Goal: Task Accomplishment & Management: Manage account settings

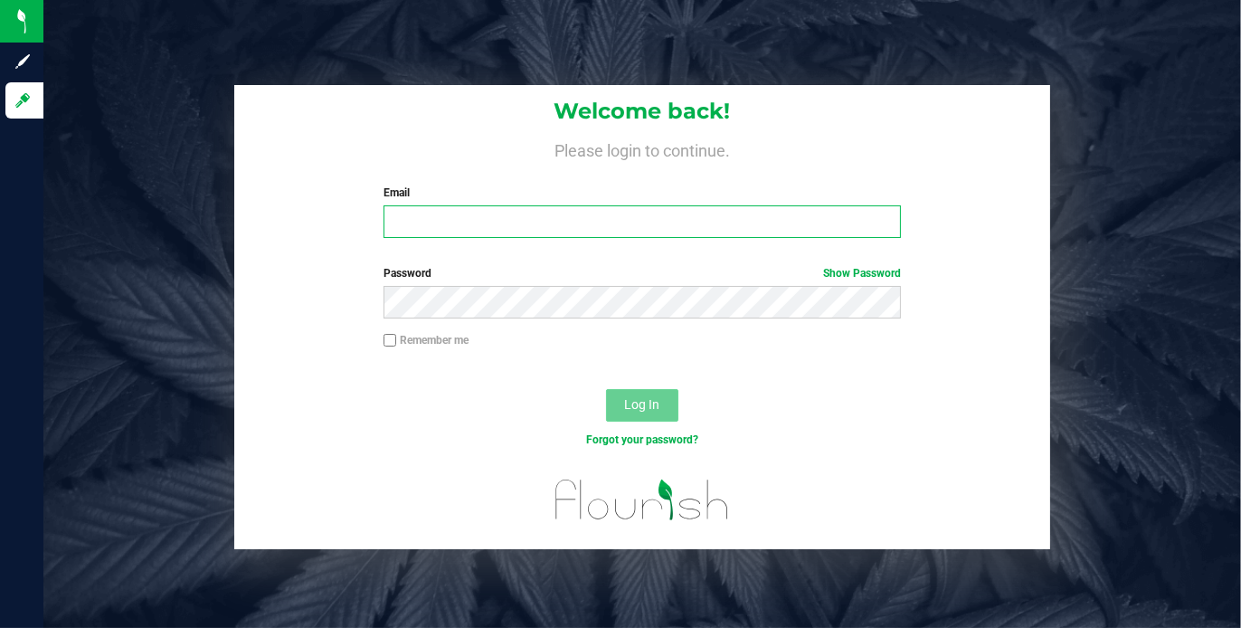
type input "[PERSON_NAME][EMAIL_ADDRESS][DOMAIN_NAME]"
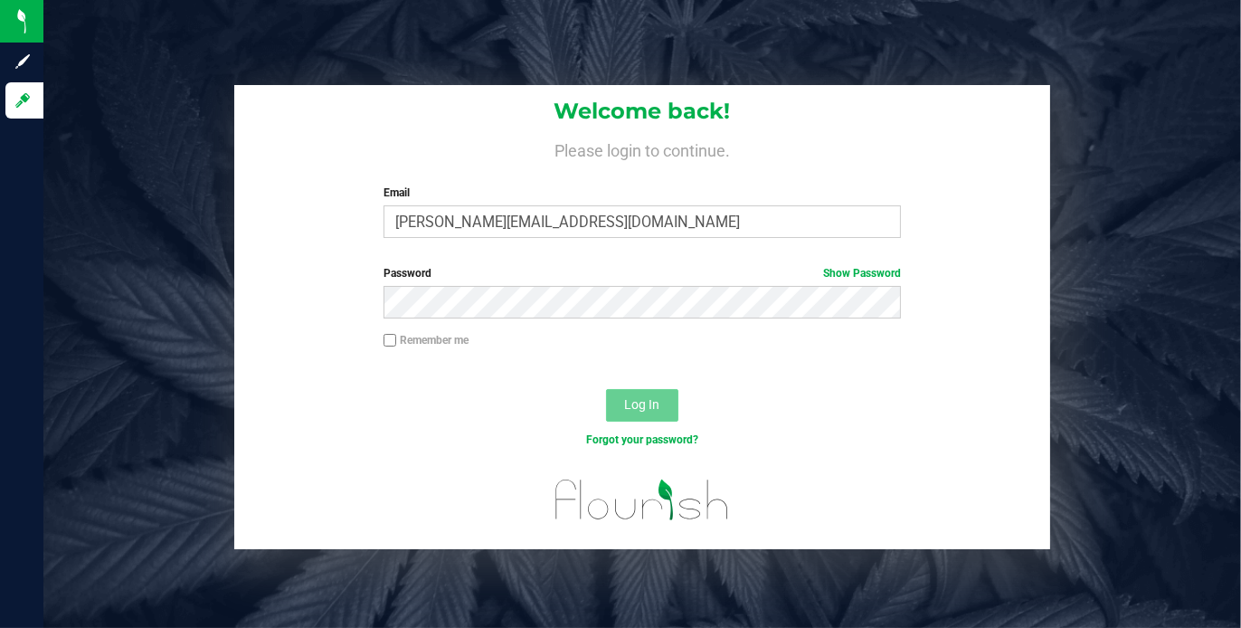
click at [655, 406] on span "Log In" at bounding box center [641, 404] width 35 height 14
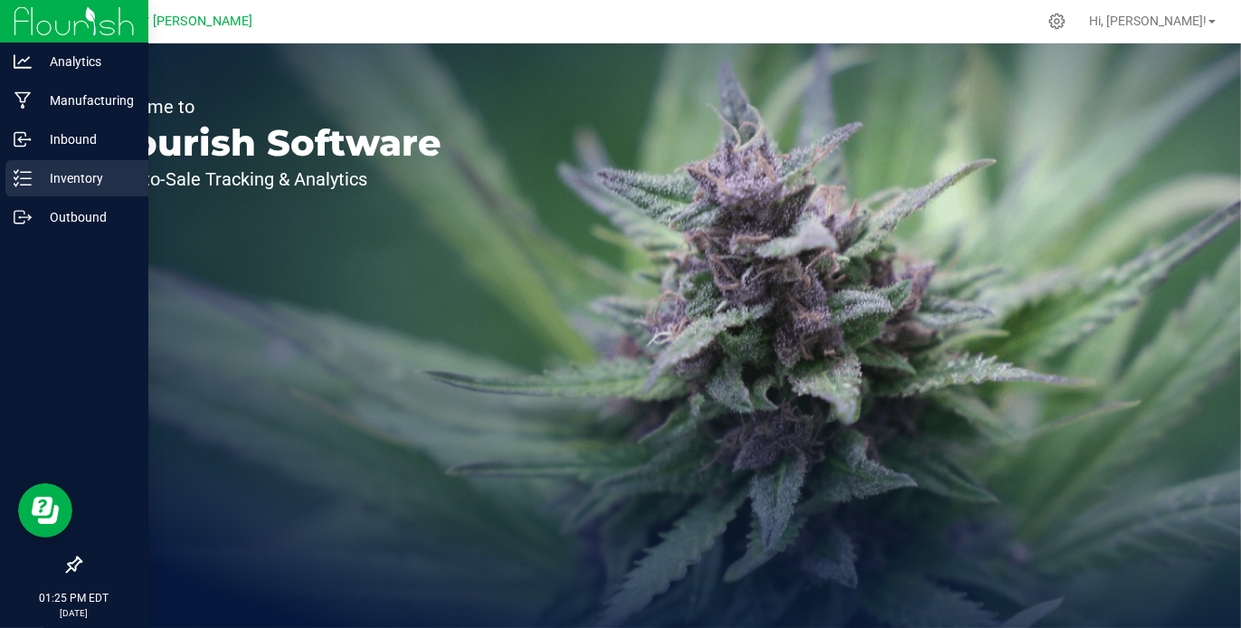
click at [72, 170] on p "Inventory" at bounding box center [86, 178] width 109 height 22
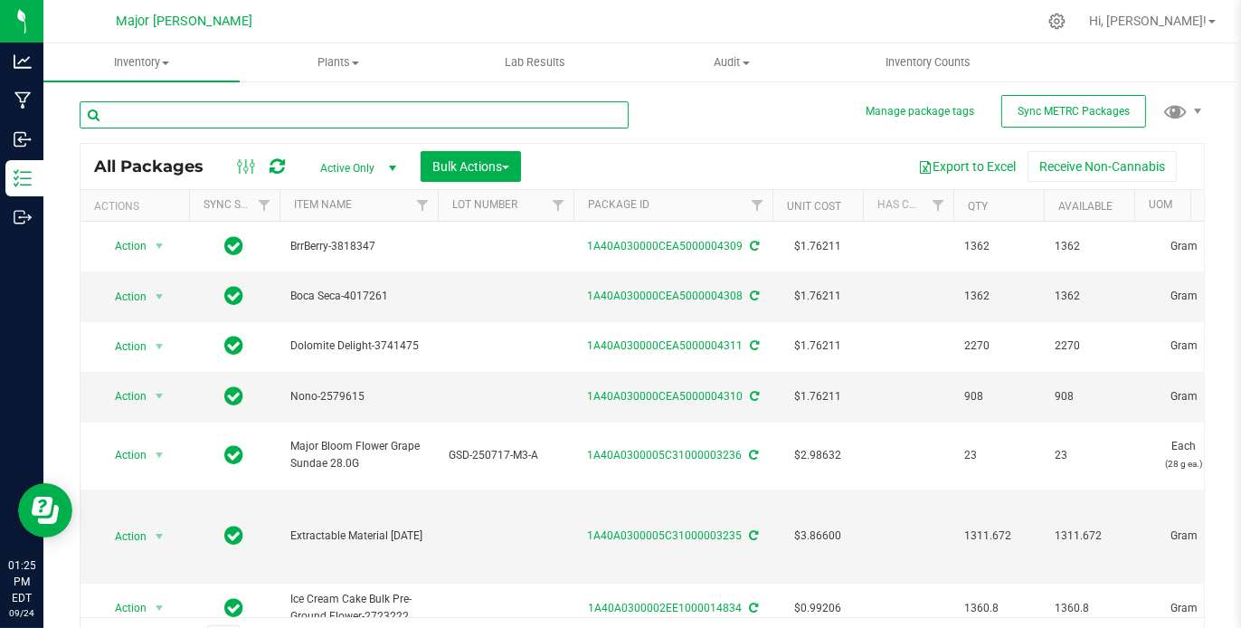
click at [251, 109] on input "text" at bounding box center [354, 114] width 549 height 27
type input "grape sundae"
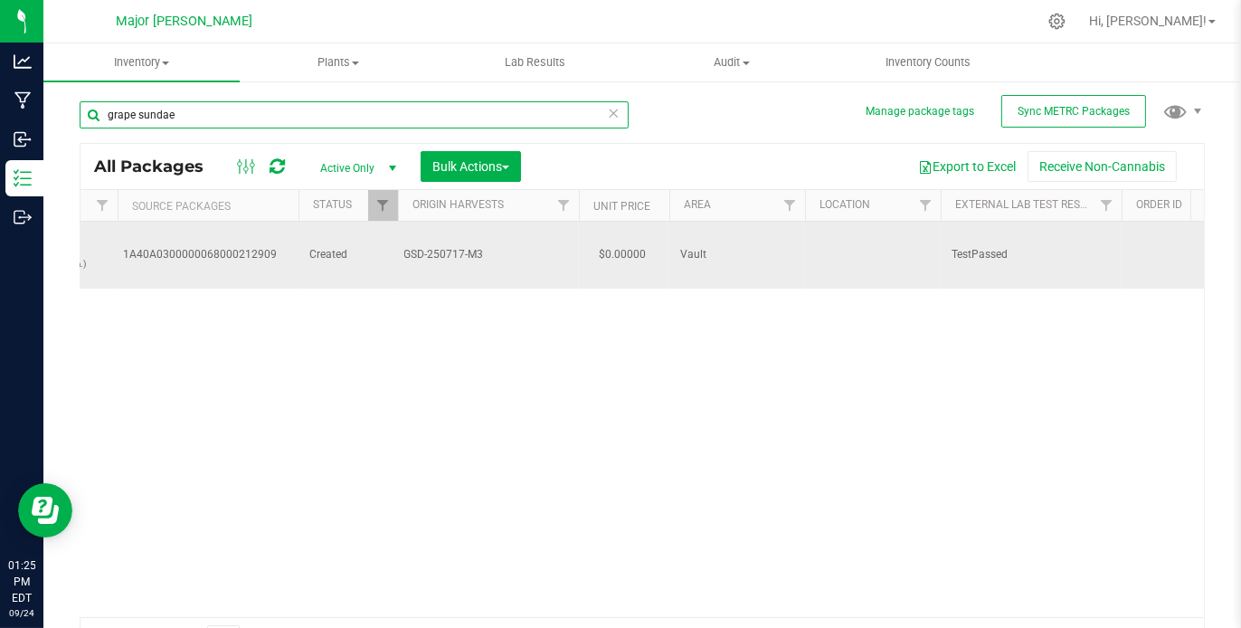
scroll to position [0, 1117]
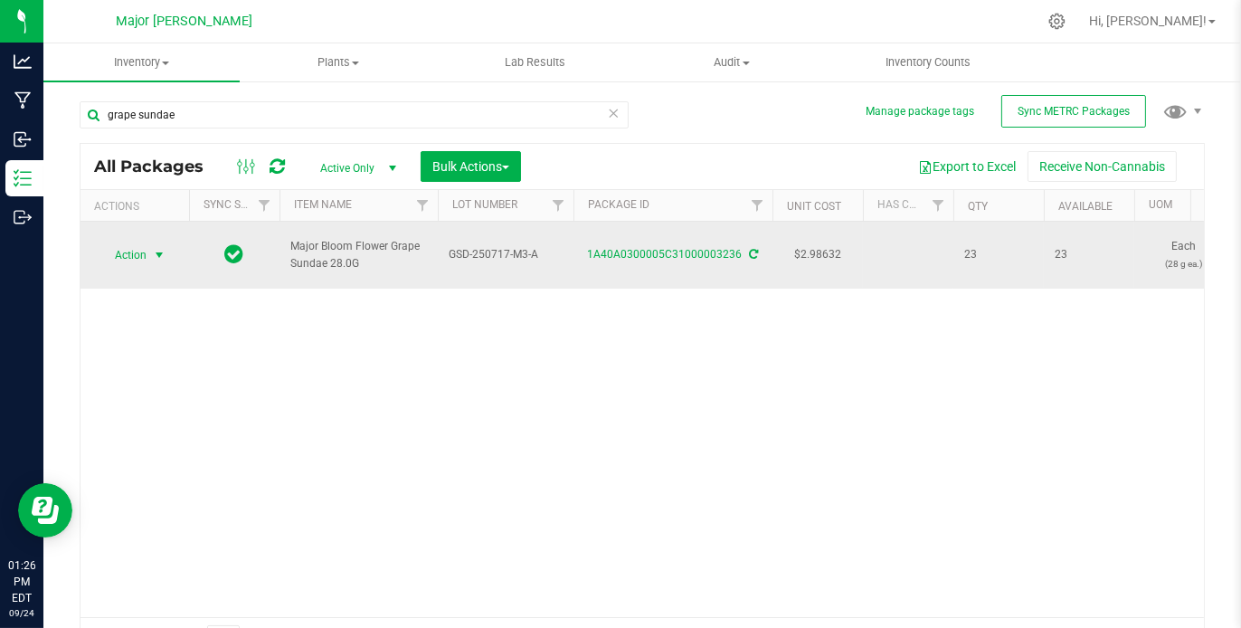
click at [155, 248] on span "select" at bounding box center [159, 255] width 14 height 14
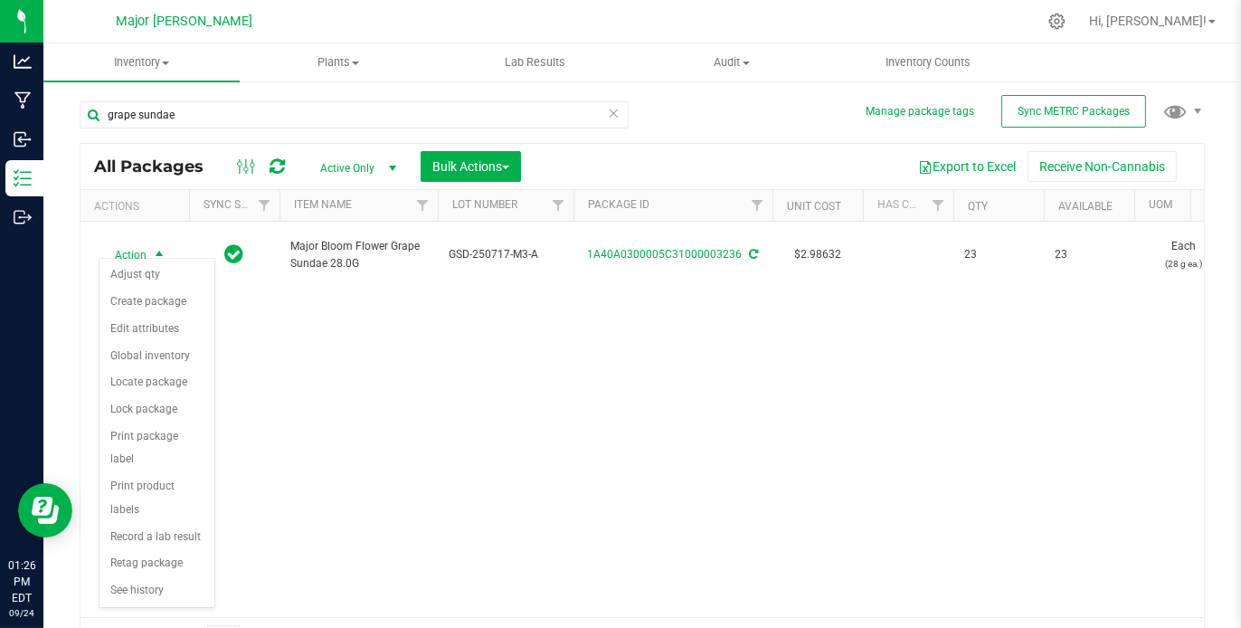
click at [329, 444] on div "Action Action Adjust qty Create package Edit attributes Global inventory Locate…" at bounding box center [641, 419] width 1123 height 395
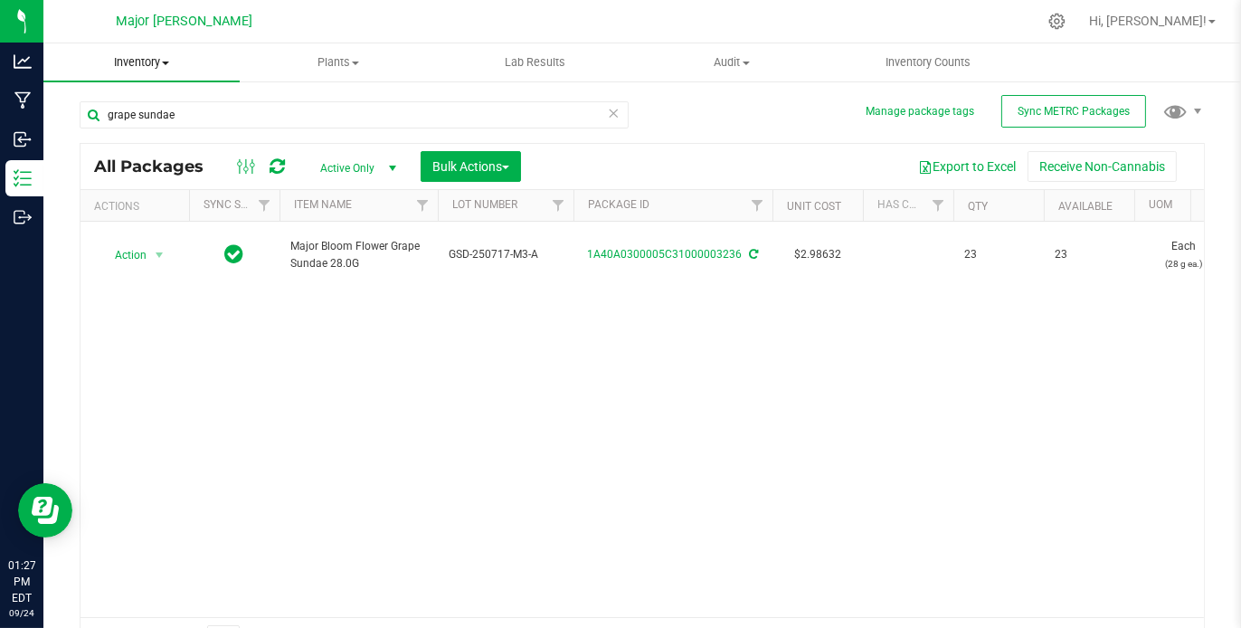
click at [156, 61] on span "Inventory" at bounding box center [141, 62] width 196 height 16
click at [508, 166] on span "button" at bounding box center [505, 168] width 7 height 4
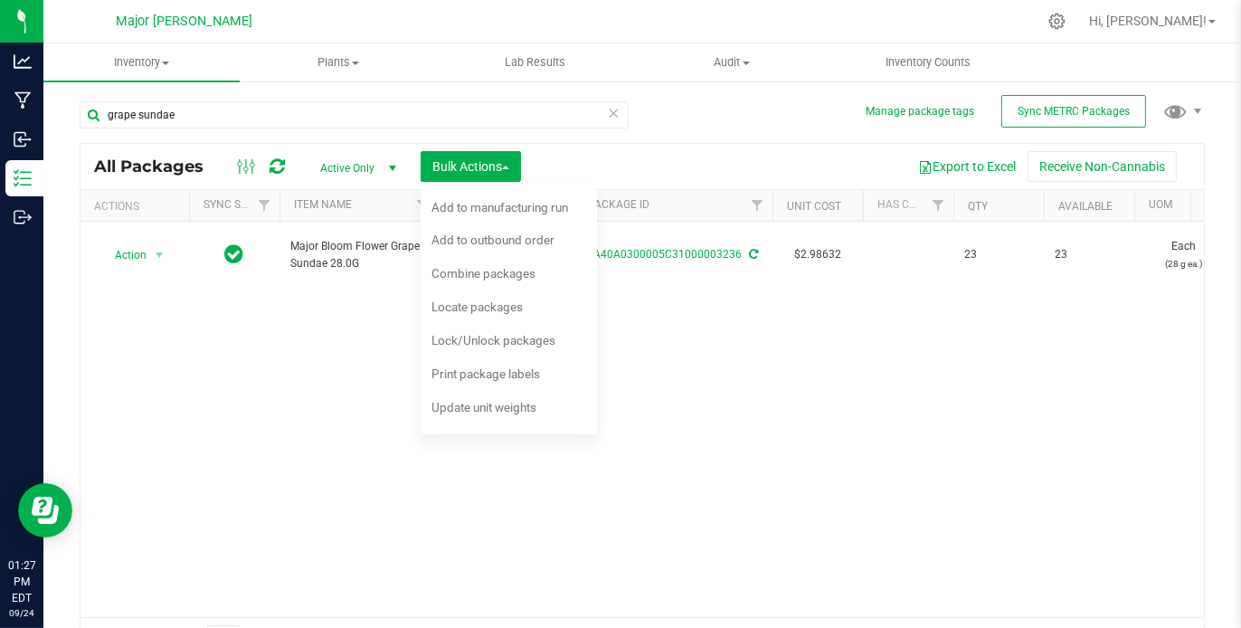
click at [740, 327] on div "Action Action Adjust qty Create package Edit attributes Global inventory Locate…" at bounding box center [641, 419] width 1123 height 395
click at [369, 301] on div "Action Action Adjust qty Create package Edit attributes Global inventory Locate…" at bounding box center [641, 419] width 1123 height 395
click at [748, 442] on div "Action Action Adjust qty Create package Edit attributes Global inventory Locate…" at bounding box center [641, 419] width 1123 height 395
click at [499, 160] on span "Bulk Actions" at bounding box center [470, 166] width 77 height 14
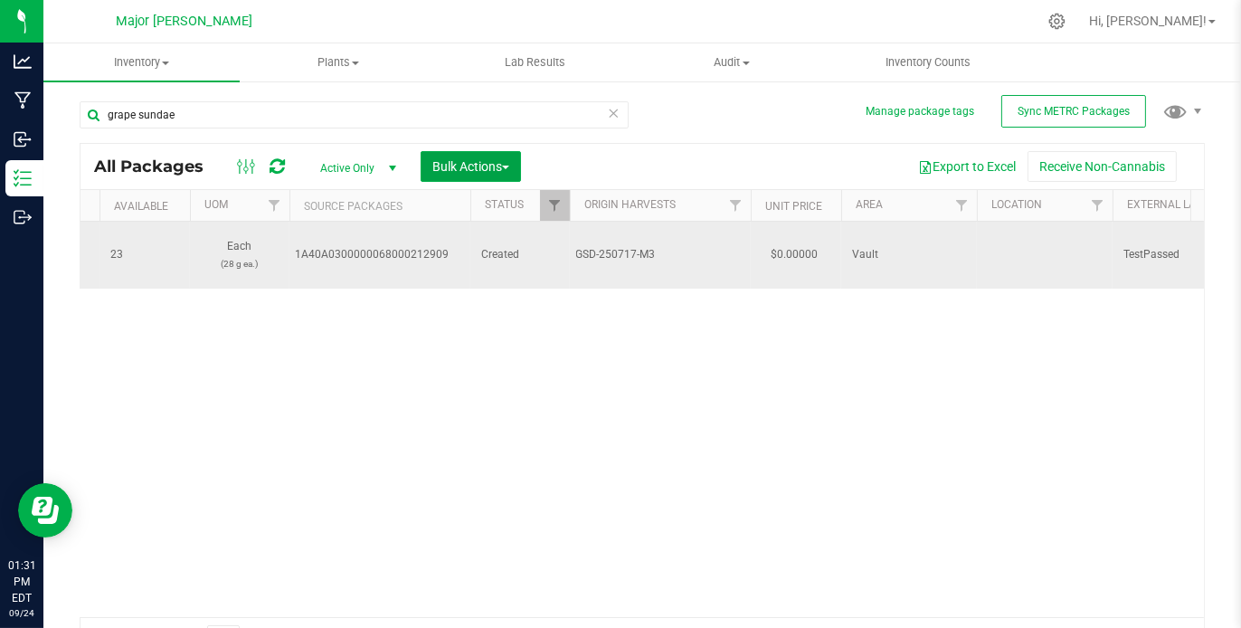
scroll to position [0, 965]
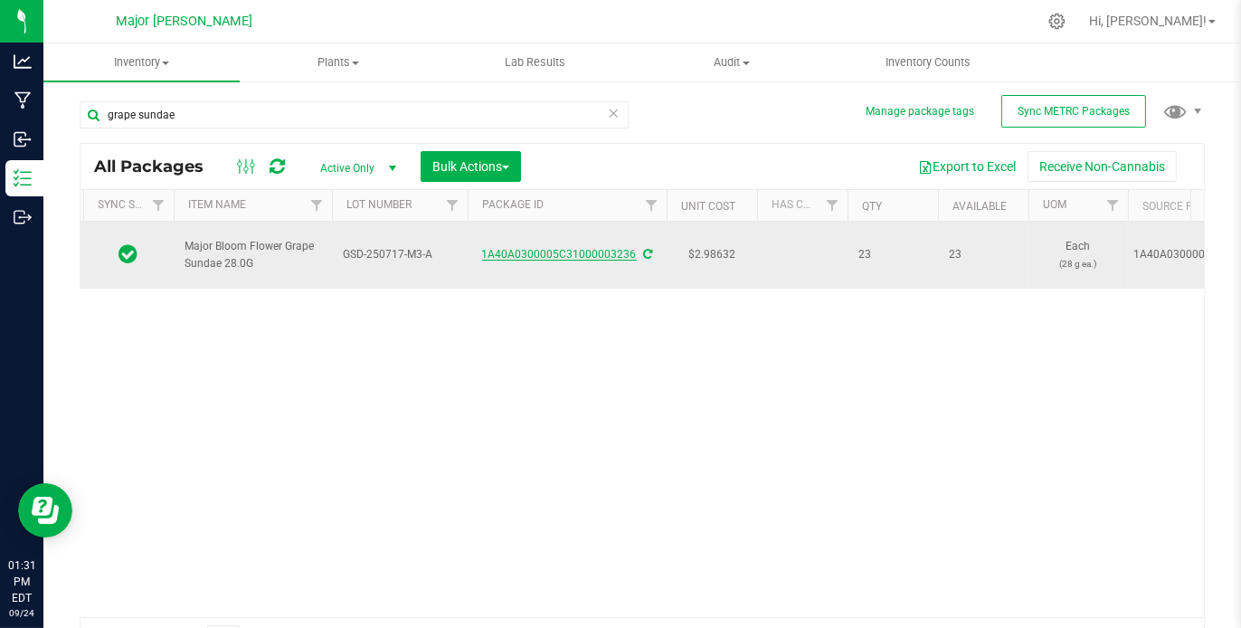
click at [581, 251] on link "1A40A0300005C31000003236" at bounding box center [559, 254] width 155 height 13
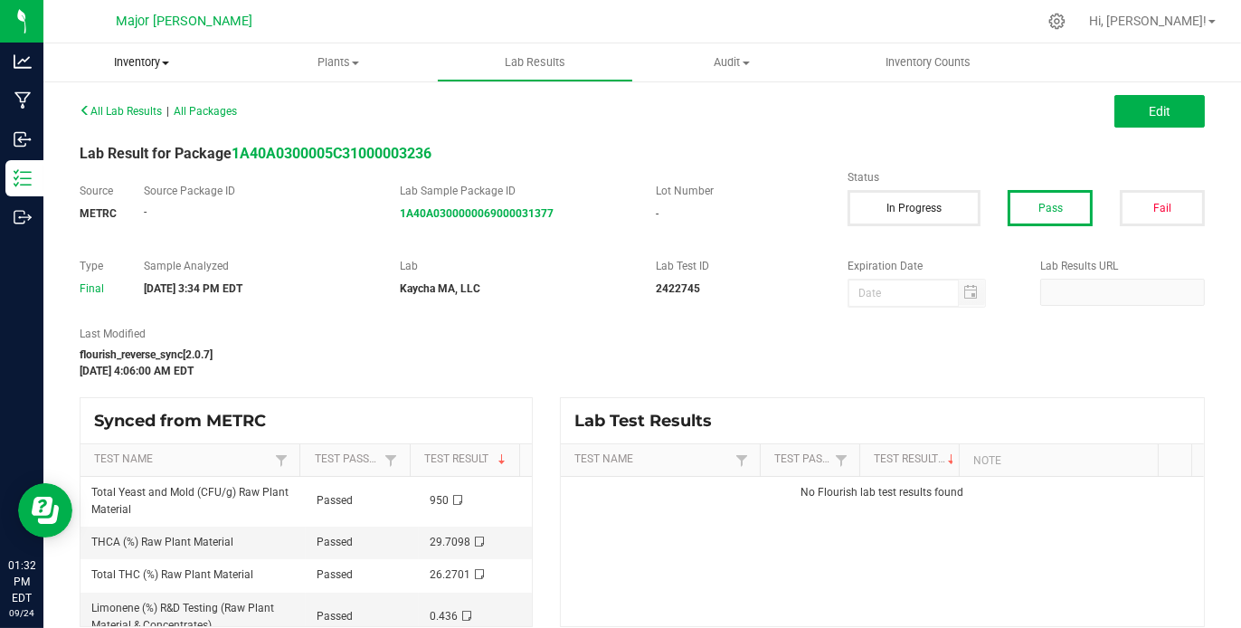
click at [166, 61] on span "Inventory" at bounding box center [141, 62] width 196 height 16
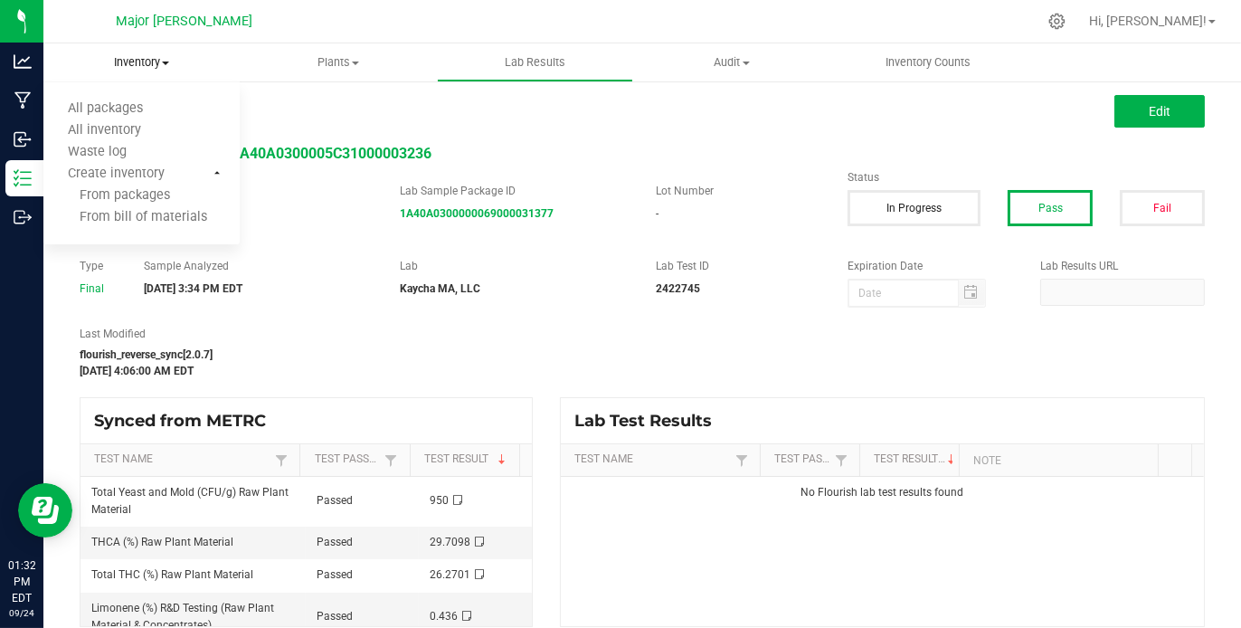
click at [166, 61] on span "Inventory" at bounding box center [141, 62] width 196 height 16
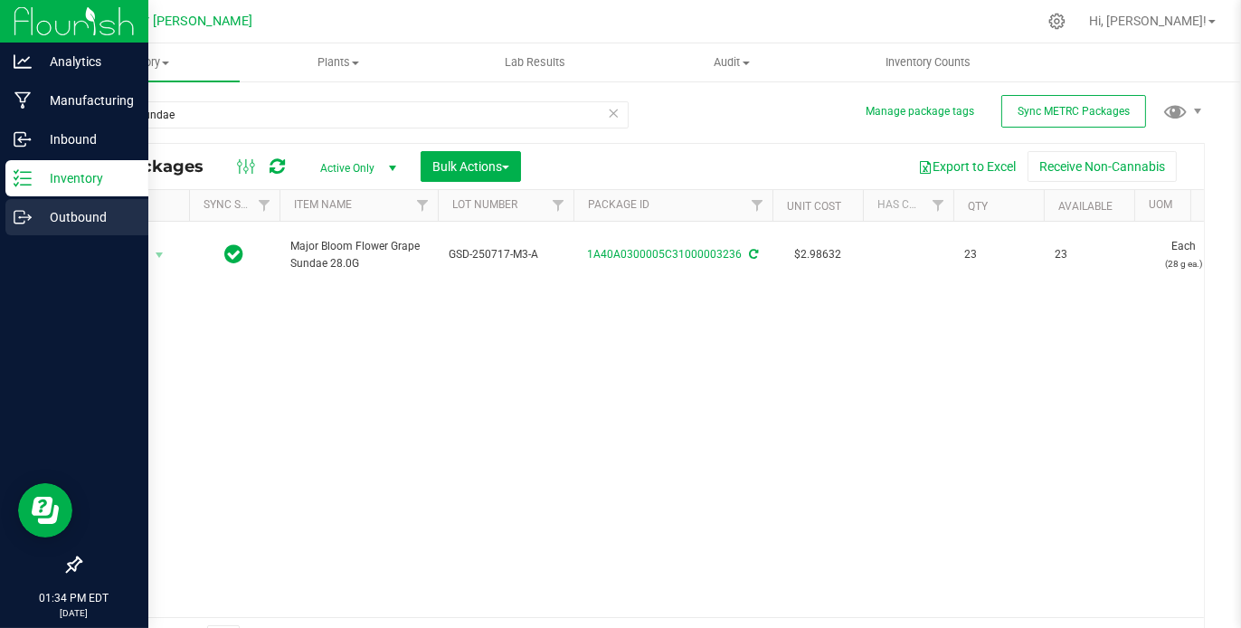
click at [57, 213] on p "Outbound" at bounding box center [86, 217] width 109 height 22
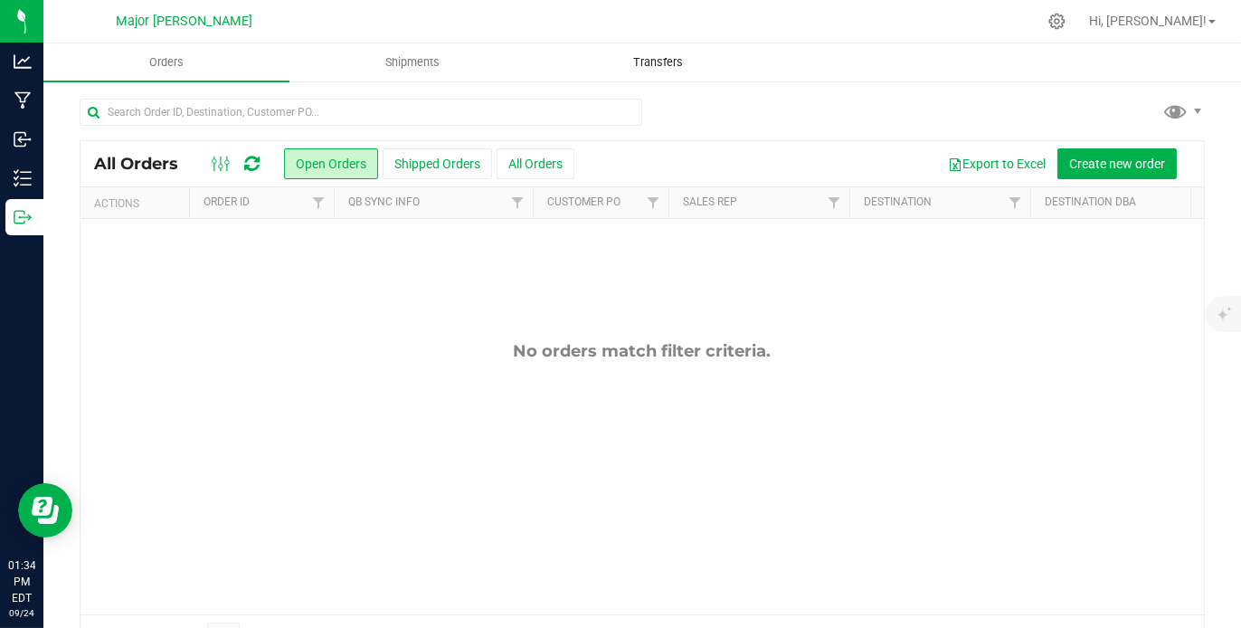
click at [670, 62] on span "Transfers" at bounding box center [658, 62] width 99 height 16
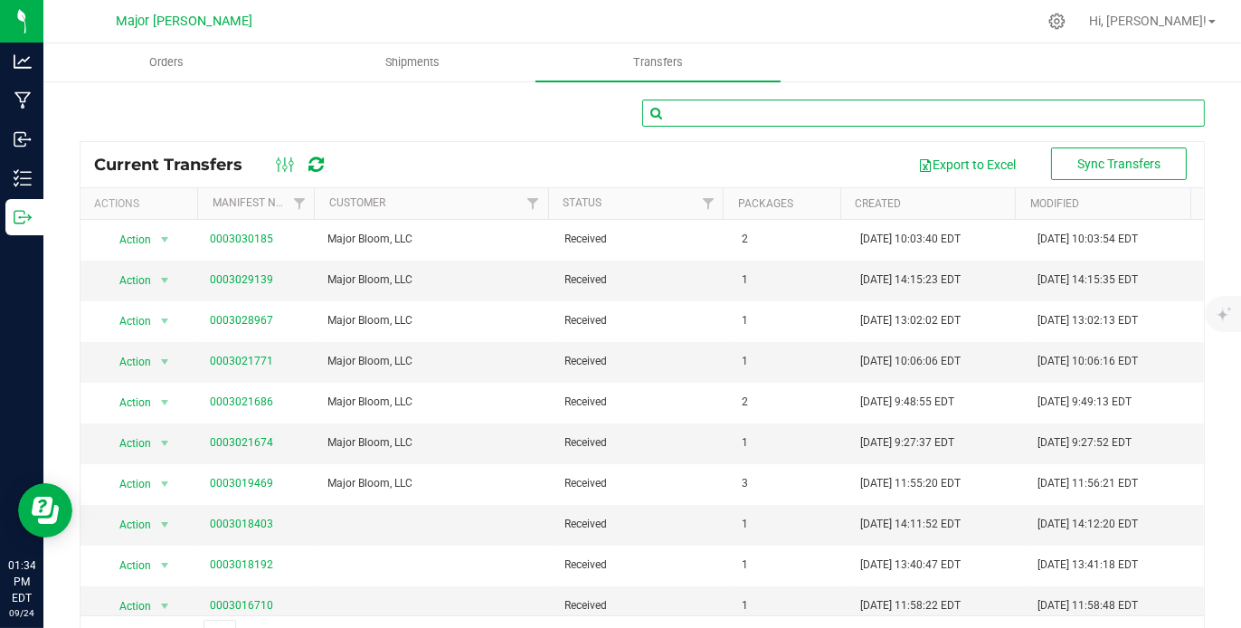
click at [720, 110] on input "text" at bounding box center [923, 112] width 563 height 27
type input "3236"
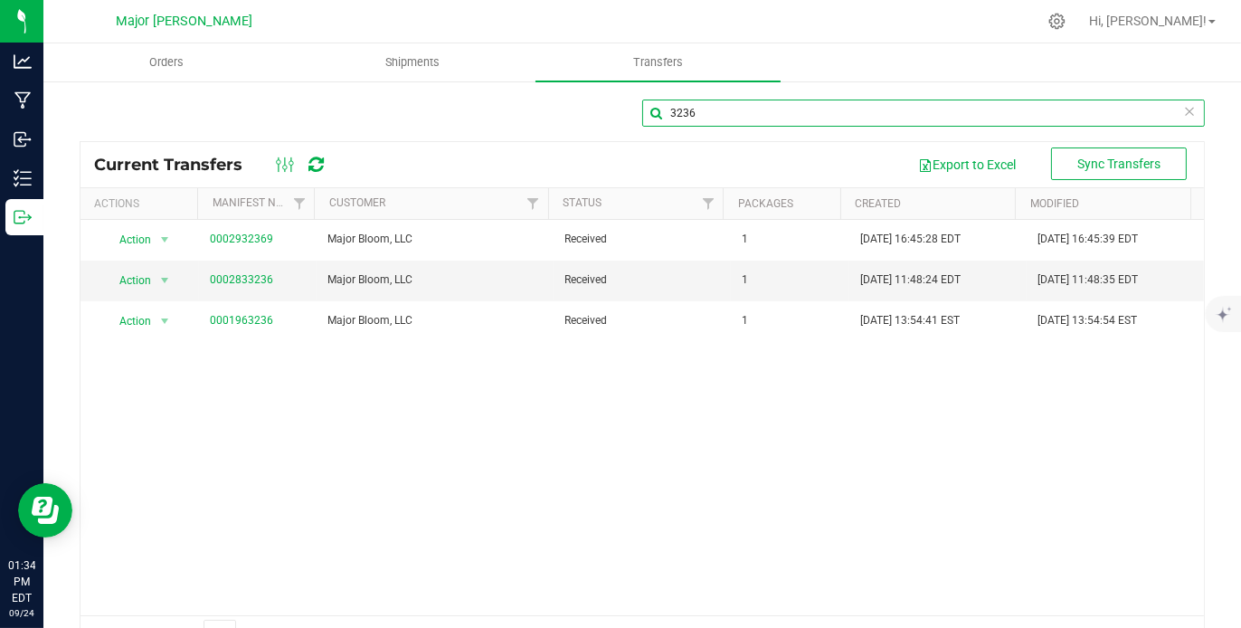
click at [700, 110] on input "3236" at bounding box center [923, 112] width 563 height 27
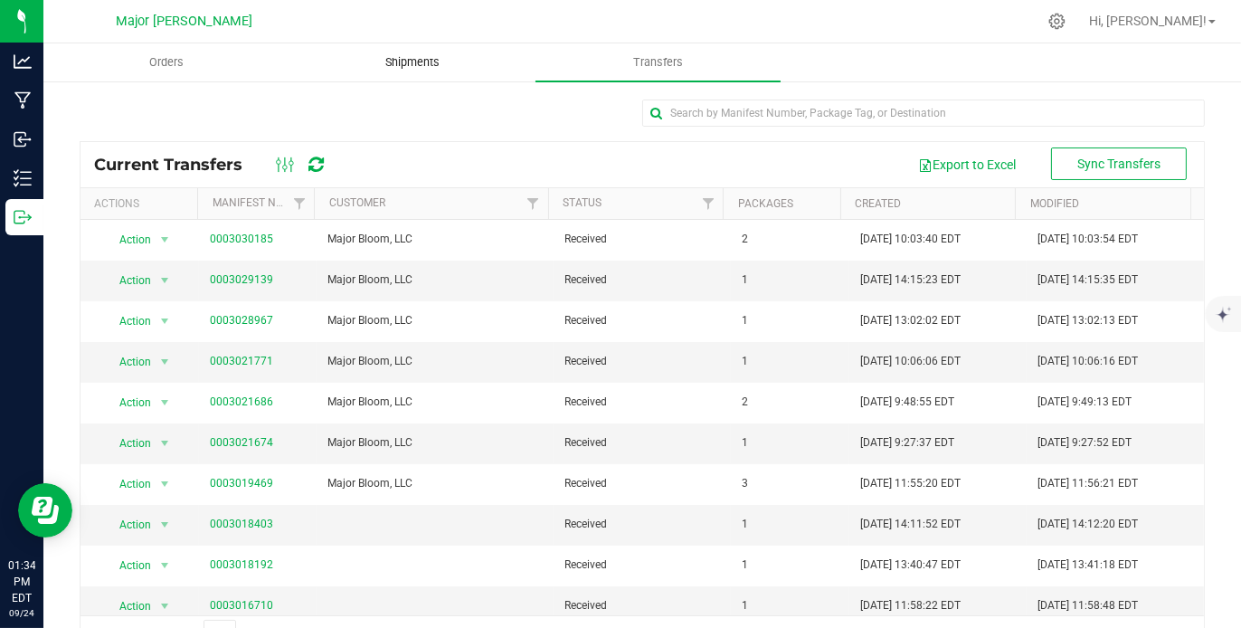
click at [405, 54] on span "Shipments" at bounding box center [412, 62] width 103 height 16
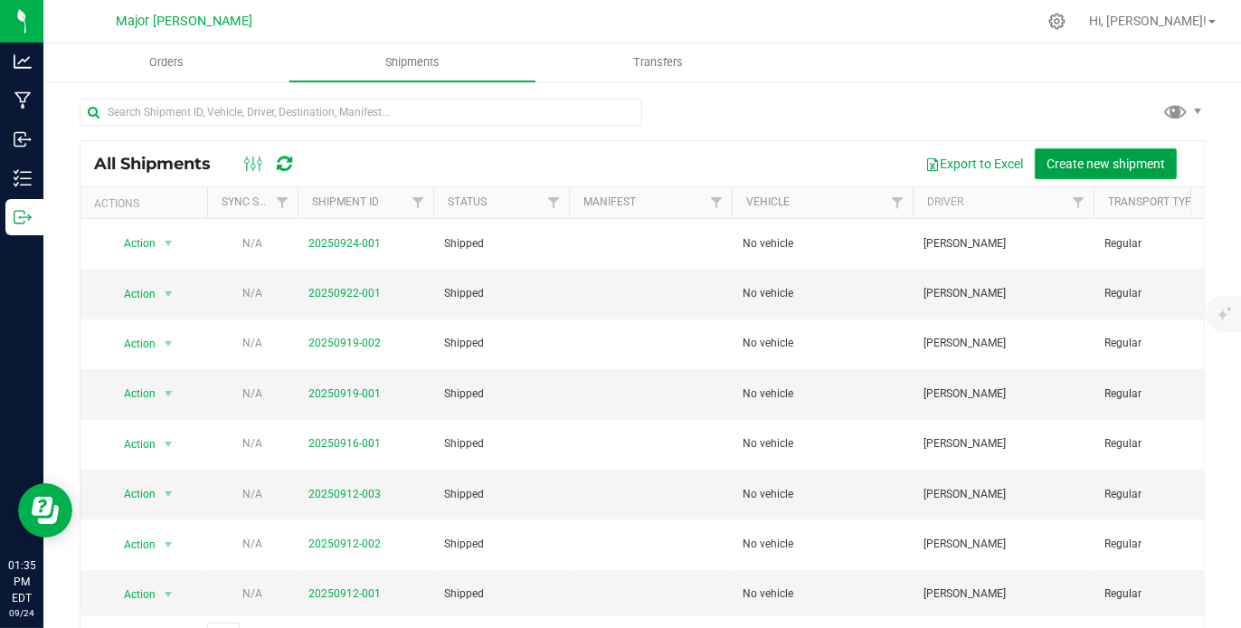
click at [1063, 161] on span "Create new shipment" at bounding box center [1105, 163] width 118 height 14
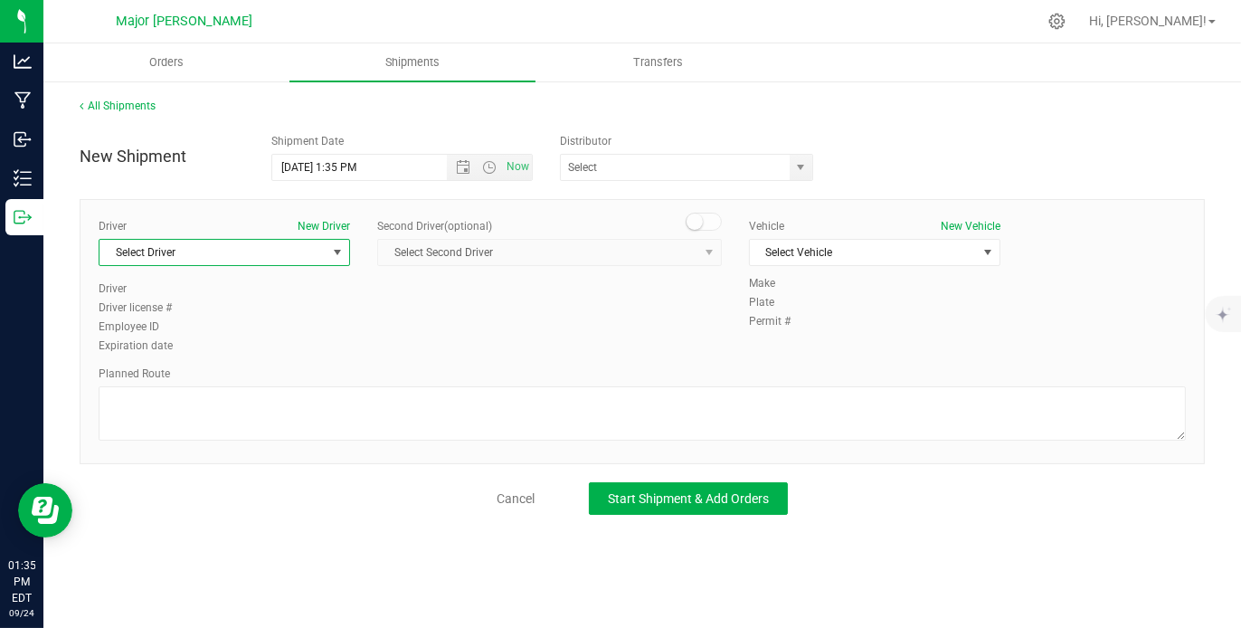
click at [336, 257] on span "select" at bounding box center [337, 252] width 14 height 14
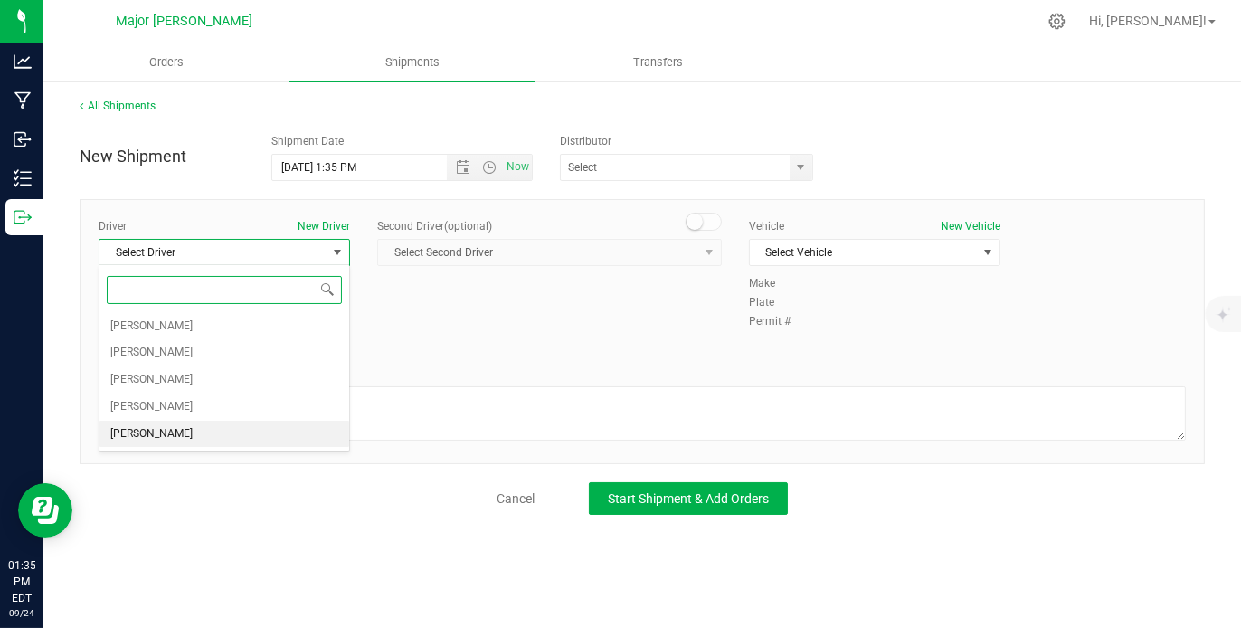
click at [268, 424] on li "[PERSON_NAME]" at bounding box center [224, 434] width 250 height 27
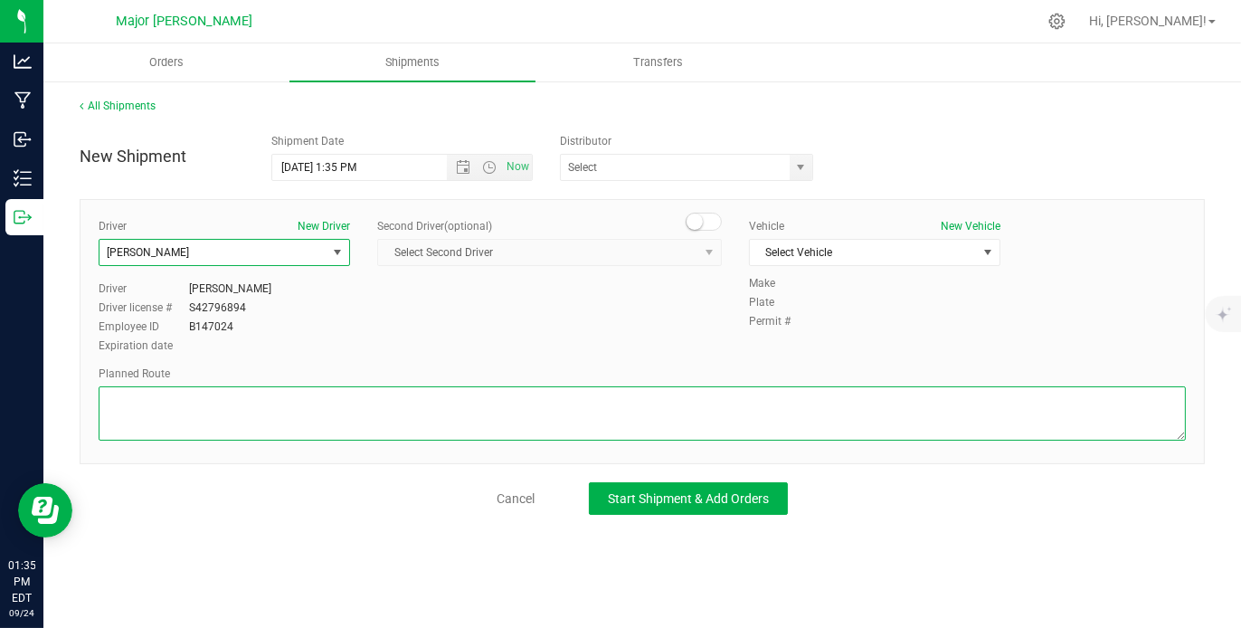
click at [240, 411] on textarea at bounding box center [642, 413] width 1087 height 54
type textarea "walking"
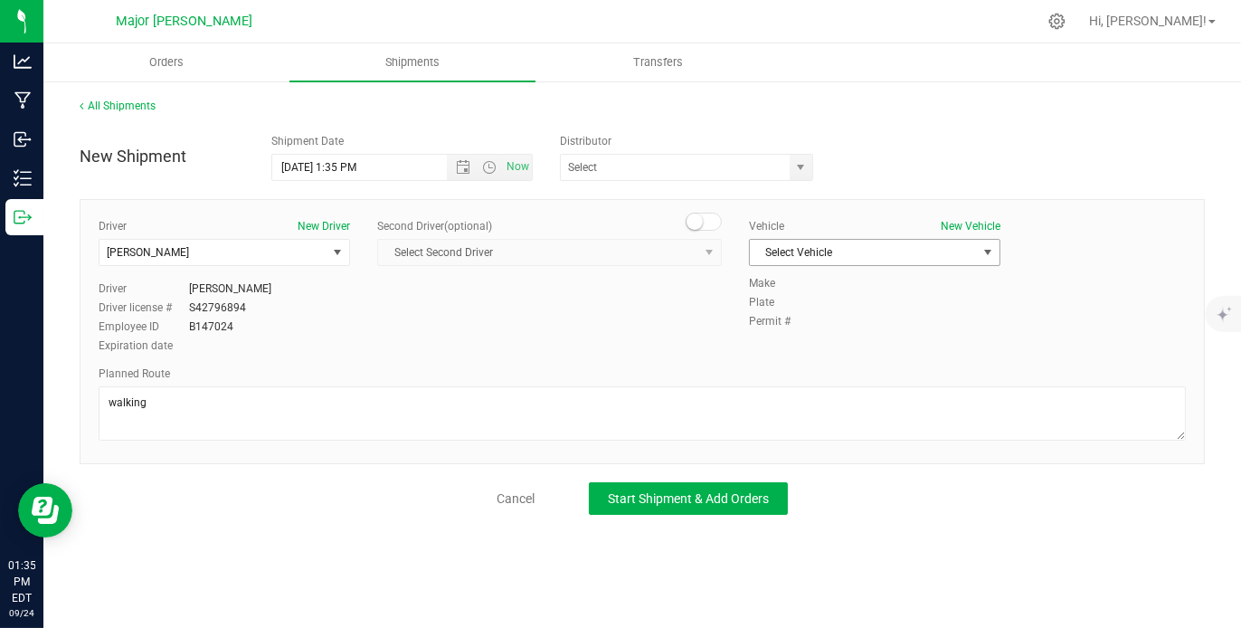
click at [900, 245] on span "Select Vehicle" at bounding box center [863, 252] width 227 height 25
click at [880, 279] on li "No vehicle" at bounding box center [875, 282] width 250 height 27
click at [807, 167] on span "select" at bounding box center [800, 167] width 14 height 14
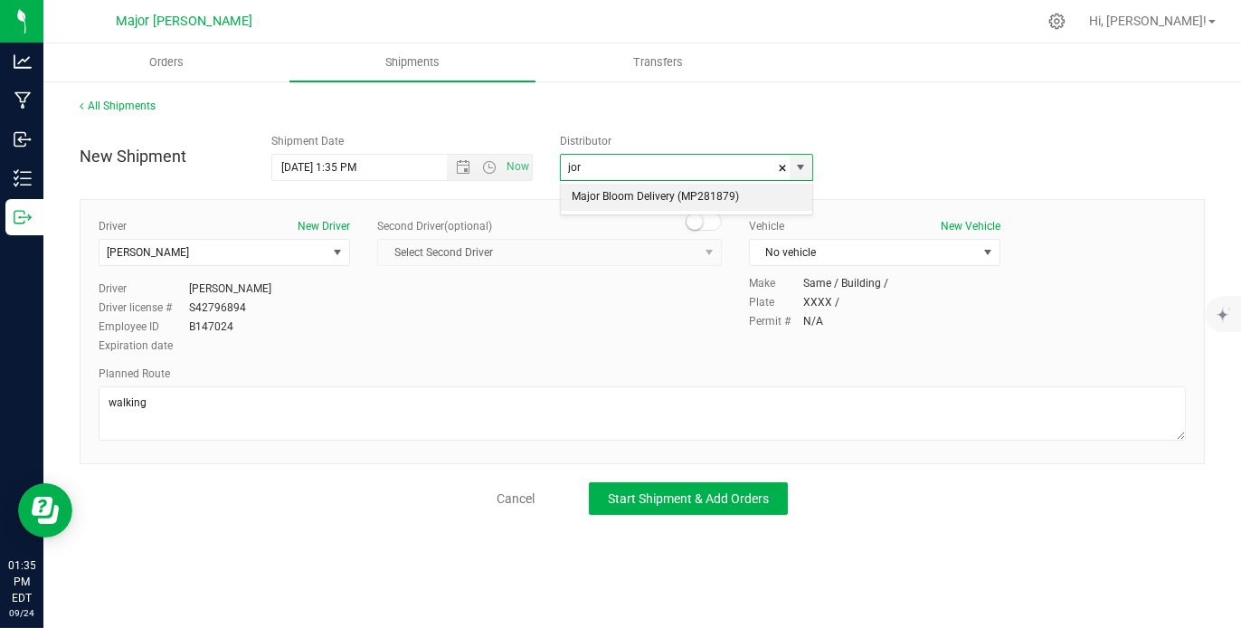
click at [769, 190] on li "Major Bloom Delivery (MP281879)" at bounding box center [686, 197] width 251 height 27
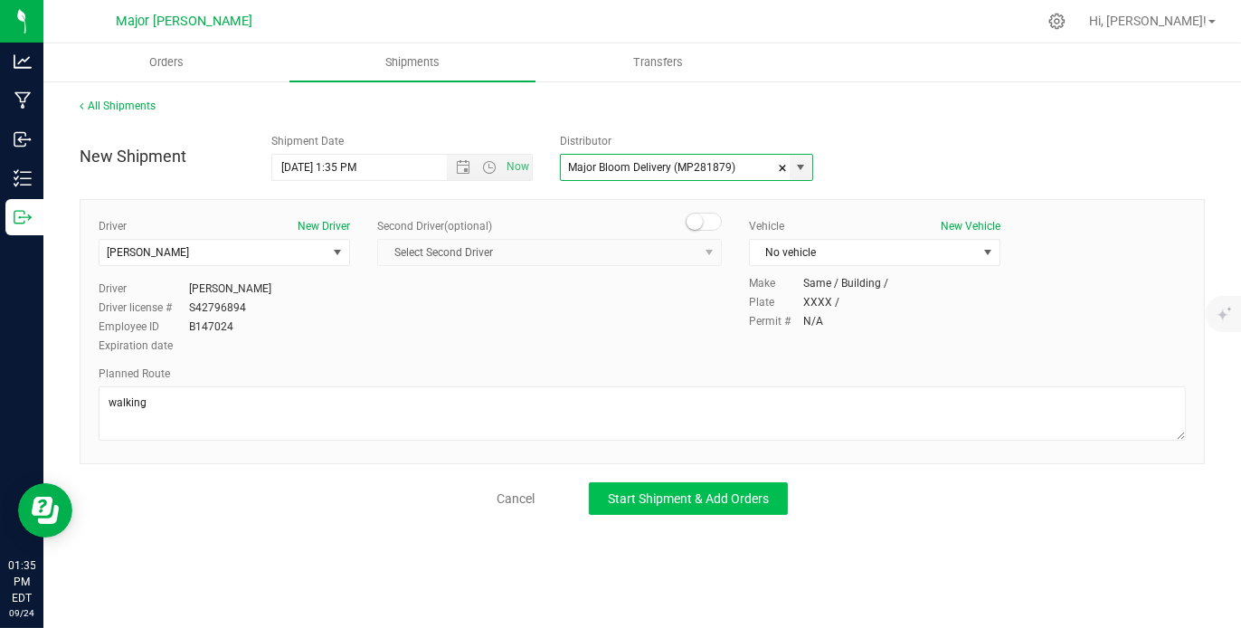
type input "Major Bloom Delivery (MP281879)"
click at [647, 491] on span "Start Shipment & Add Orders" at bounding box center [688, 498] width 161 height 14
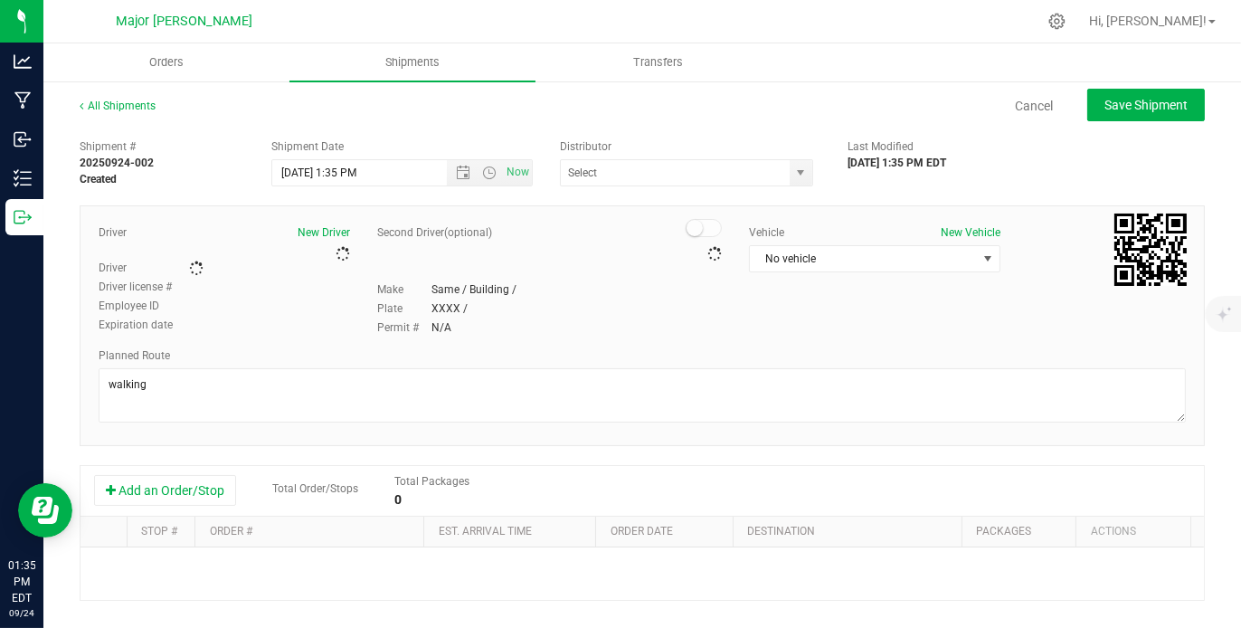
type input "Major Bloom Delivery (MP281879)"
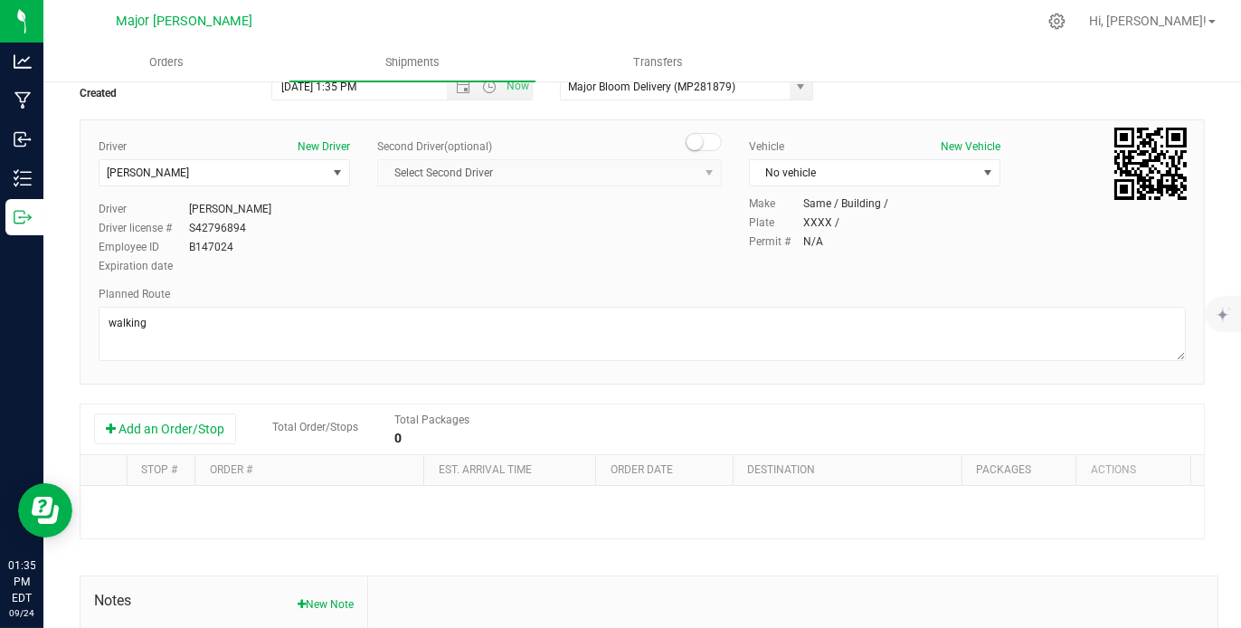
scroll to position [156, 0]
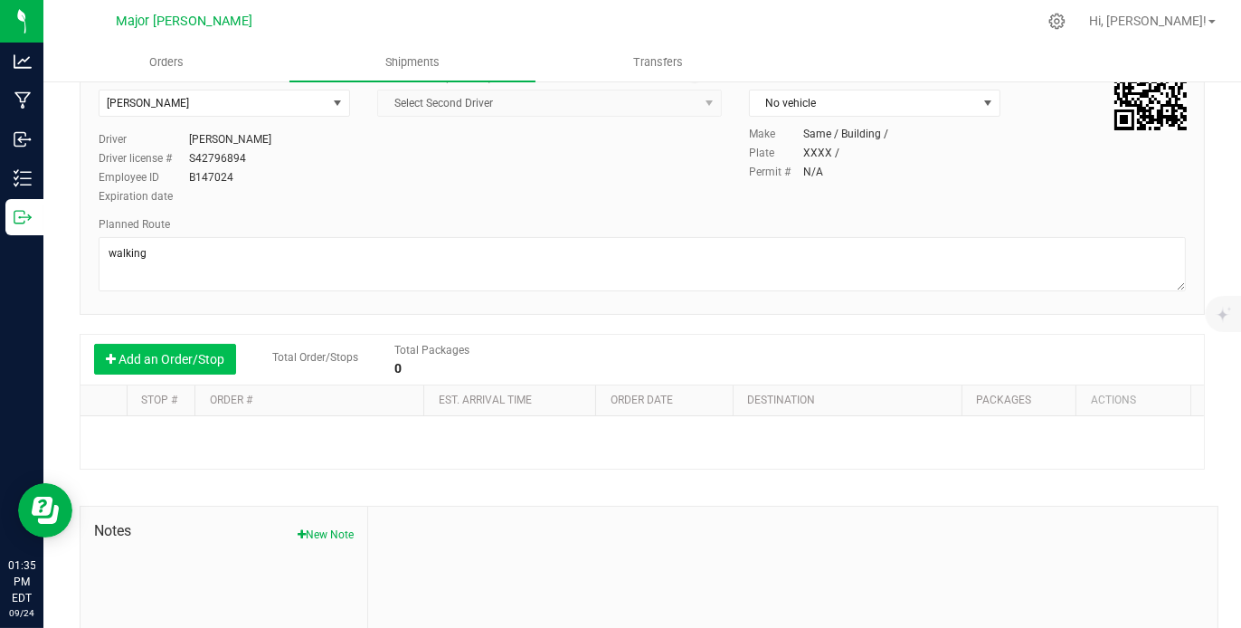
click at [164, 357] on button "Add an Order/Stop" at bounding box center [165, 359] width 142 height 31
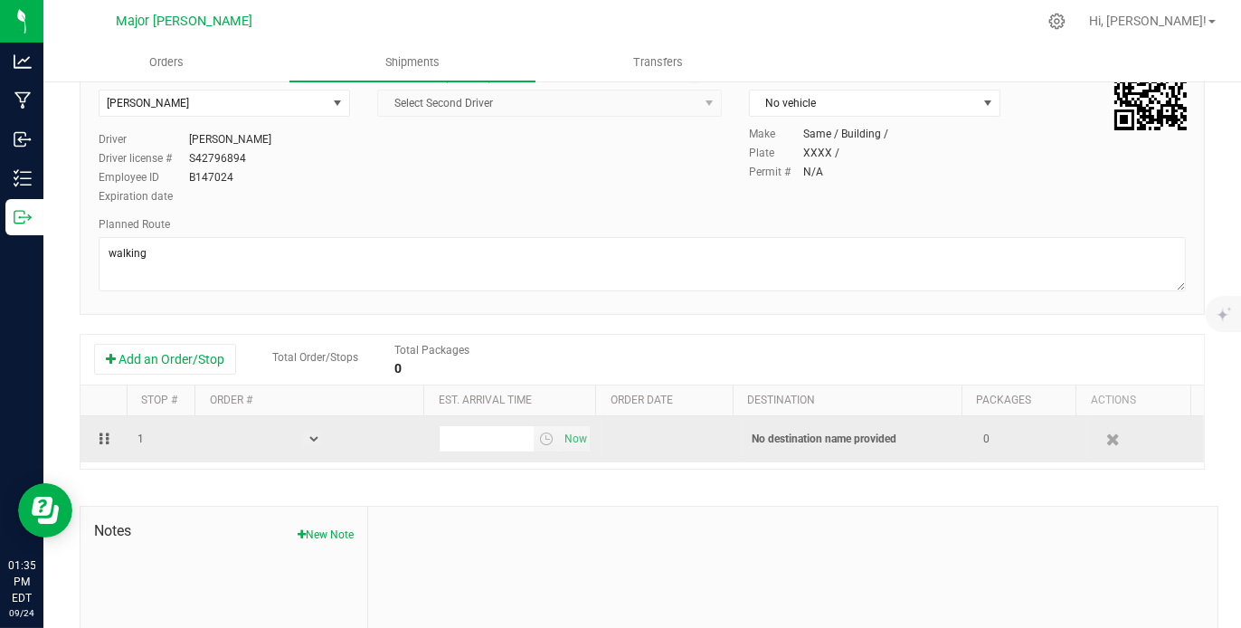
click at [309, 433] on select at bounding box center [312, 438] width 18 height 14
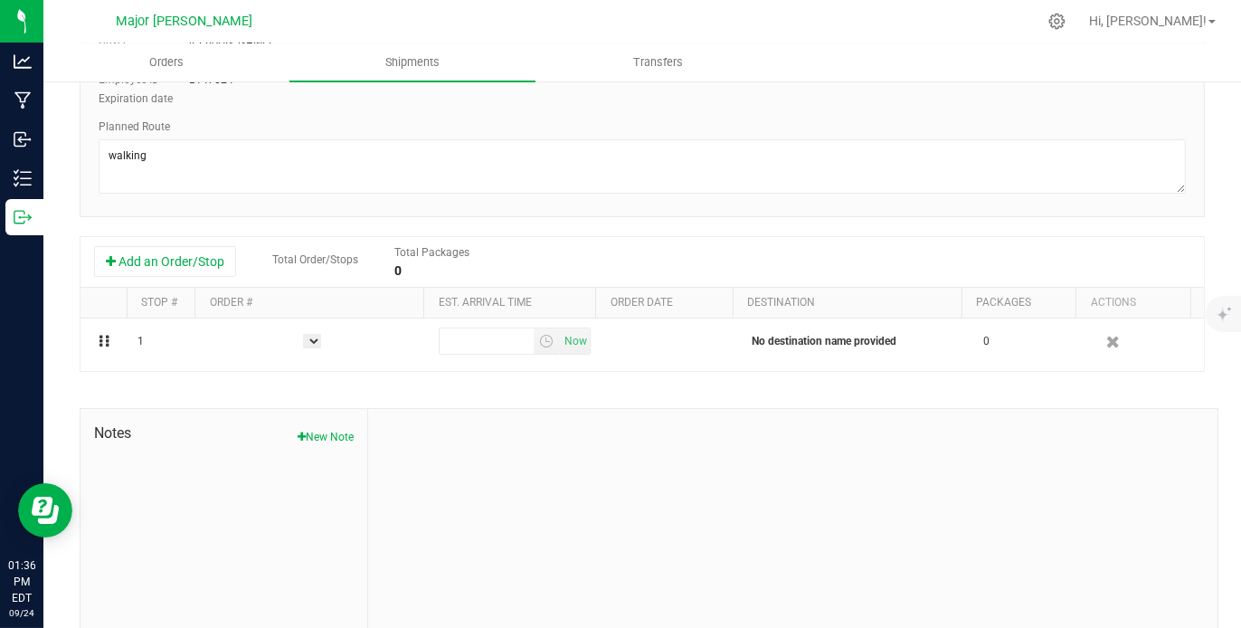
scroll to position [0, 0]
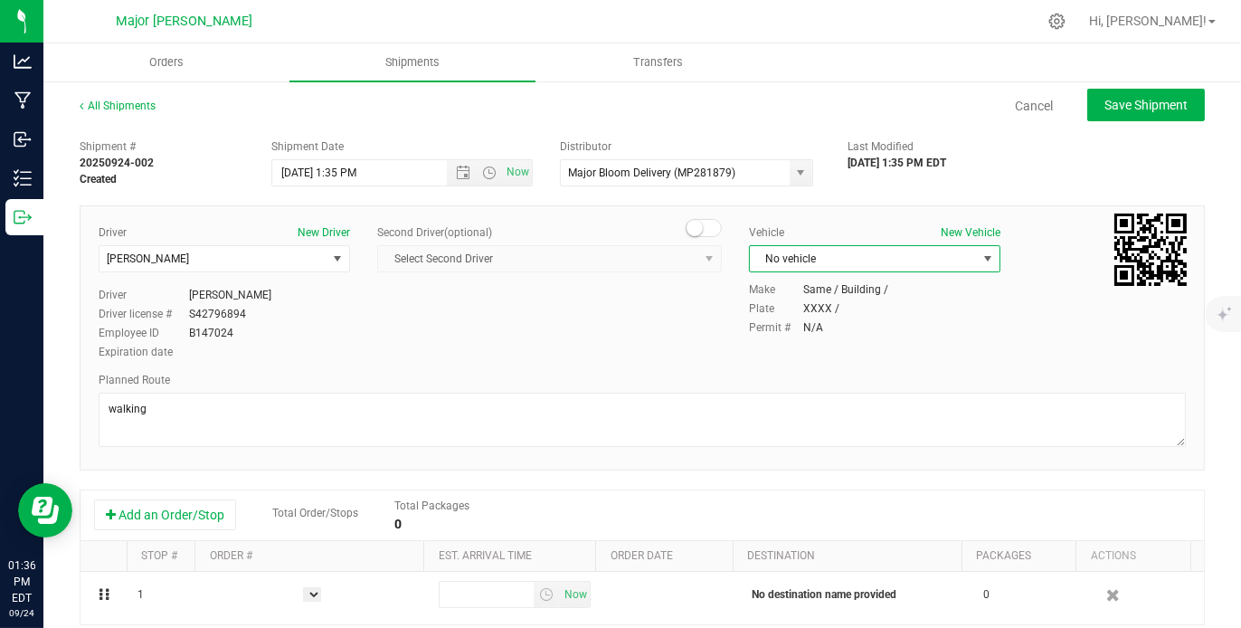
click at [980, 251] on span "select" at bounding box center [987, 258] width 14 height 14
click at [168, 52] on uib-tab-heading "Orders" at bounding box center [166, 62] width 244 height 36
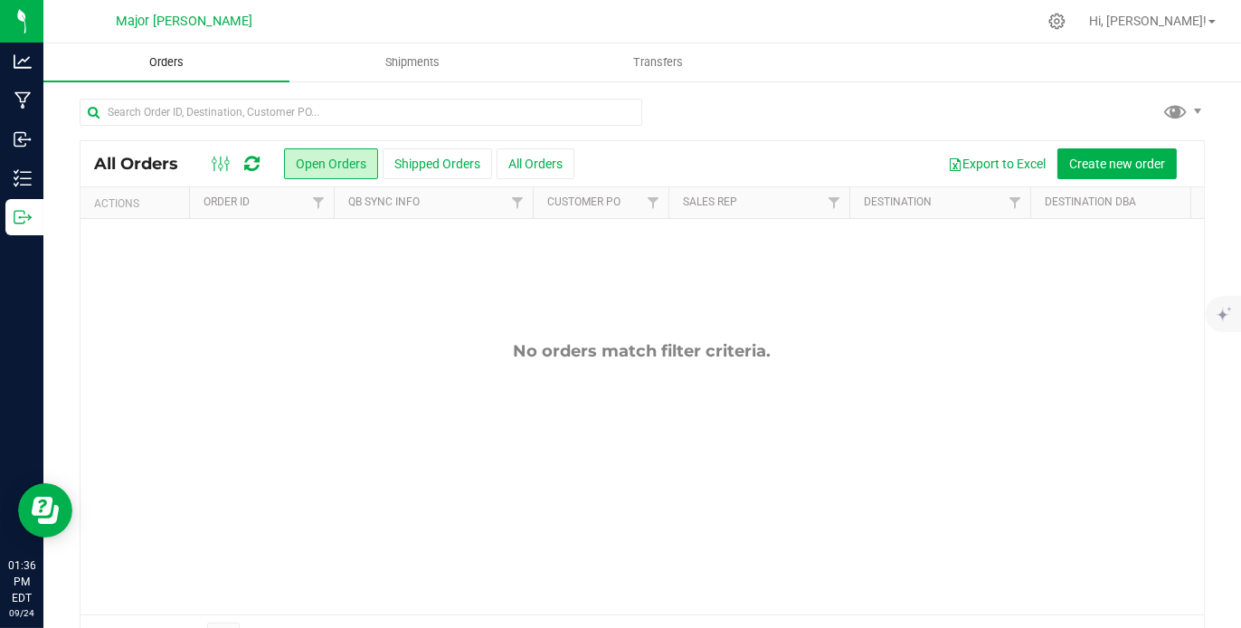
click at [168, 52] on uib-tab-heading "Orders" at bounding box center [166, 62] width 246 height 38
click at [1126, 157] on span "Create new order" at bounding box center [1117, 163] width 96 height 14
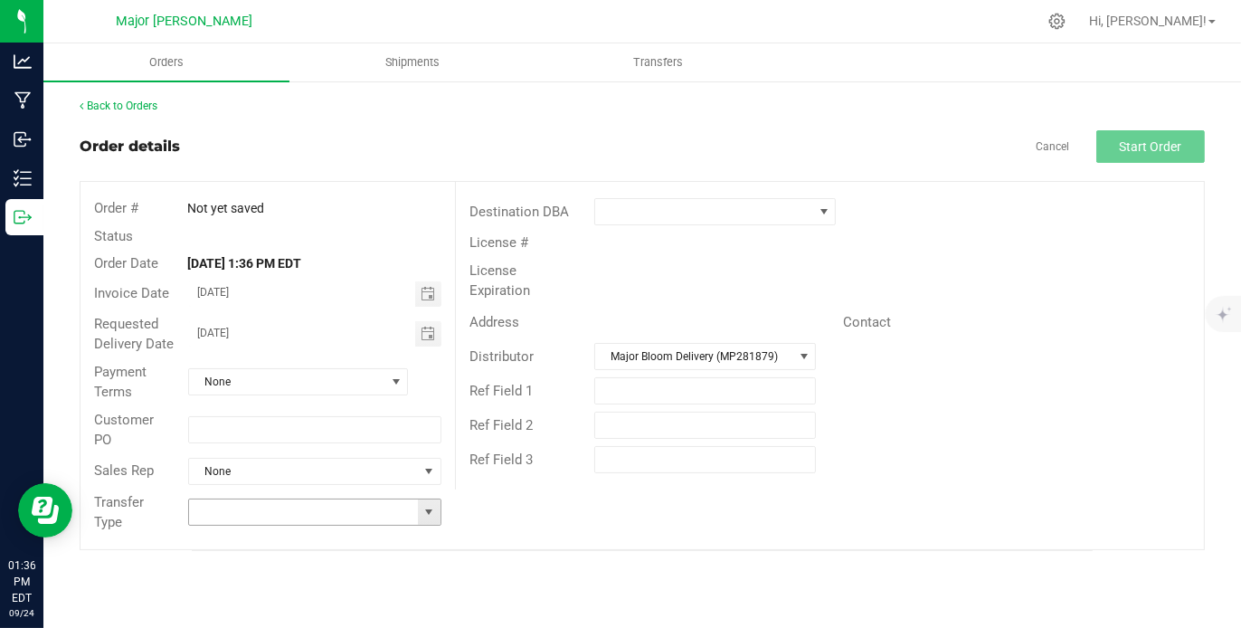
click at [430, 510] on span at bounding box center [428, 512] width 14 height 14
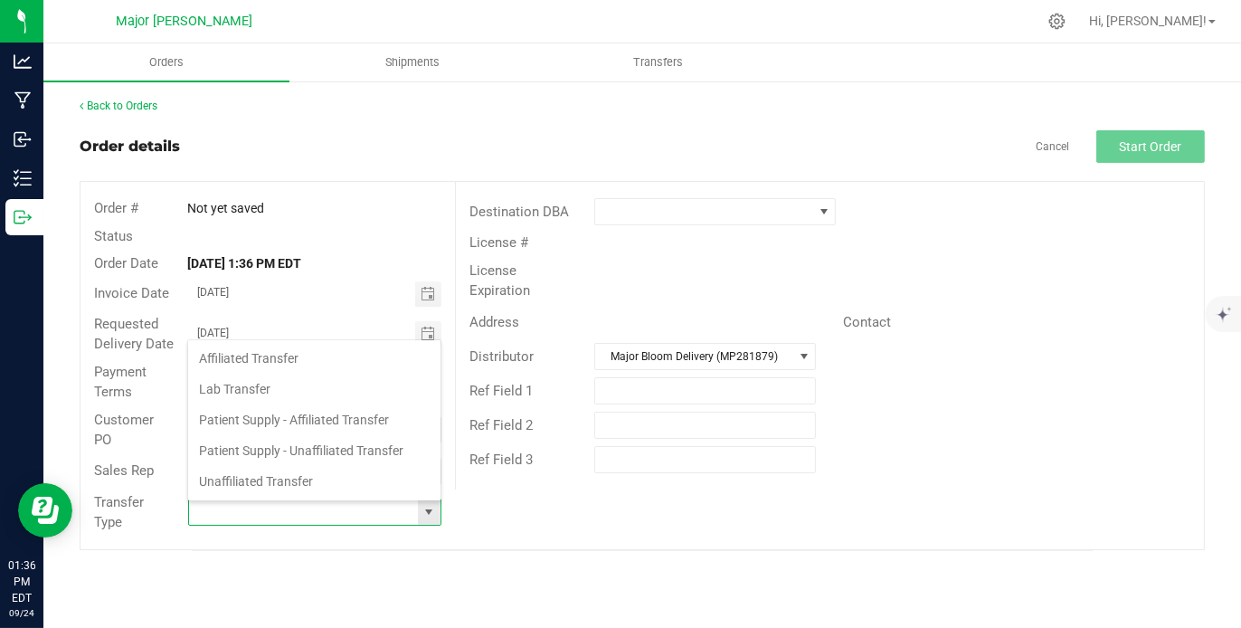
scroll to position [26, 250]
click at [322, 357] on li "Affiliated Transfer" at bounding box center [314, 358] width 252 height 31
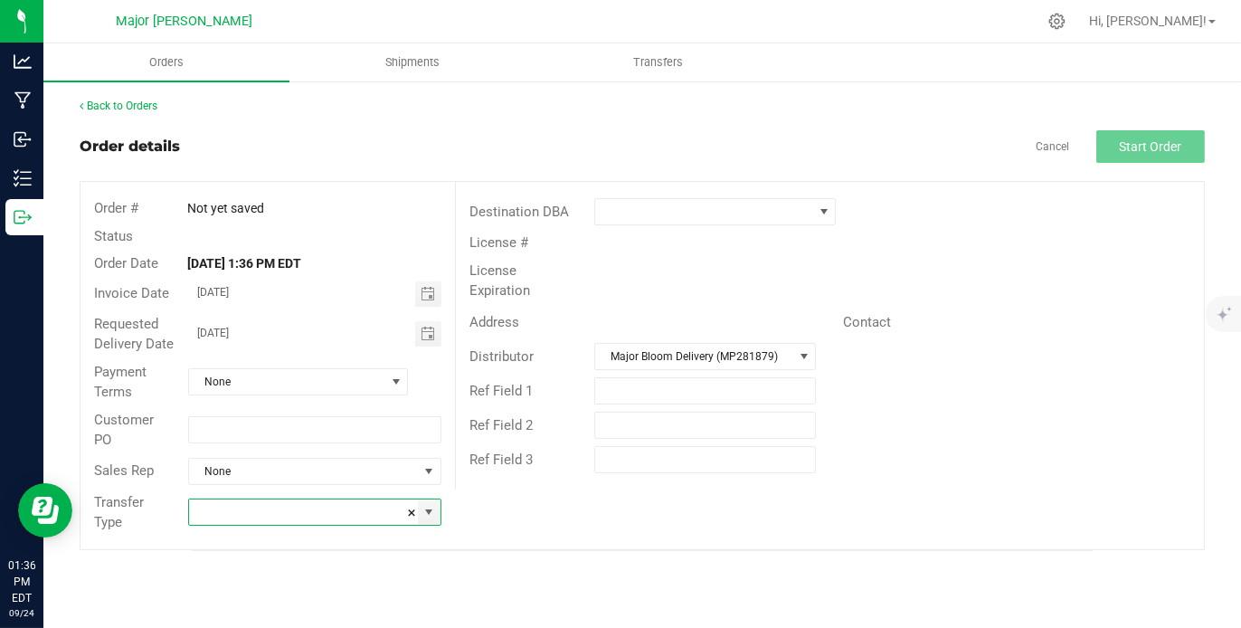
type input "Affiliated Transfer"
click at [820, 205] on span at bounding box center [824, 211] width 14 height 14
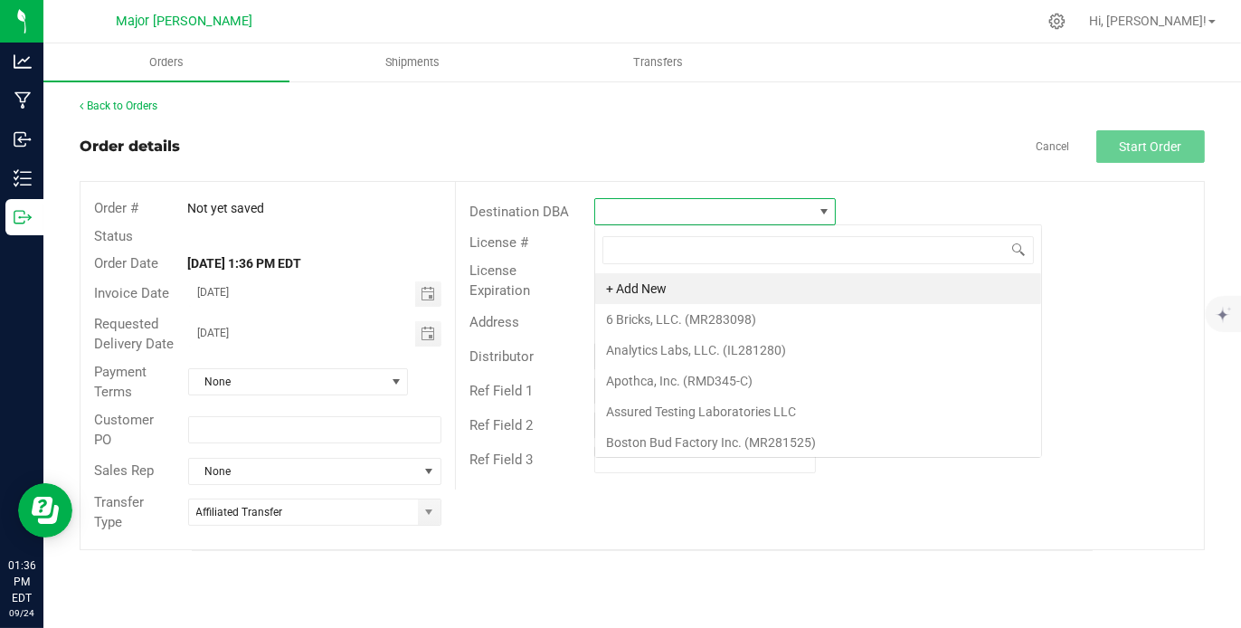
scroll to position [26, 241]
type input "jor"
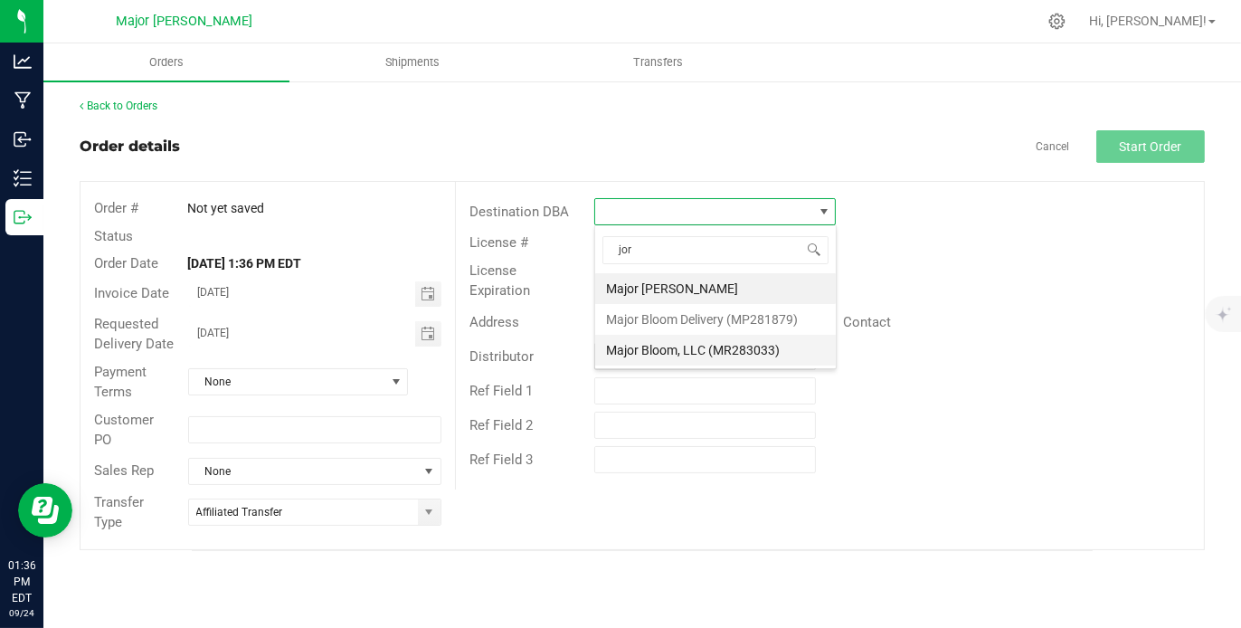
click at [755, 343] on li "Major Bloom, LLC (MR283033)" at bounding box center [715, 350] width 241 height 31
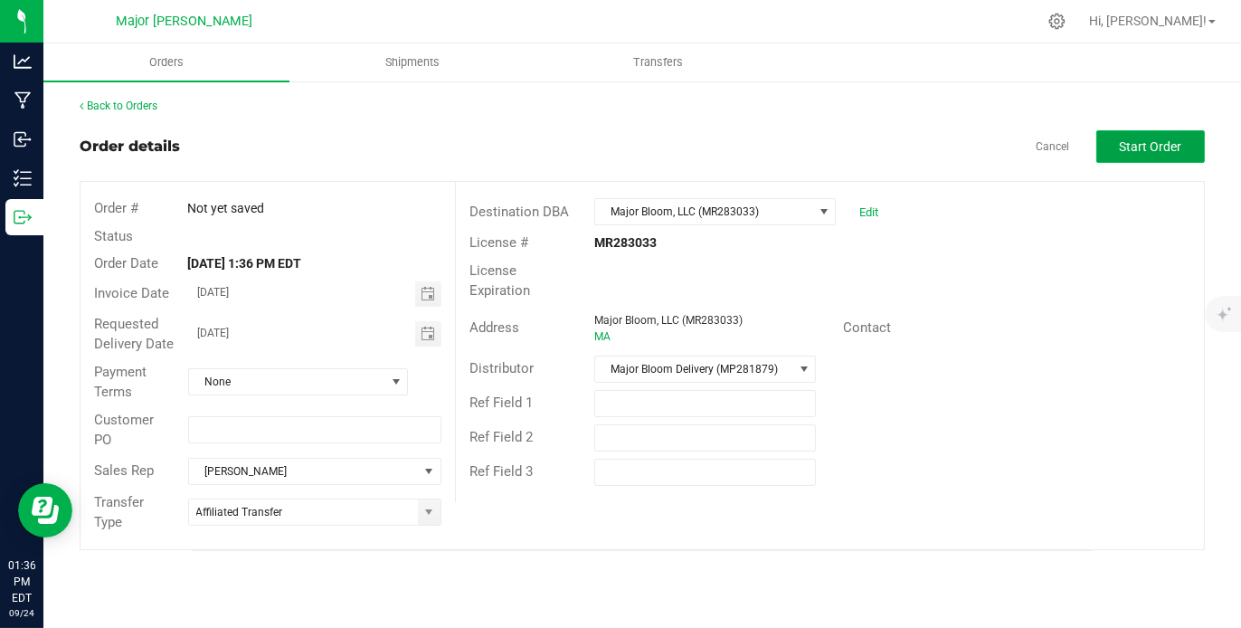
click at [1146, 144] on span "Start Order" at bounding box center [1151, 146] width 62 height 14
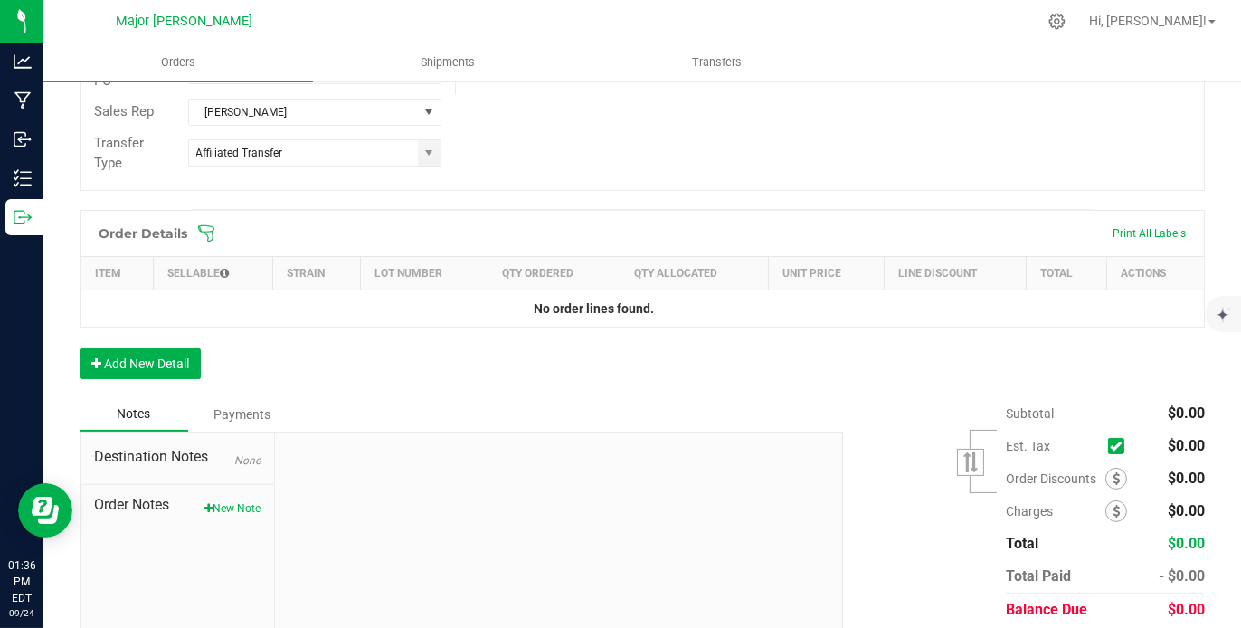
scroll to position [468, 0]
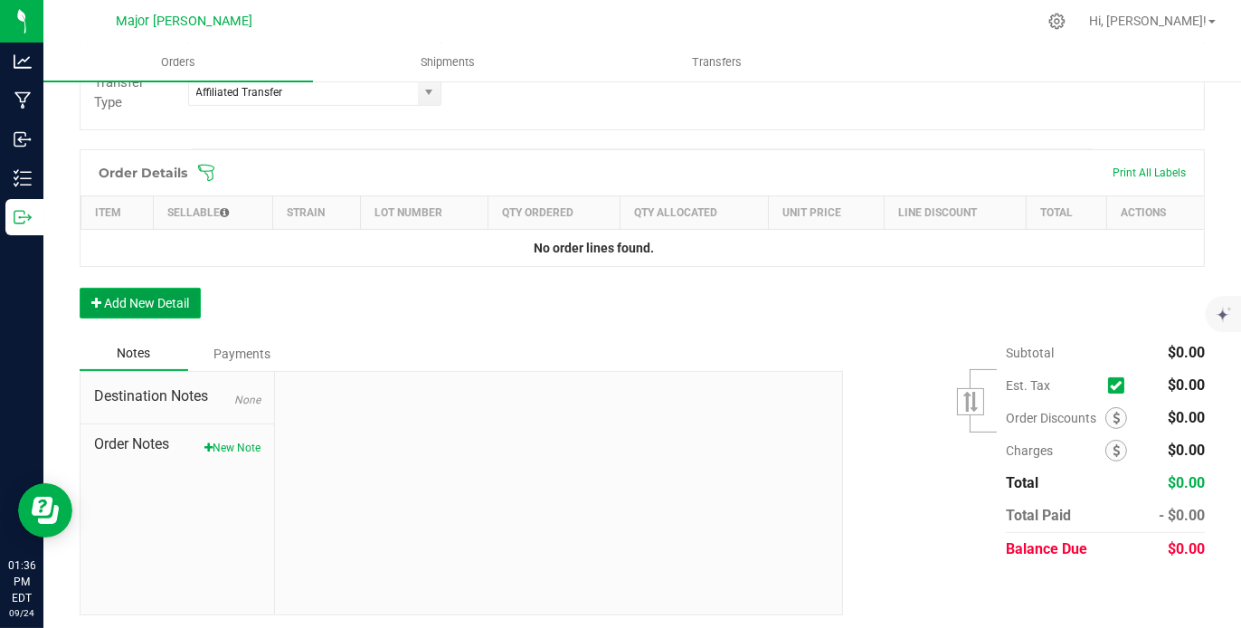
click at [150, 289] on button "Add New Detail" at bounding box center [140, 303] width 121 height 31
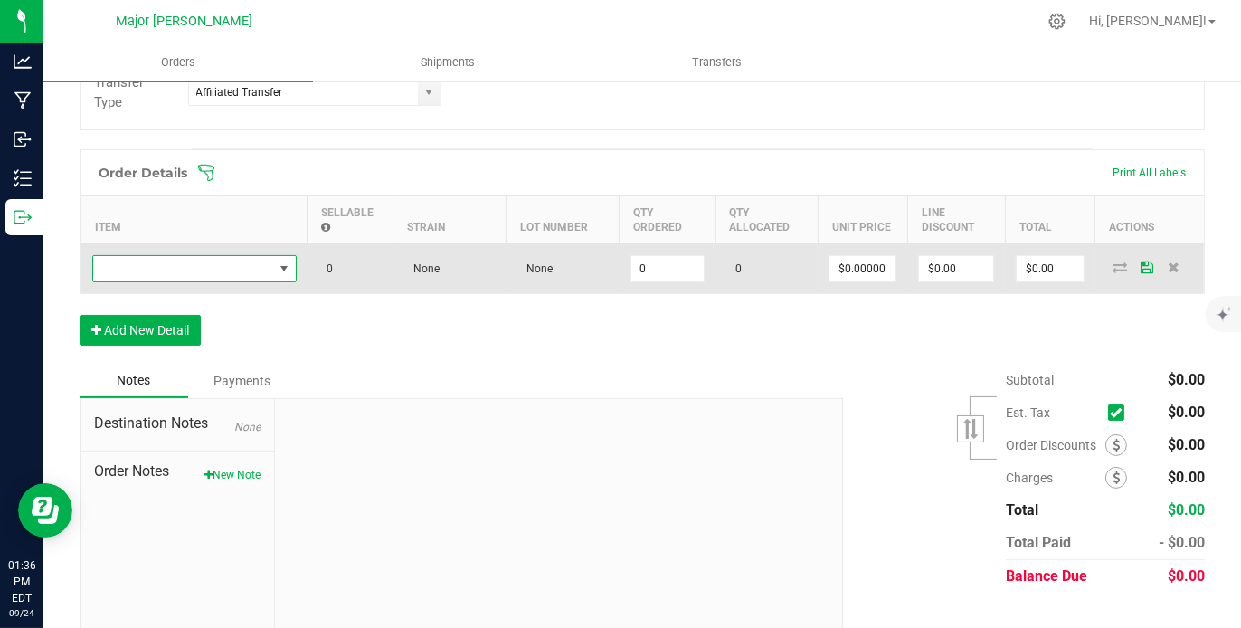
click at [284, 261] on span "NO DATA FOUND" at bounding box center [284, 268] width 14 height 14
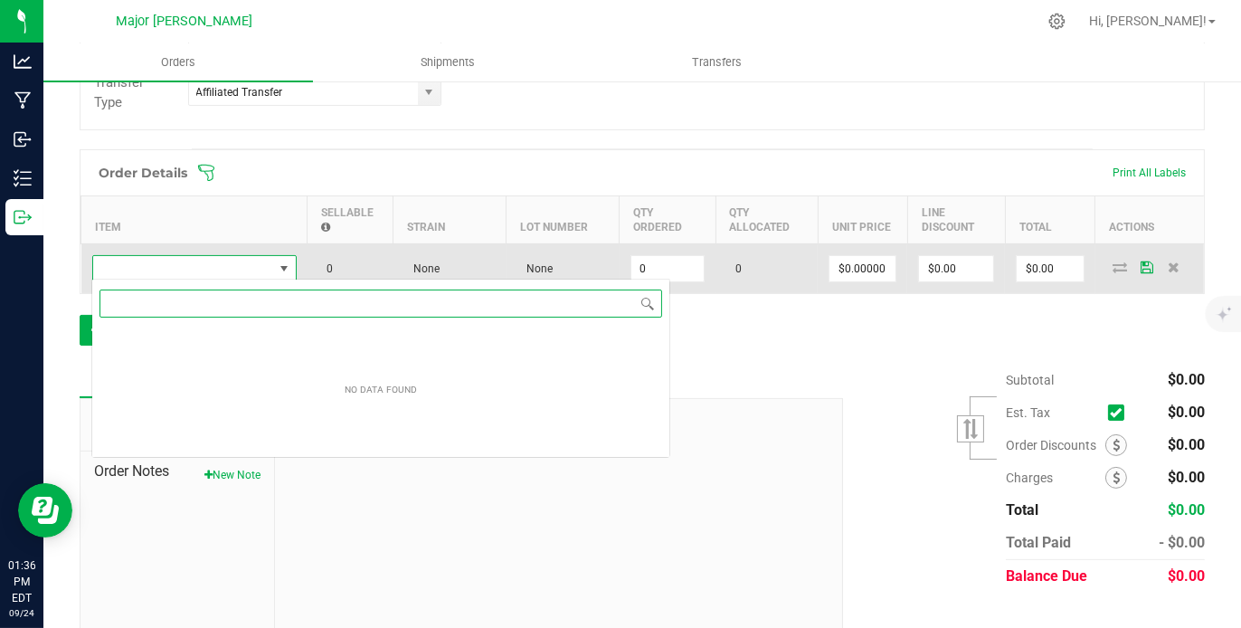
scroll to position [26, 204]
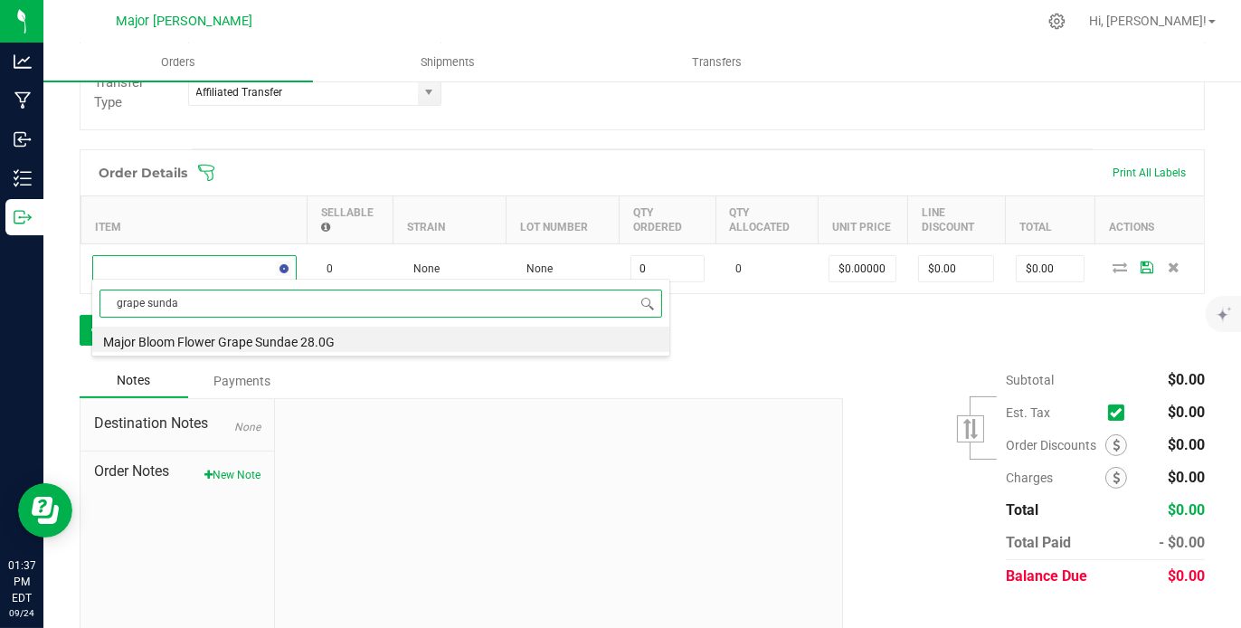
type input "grape sundae"
click at [269, 340] on li "Major Bloom Flower Grape Sundae 28.0G" at bounding box center [380, 339] width 577 height 25
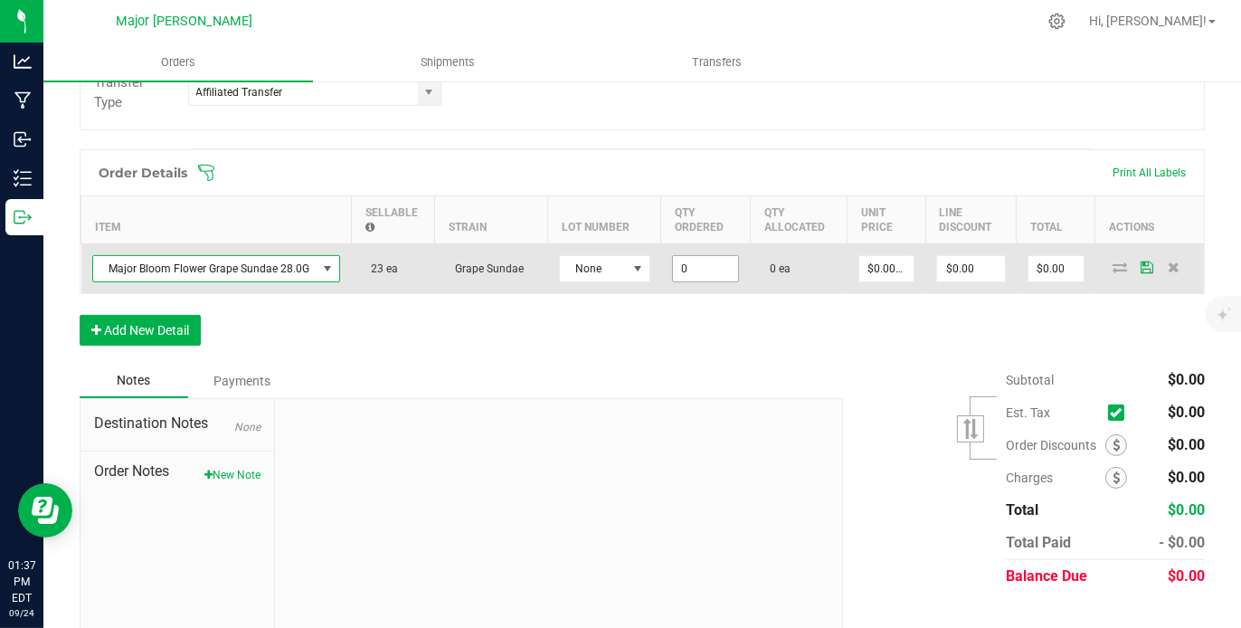
click at [703, 274] on input "0" at bounding box center [705, 268] width 65 height 25
type input "23"
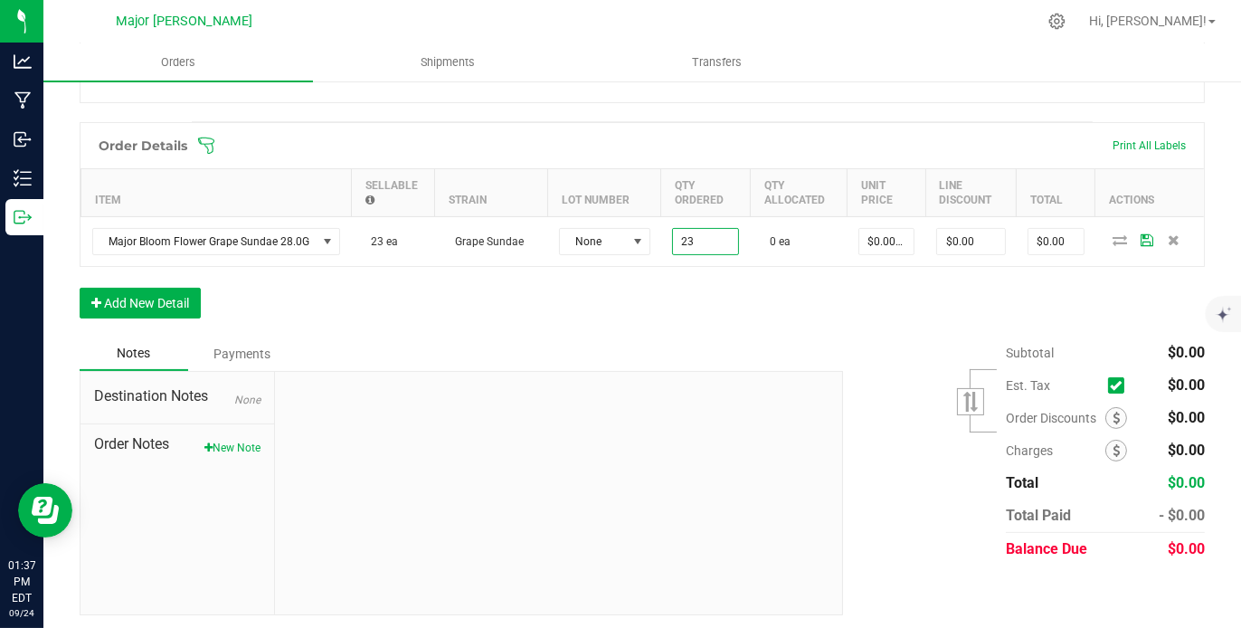
scroll to position [410, 0]
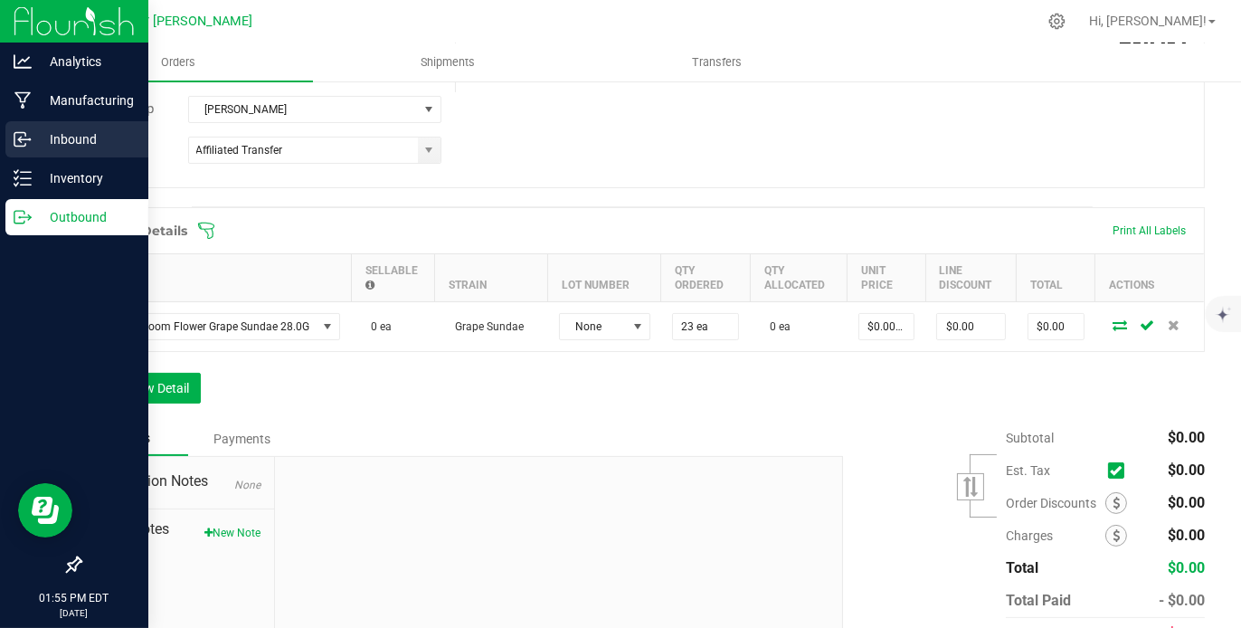
click at [71, 136] on p "Inbound" at bounding box center [86, 139] width 109 height 22
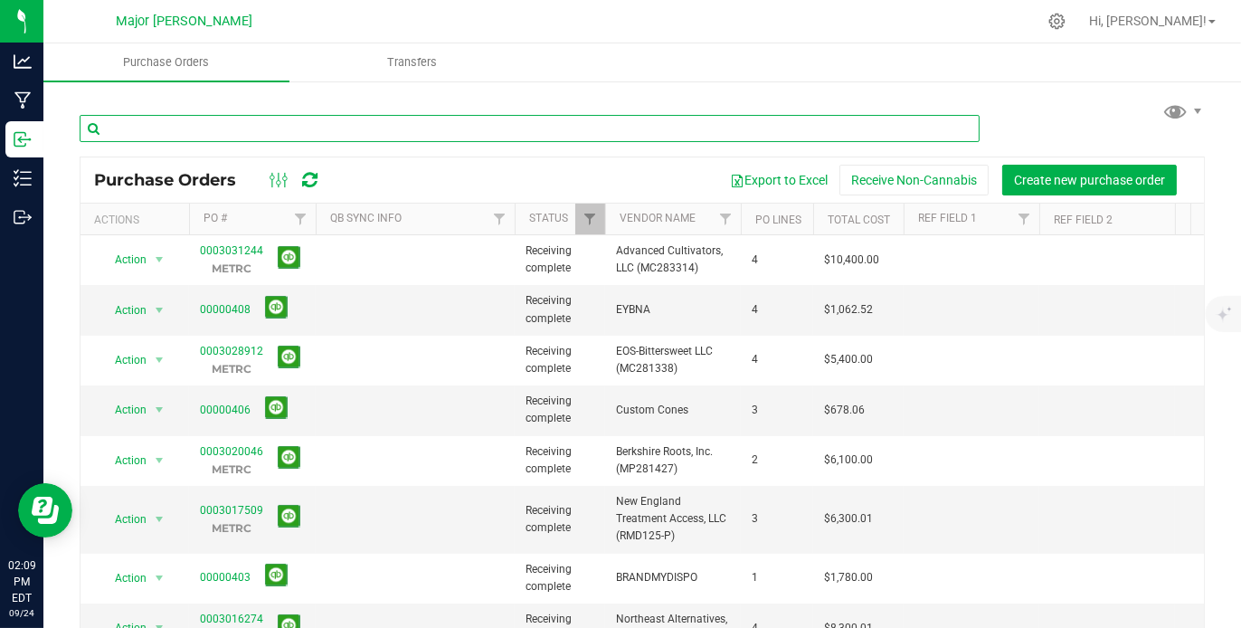
click at [312, 124] on input "text" at bounding box center [530, 128] width 900 height 27
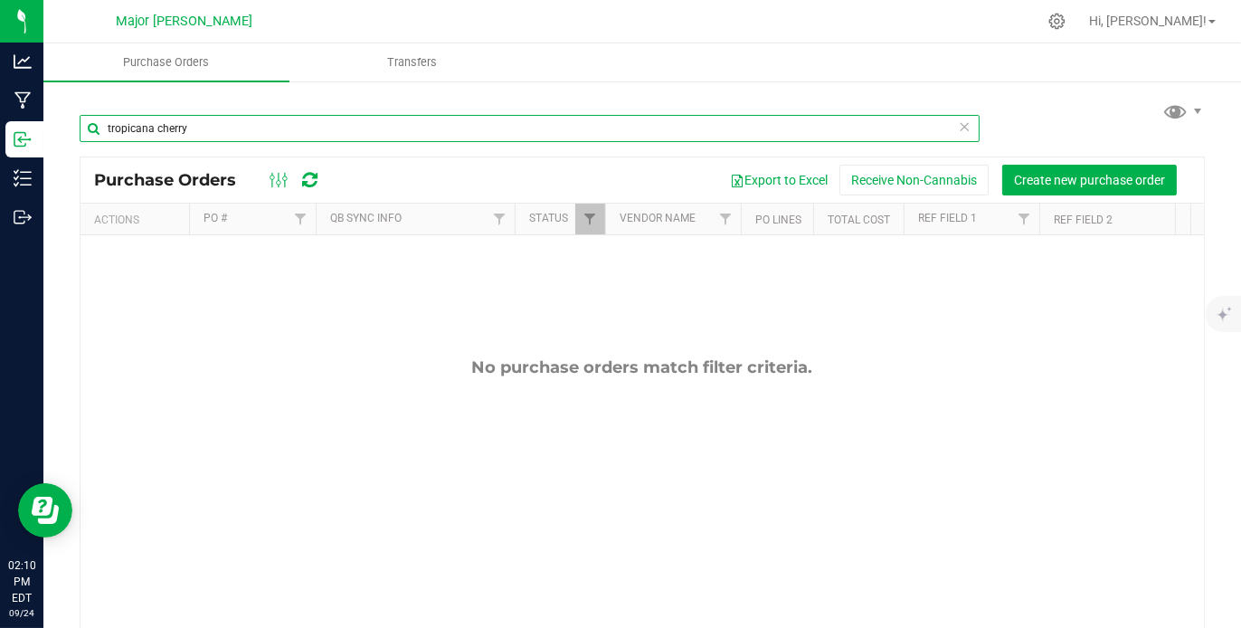
type input "tropicana cherry"
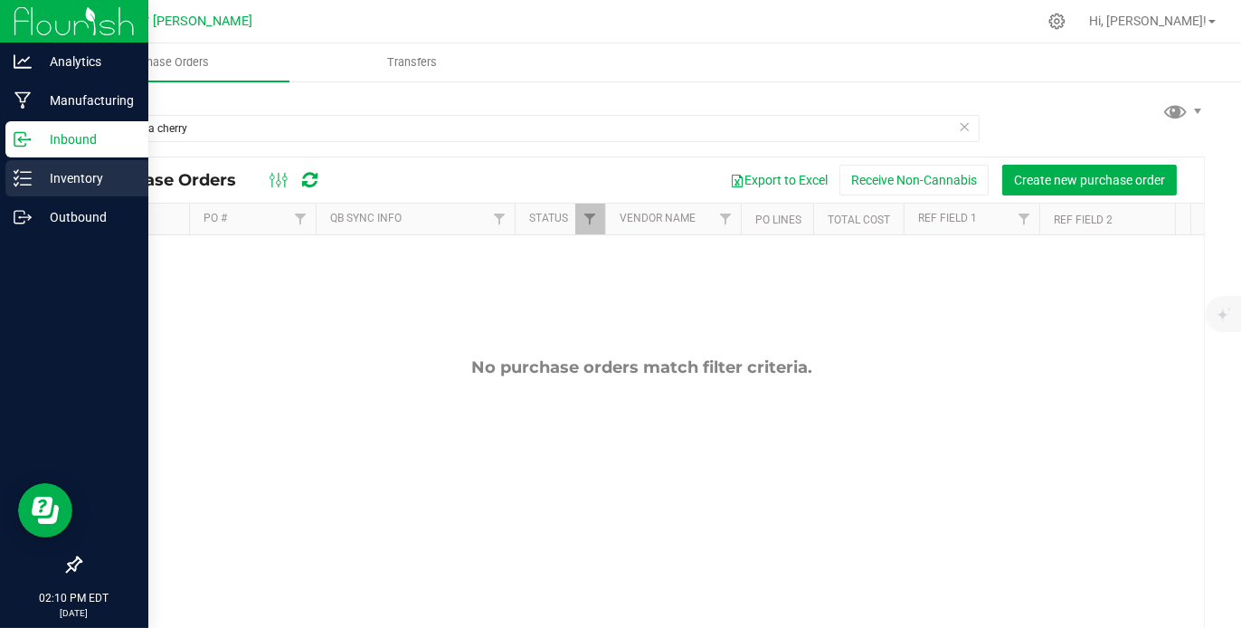
click at [61, 174] on p "Inventory" at bounding box center [86, 178] width 109 height 22
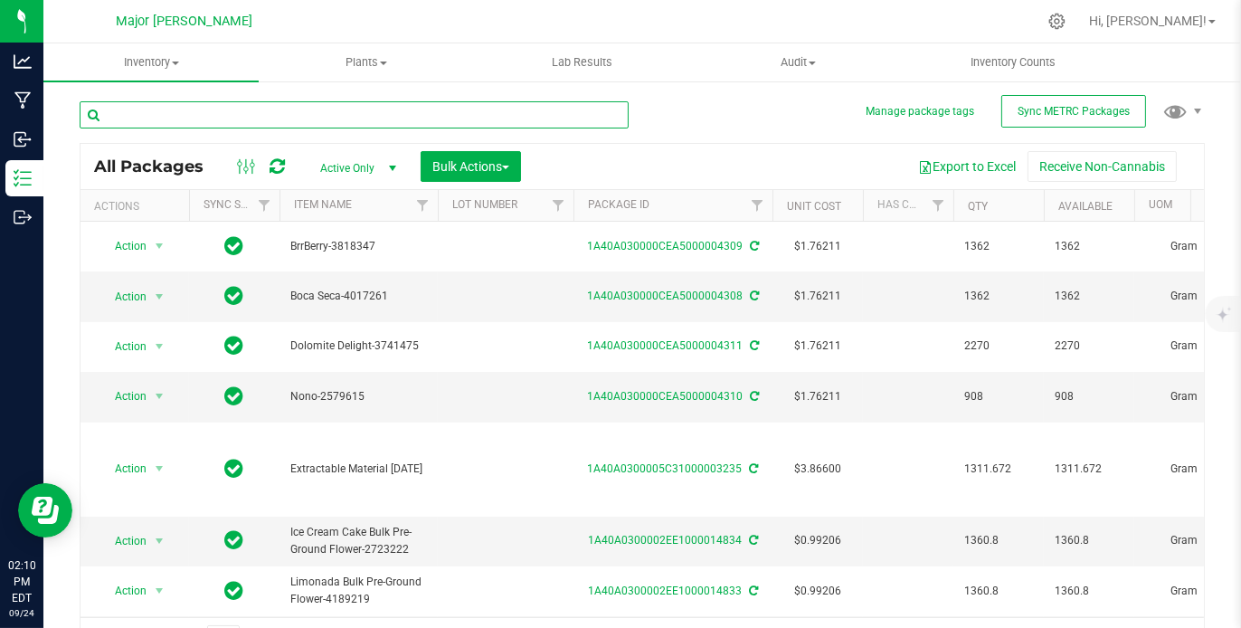
click at [199, 112] on input "text" at bounding box center [354, 114] width 549 height 27
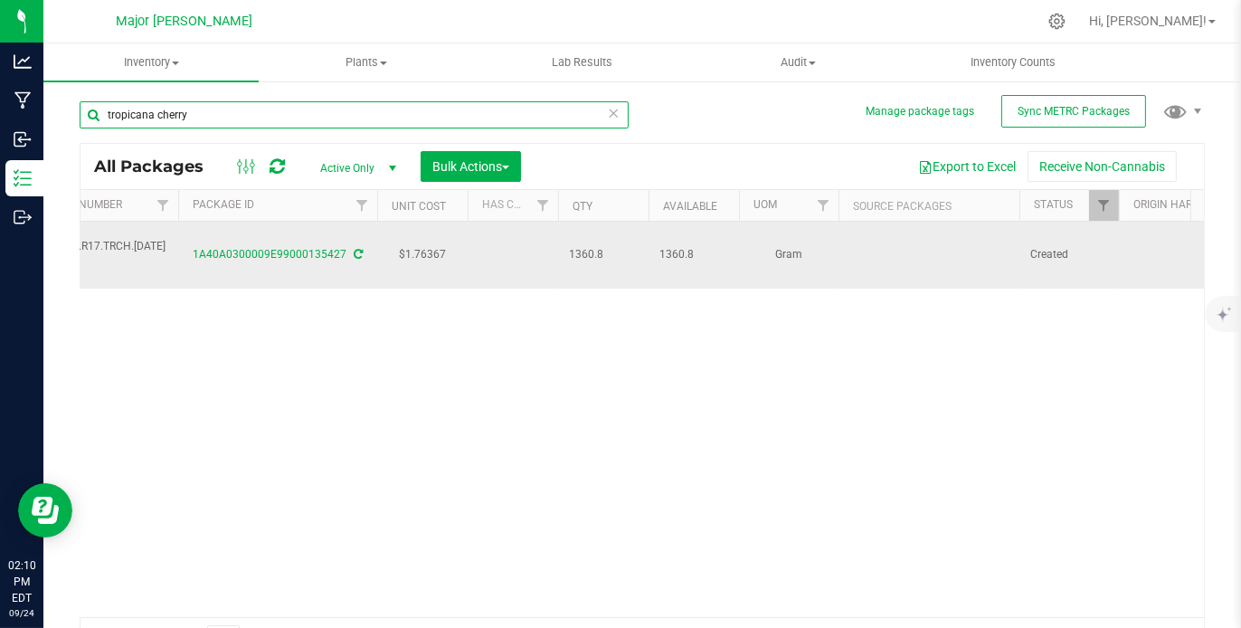
scroll to position [0, 398]
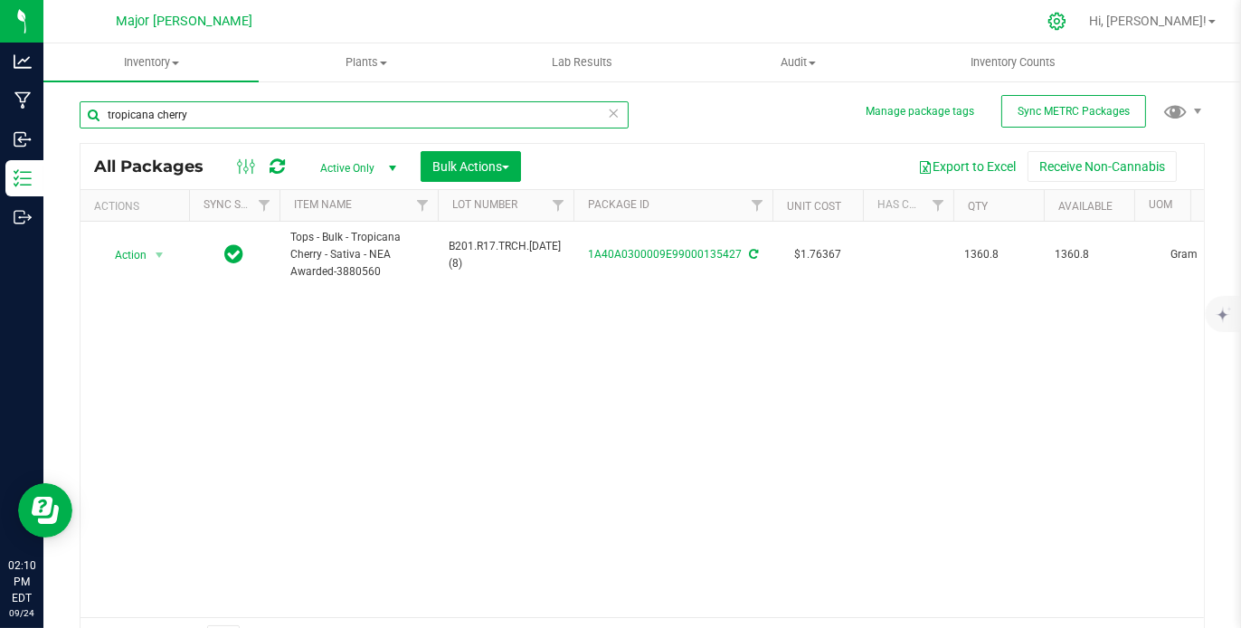
type input "tropicana cherry"
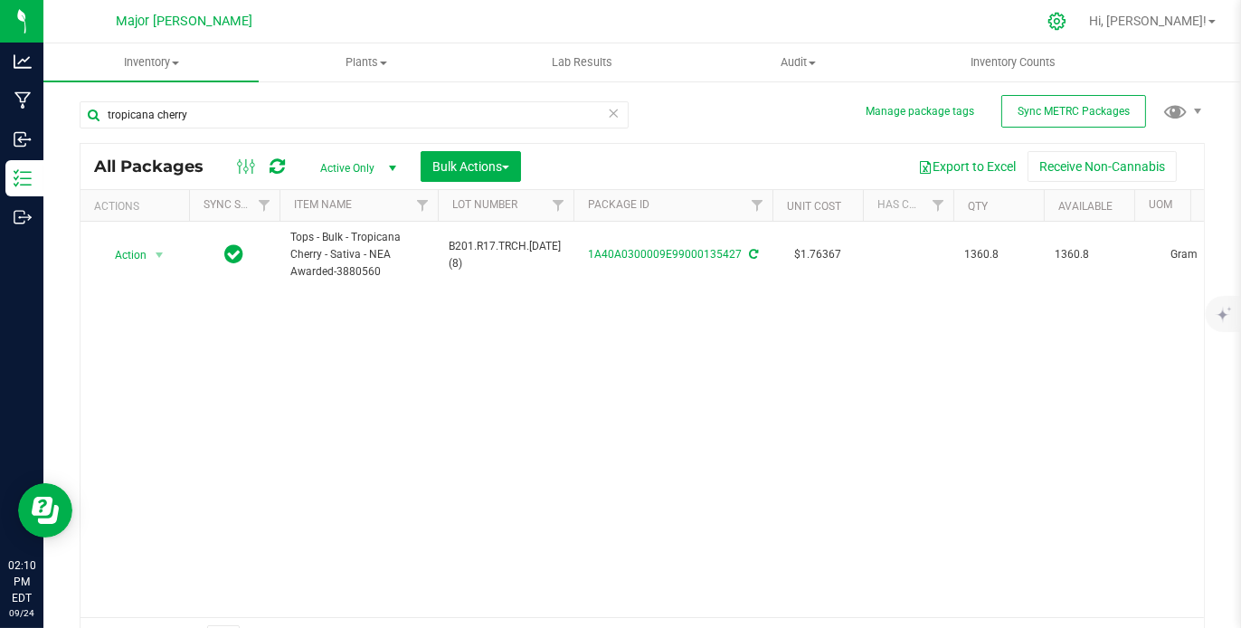
click at [1065, 20] on icon at bounding box center [1056, 21] width 17 height 17
click at [1066, 17] on icon at bounding box center [1056, 21] width 19 height 19
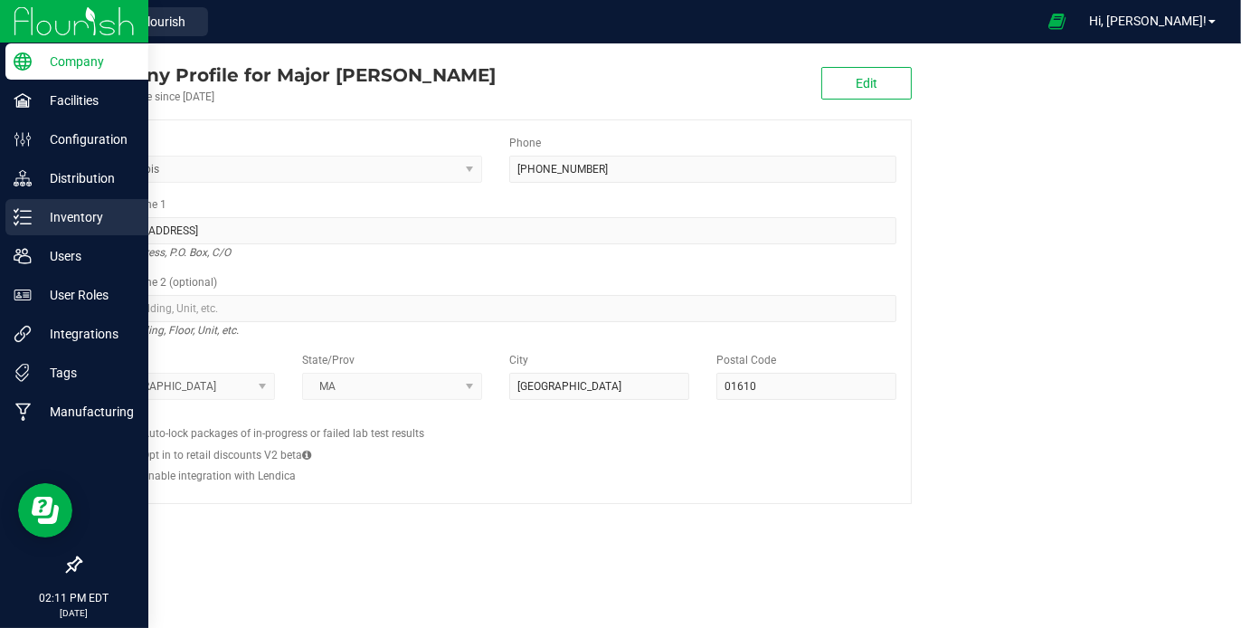
click at [69, 218] on p "Inventory" at bounding box center [86, 217] width 109 height 22
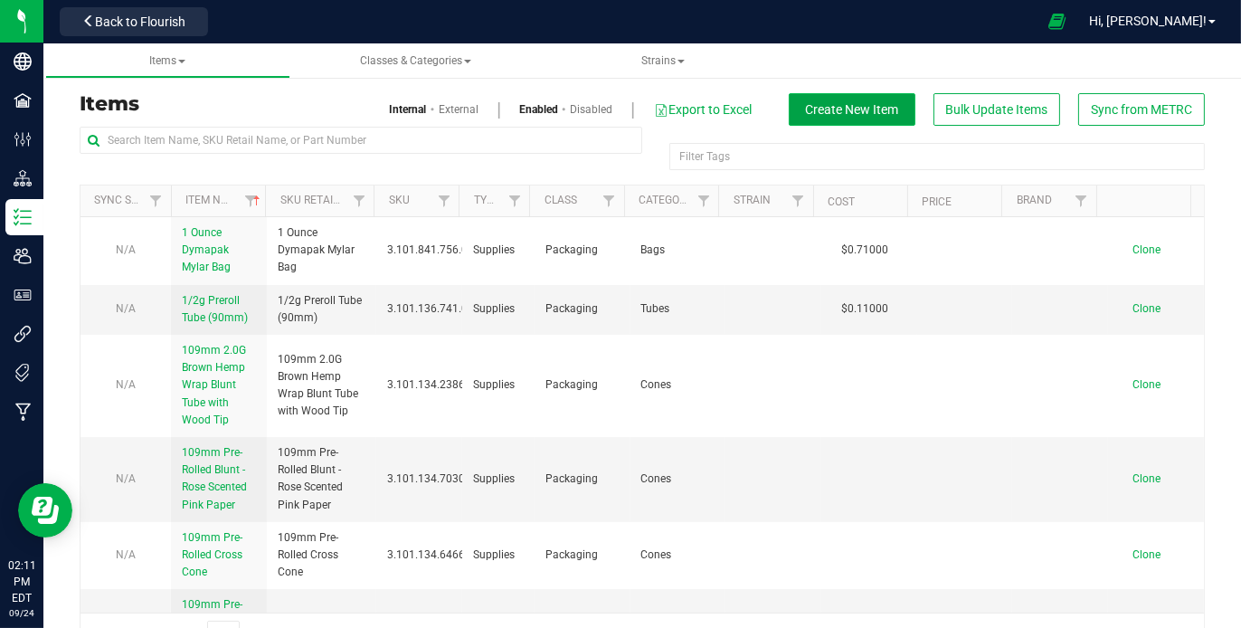
click at [824, 107] on span "Create New Item" at bounding box center [852, 109] width 93 height 14
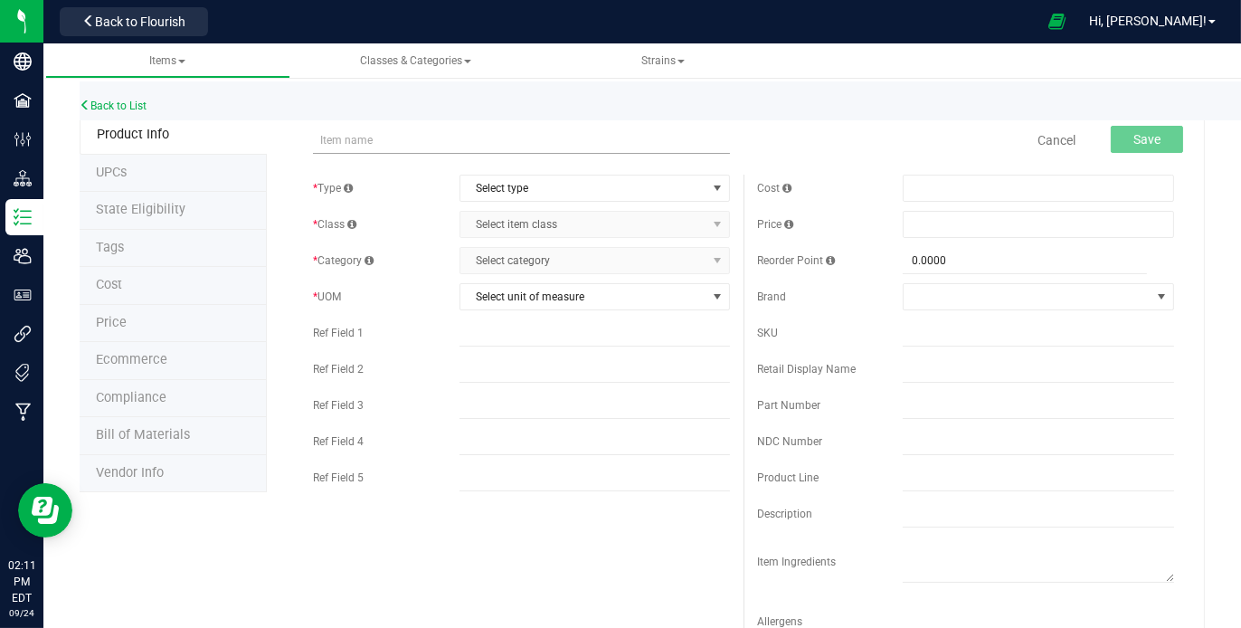
click at [495, 134] on input "text" at bounding box center [521, 140] width 417 height 27
click at [479, 144] on input "Major Bloom Preground Tropicanna banana 14.0G" at bounding box center [521, 140] width 417 height 27
drag, startPoint x: 520, startPoint y: 143, endPoint x: 481, endPoint y: 135, distance: 39.7
click at [481, 135] on input "Major Bloom Preground Tropicana banana 14.0G" at bounding box center [521, 140] width 417 height 27
click at [519, 140] on input "Major Bloom Preground Tropicana Cherry 14.0G" at bounding box center [521, 140] width 417 height 27
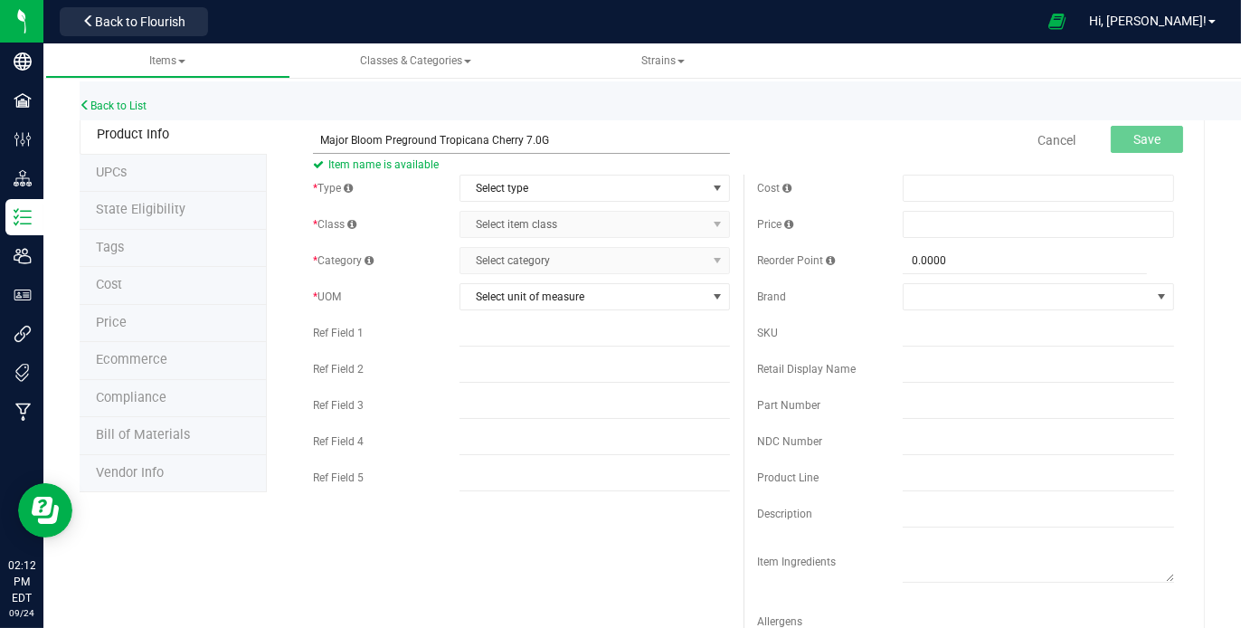
drag, startPoint x: 429, startPoint y: 136, endPoint x: 384, endPoint y: 138, distance: 44.4
click at [384, 138] on input "Major Bloom Preground Tropicana Cherry 7.0G" at bounding box center [521, 140] width 417 height 27
type input "Major Bloom Flower Tropicana Cherry 7.0G"
click at [1042, 139] on link "Cancel" at bounding box center [1056, 140] width 38 height 18
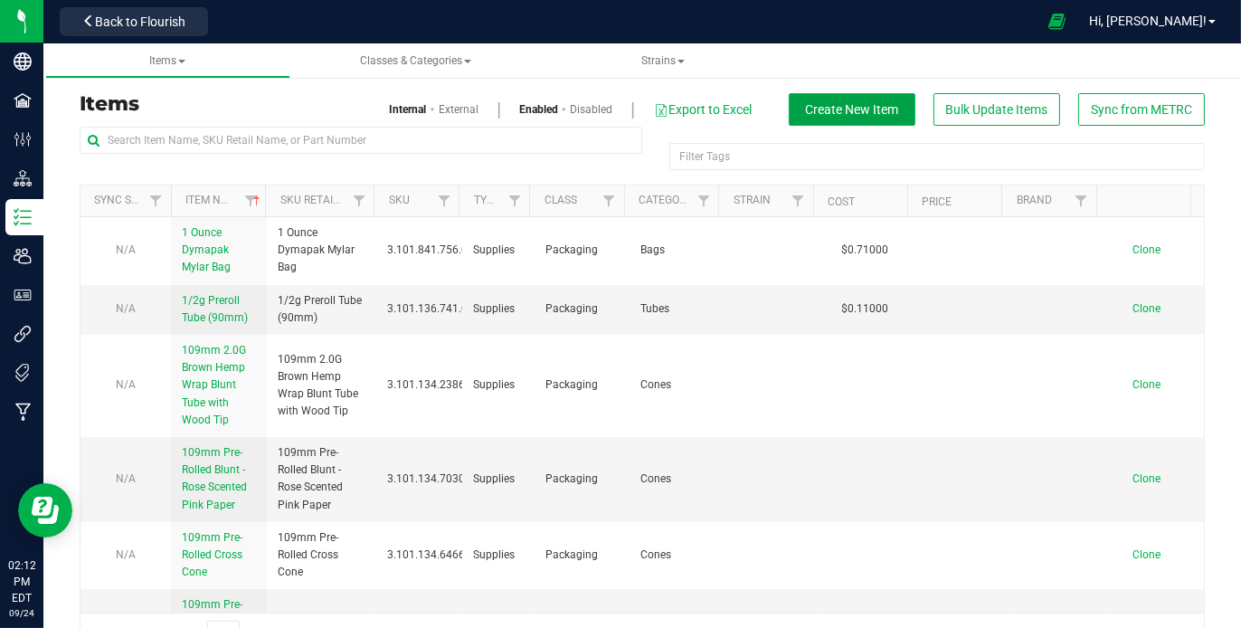
click at [819, 111] on span "Create New Item" at bounding box center [852, 109] width 93 height 14
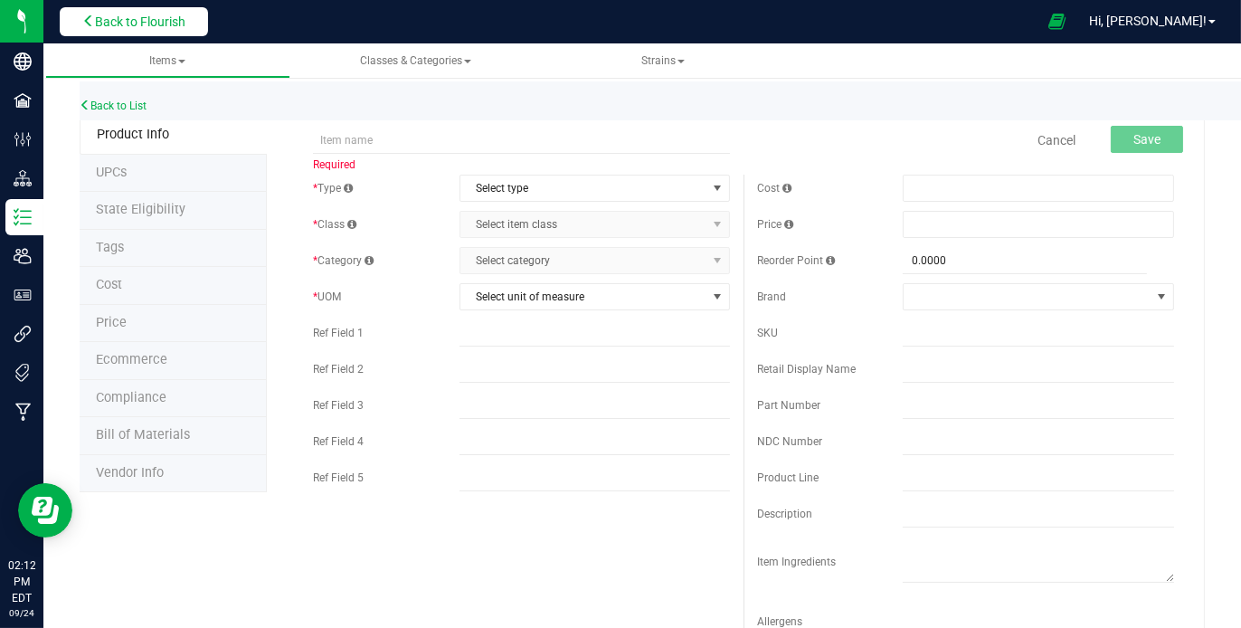
click at [101, 22] on span "Back to Flourish" at bounding box center [140, 21] width 90 height 14
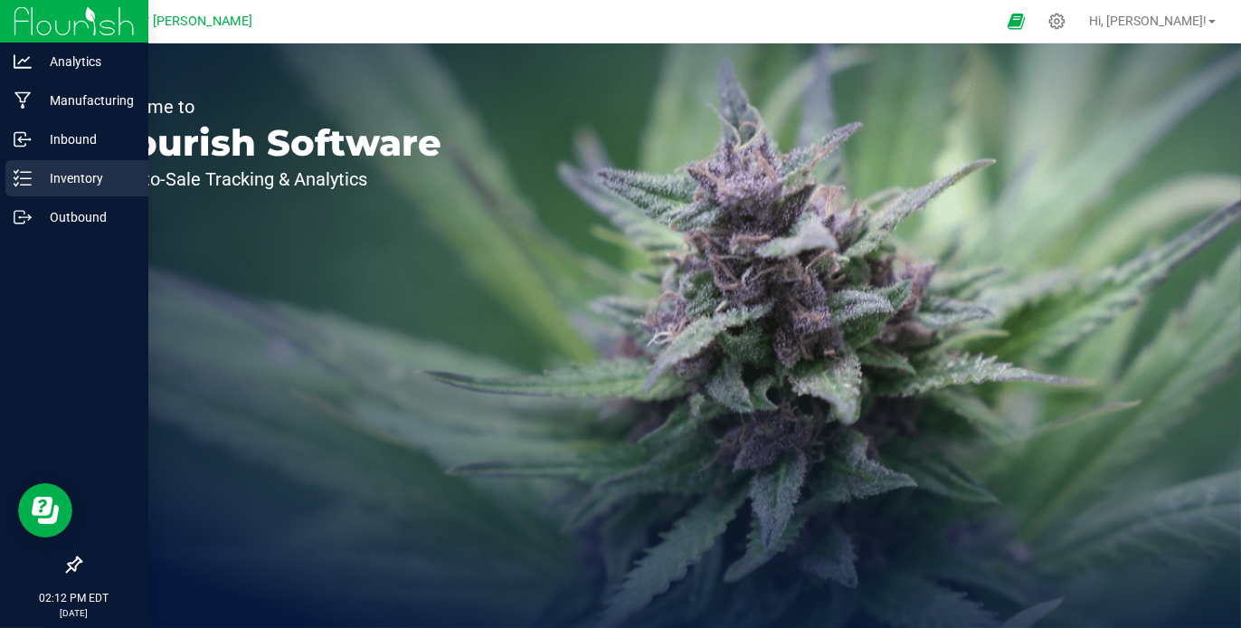
click at [73, 174] on p "Inventory" at bounding box center [86, 178] width 109 height 22
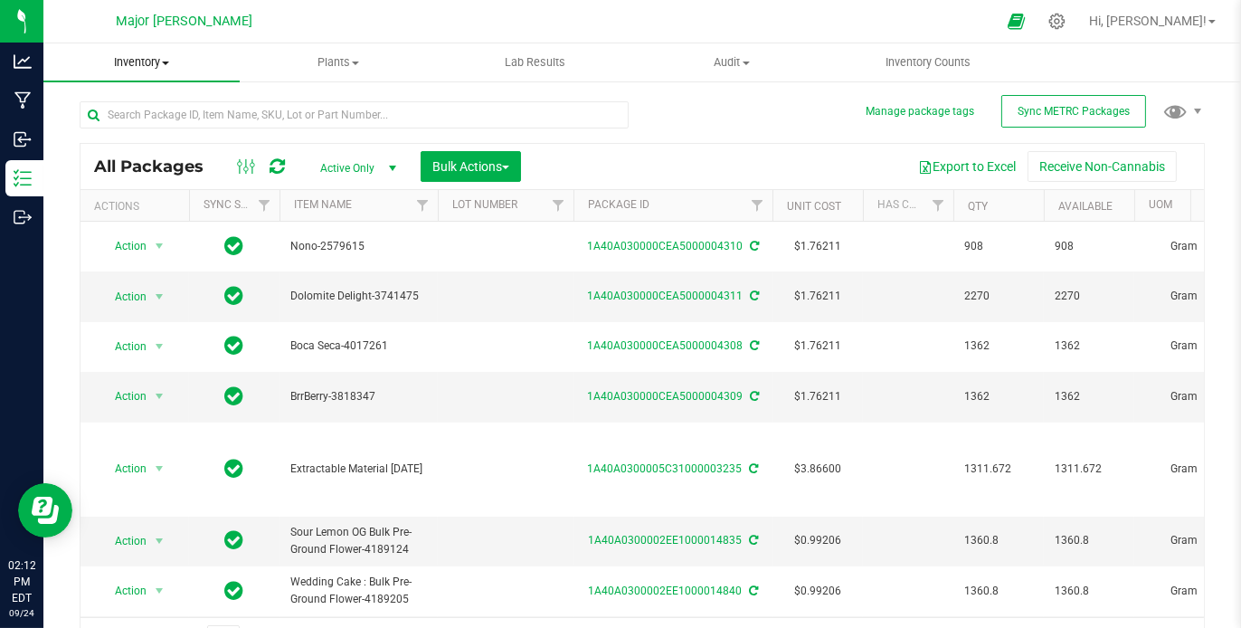
click at [171, 62] on span "Inventory" at bounding box center [141, 62] width 196 height 16
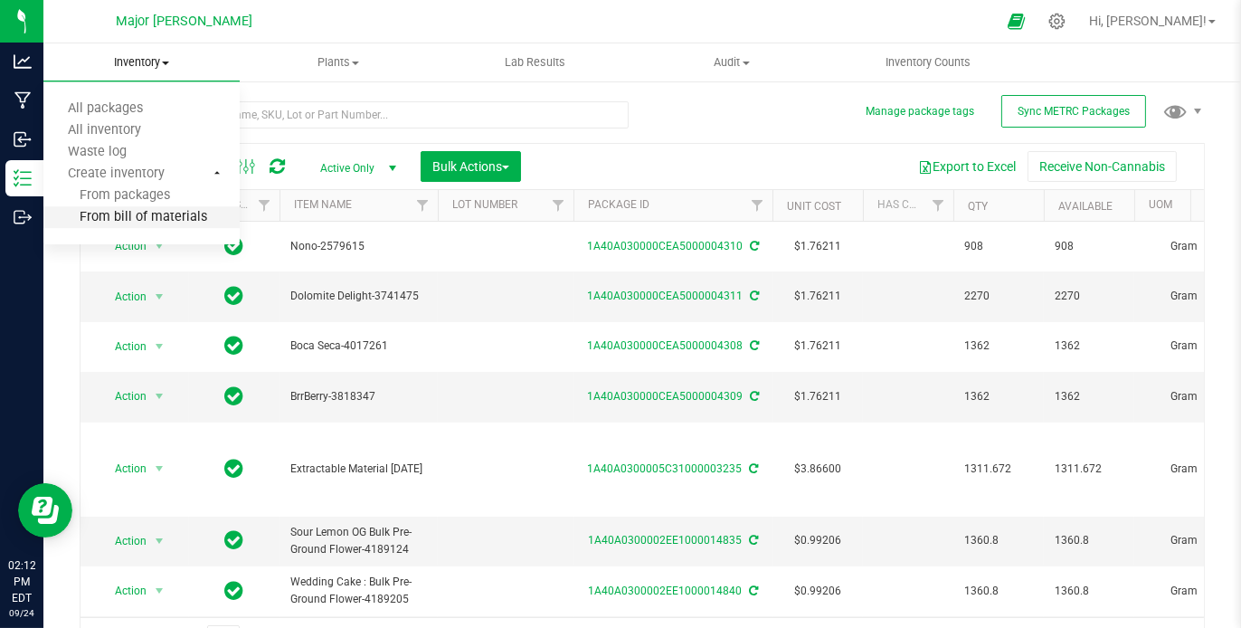
click at [136, 219] on span "From bill of materials" at bounding box center [125, 217] width 164 height 15
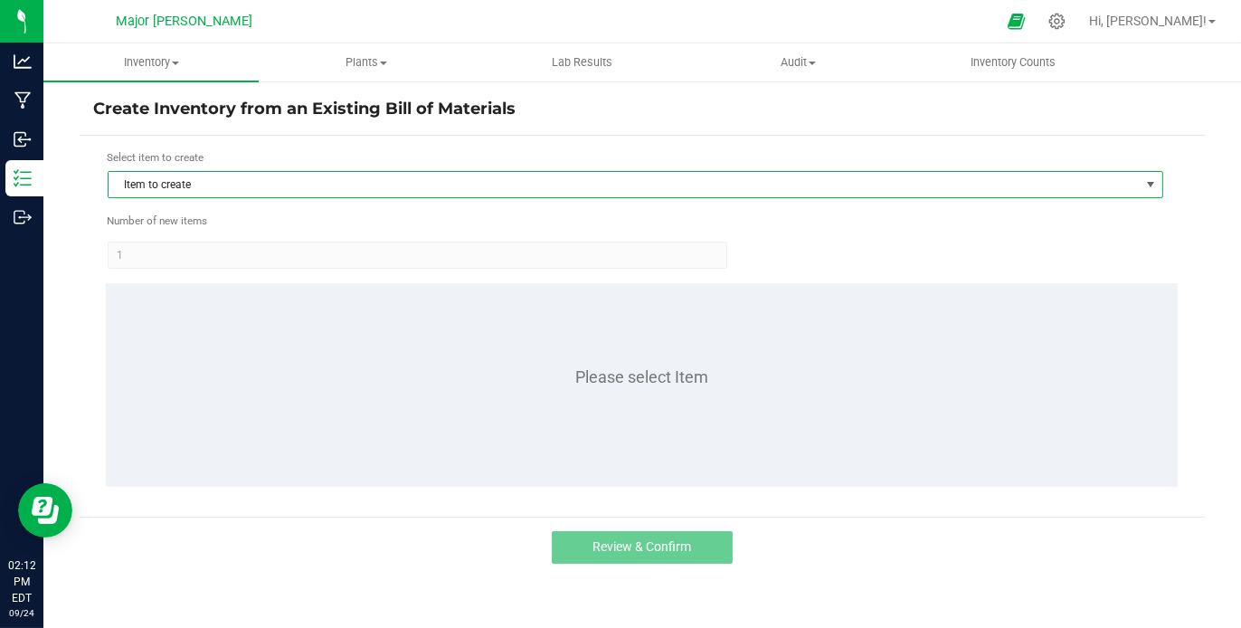
click at [237, 184] on span "Item to create" at bounding box center [624, 184] width 1031 height 25
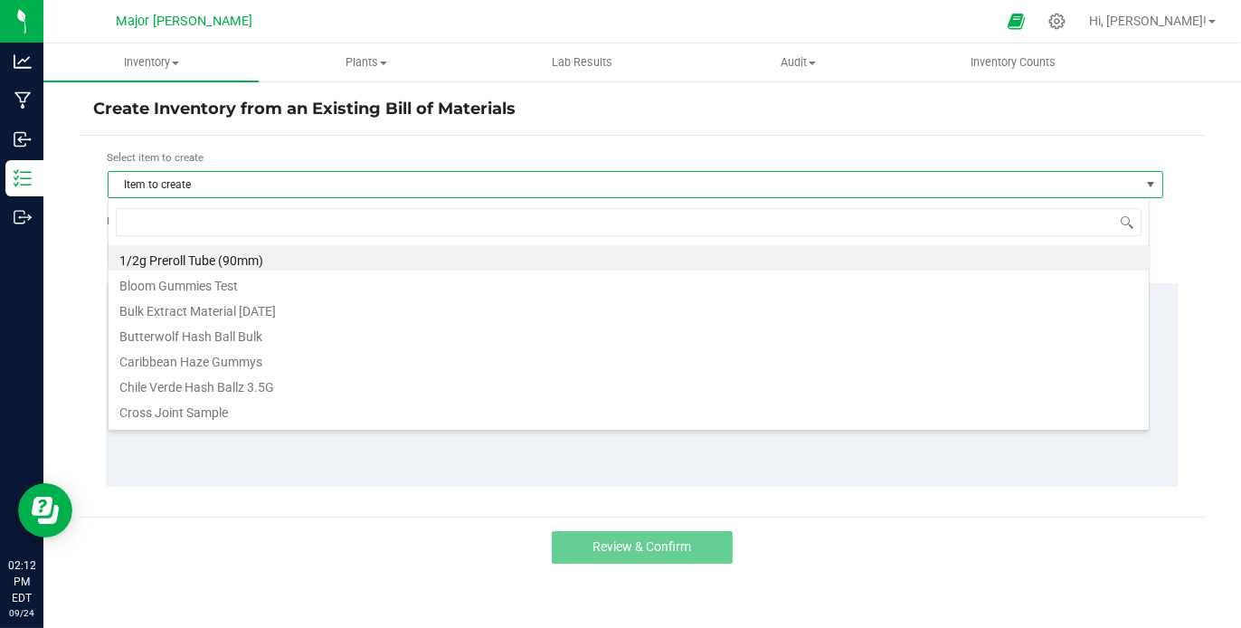
scroll to position [26, 1042]
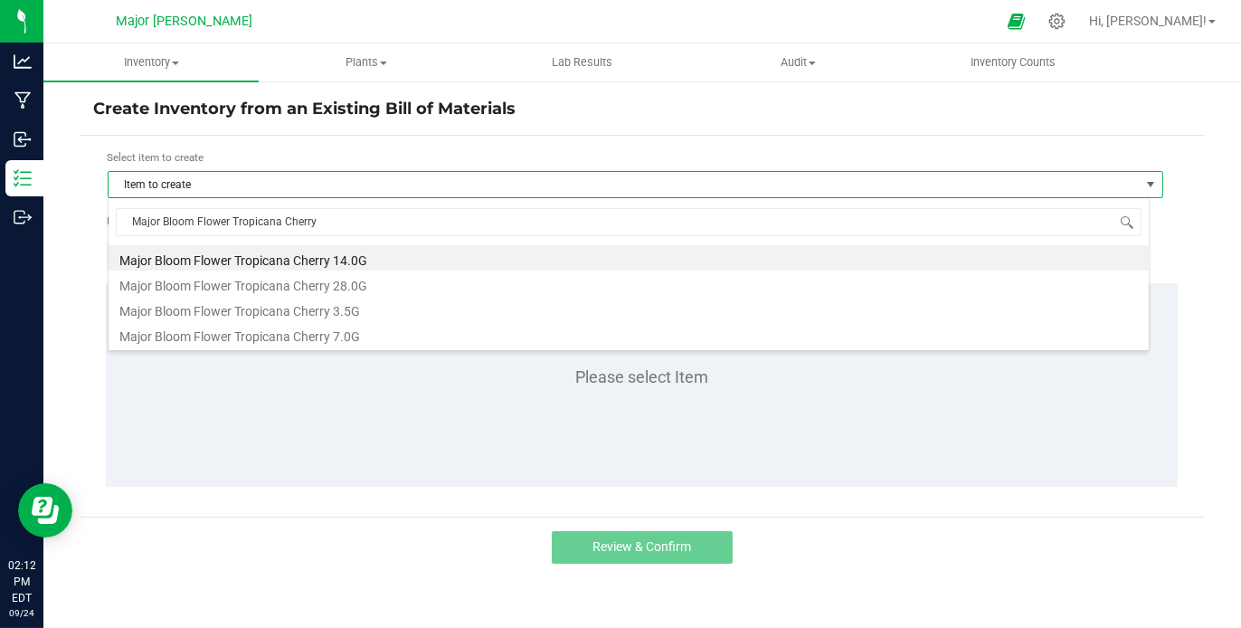
type input "Major Bloom Flower Tropicana Cherry"
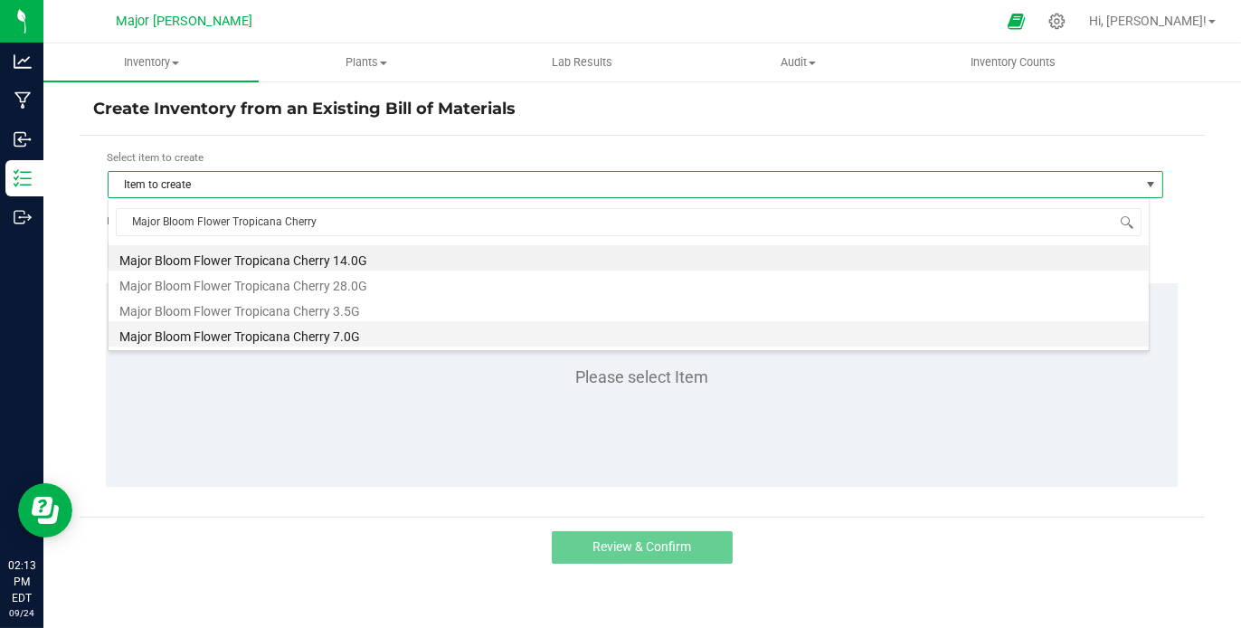
click at [183, 331] on li "Major Bloom Flower Tropicana Cherry 7.0G" at bounding box center [629, 333] width 1040 height 25
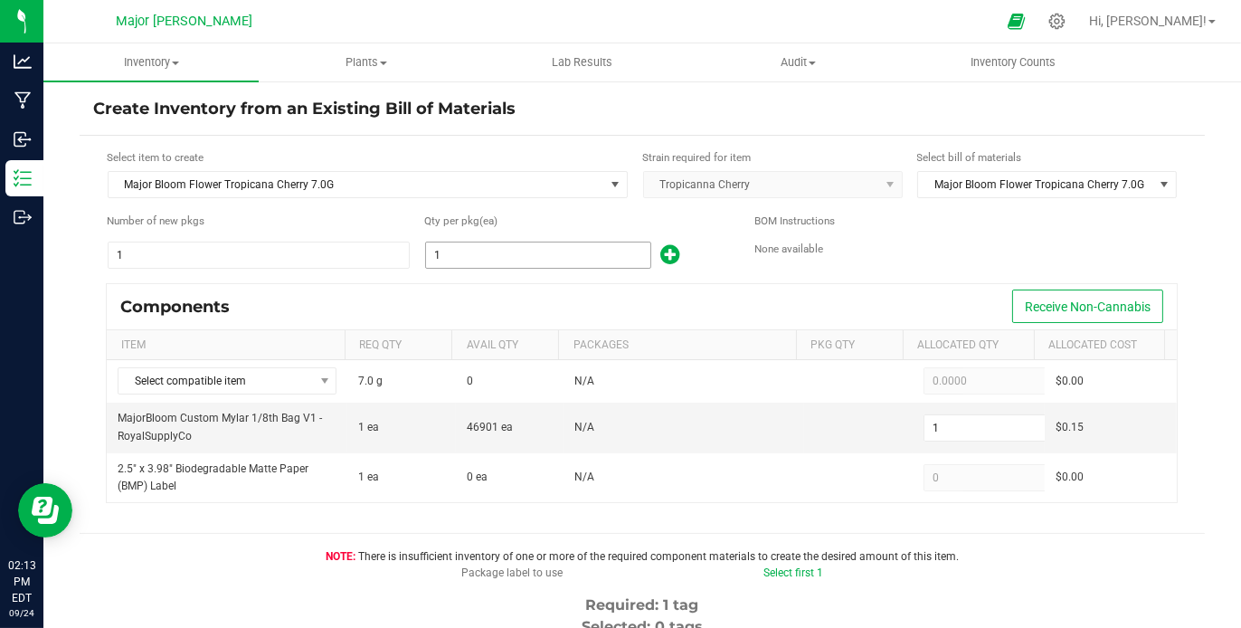
click at [551, 248] on input "1" at bounding box center [538, 254] width 224 height 25
type input "9"
type input "90"
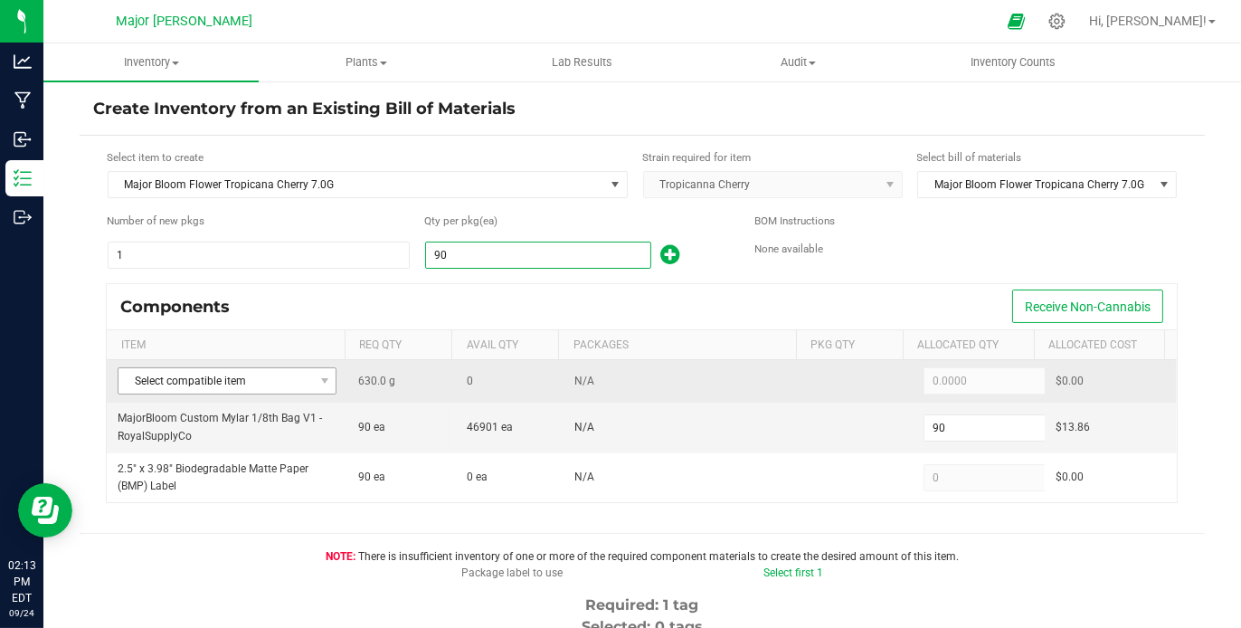
type input "90"
click at [327, 378] on span at bounding box center [324, 380] width 23 height 25
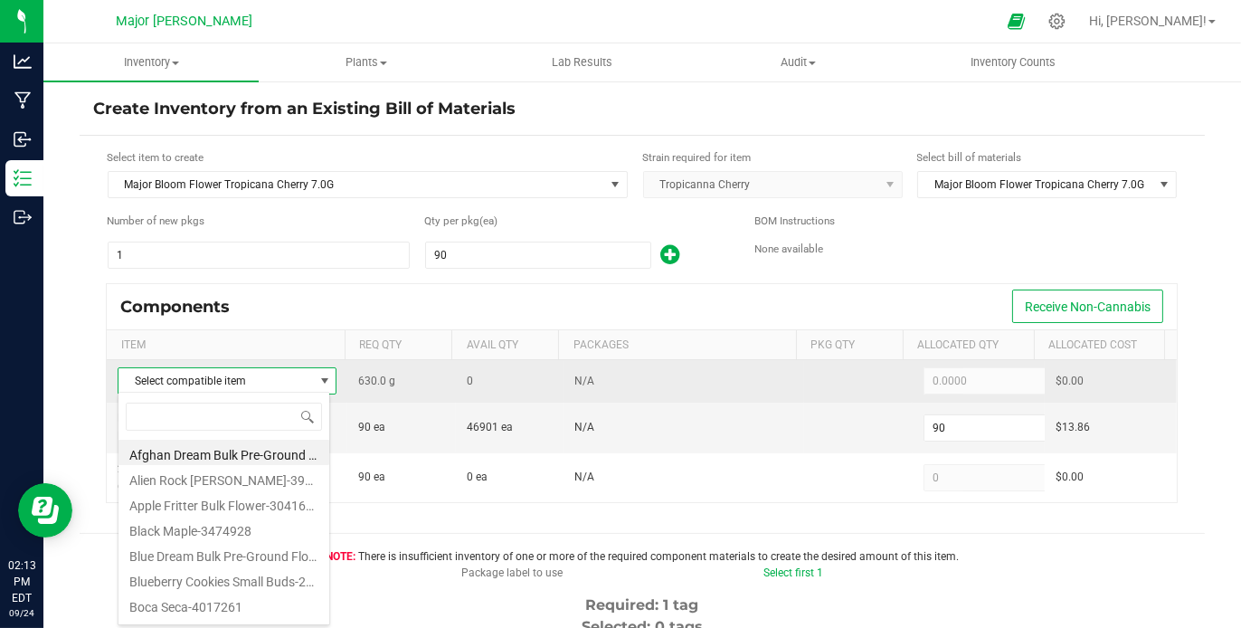
scroll to position [26, 213]
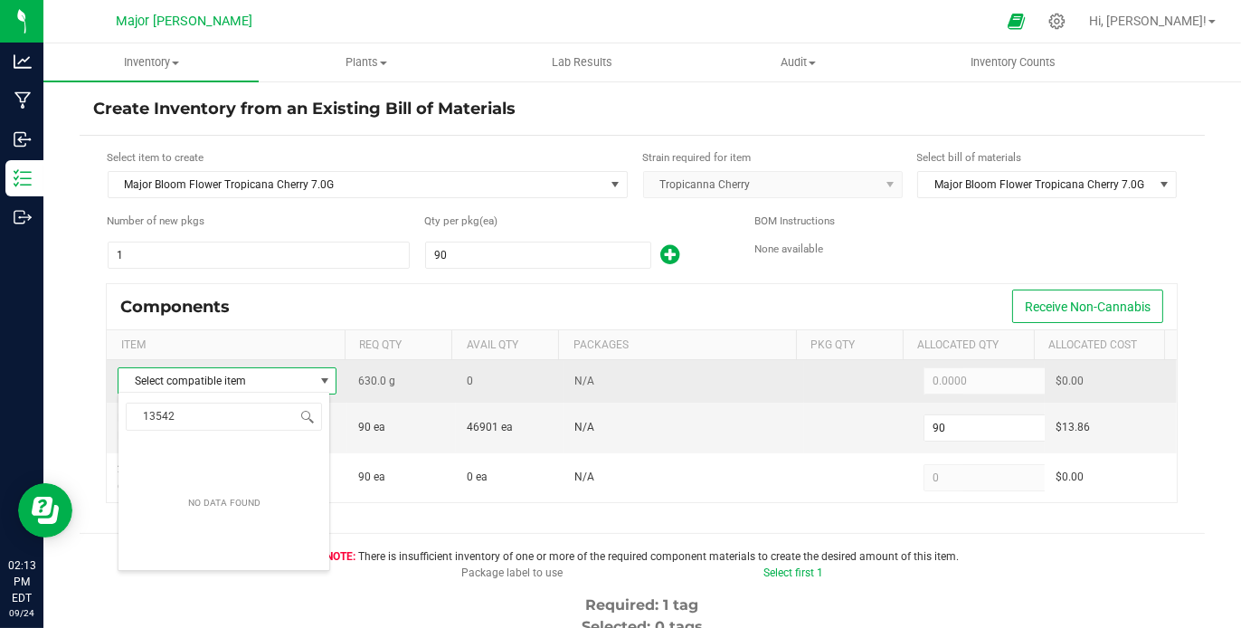
type input "135427"
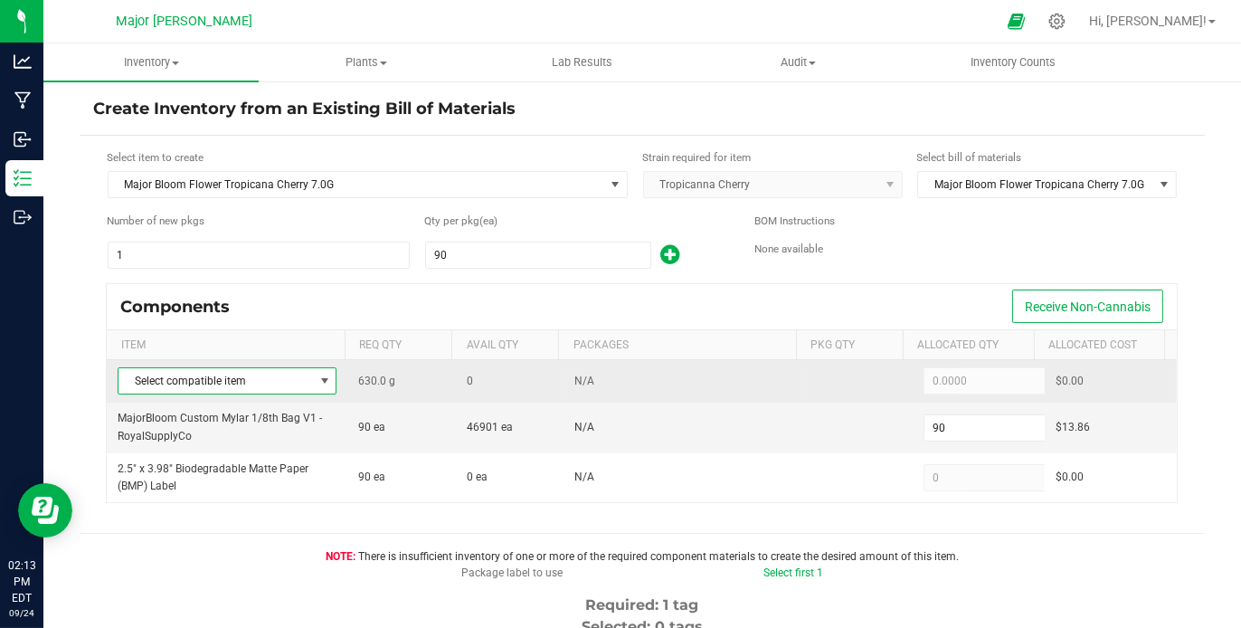
click at [323, 374] on span at bounding box center [324, 381] width 14 height 14
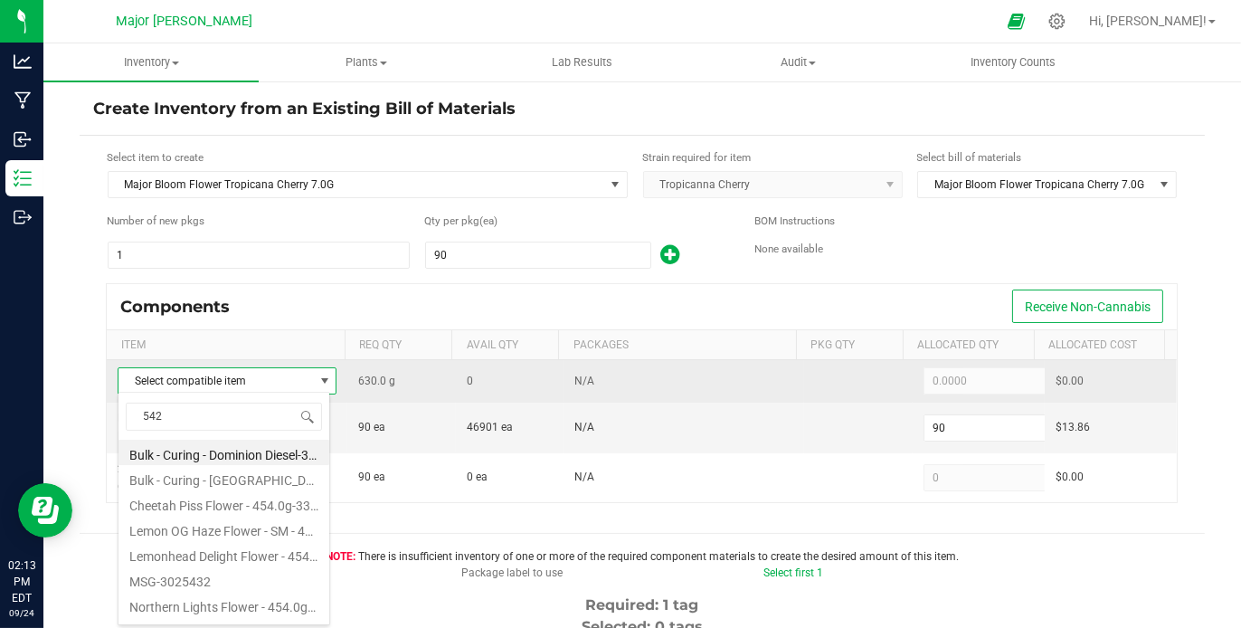
type input "5427"
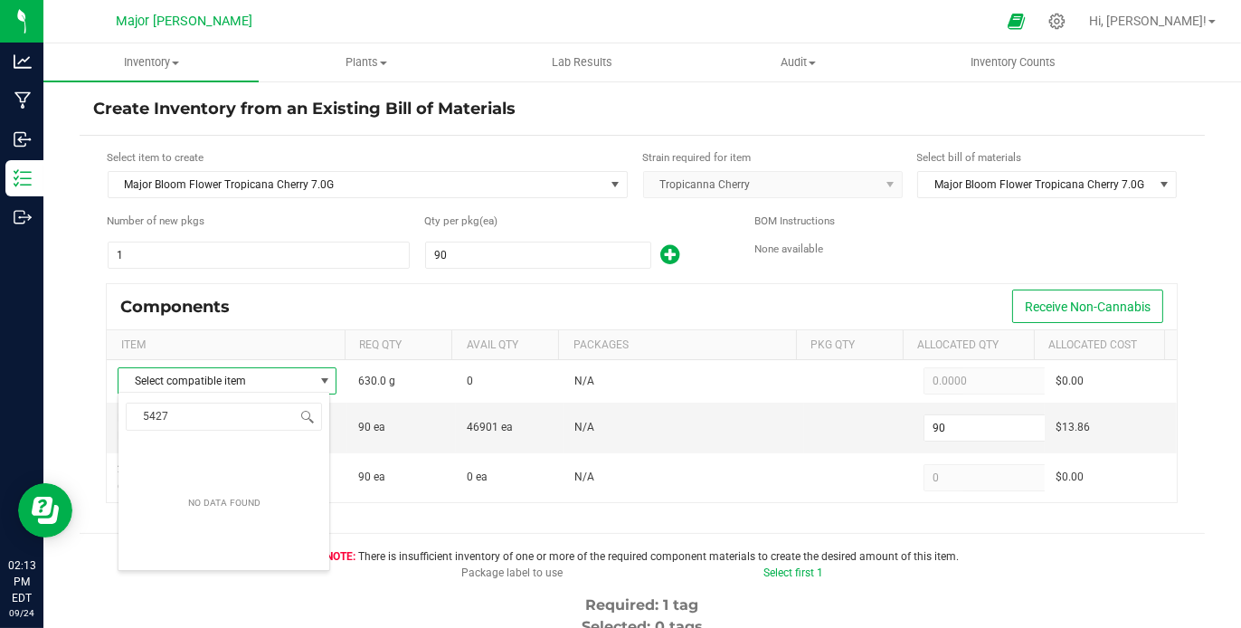
click at [448, 307] on div "Components Receive Non-Cannabis" at bounding box center [642, 306] width 1070 height 45
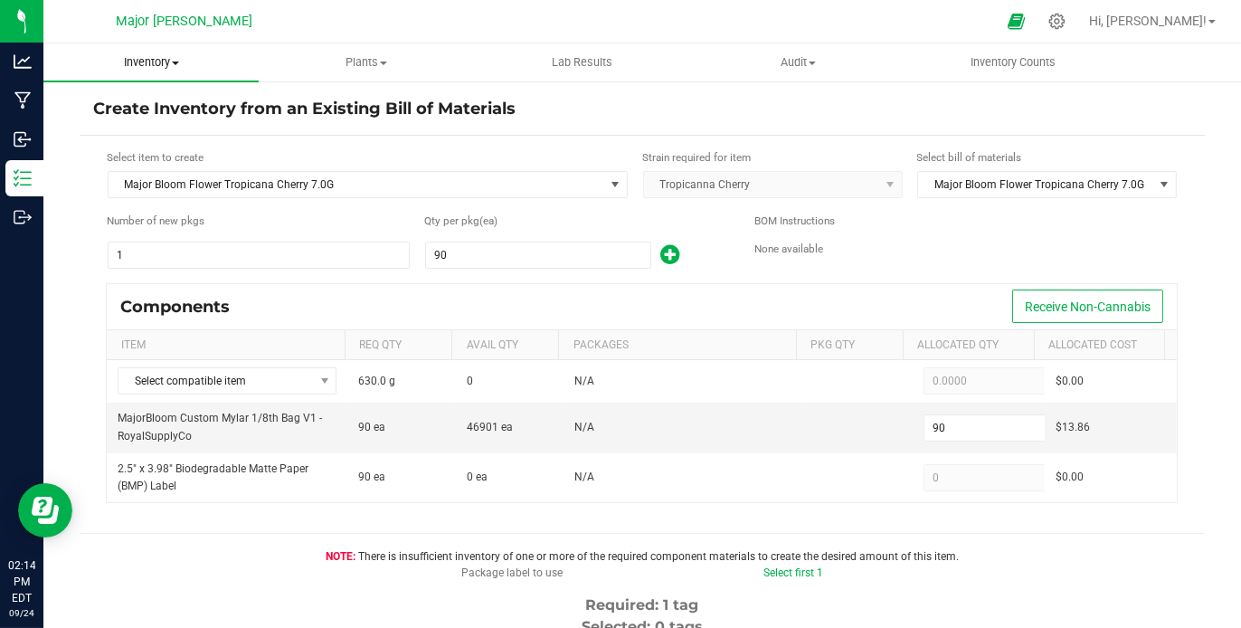
click at [174, 58] on span "Inventory" at bounding box center [150, 62] width 215 height 16
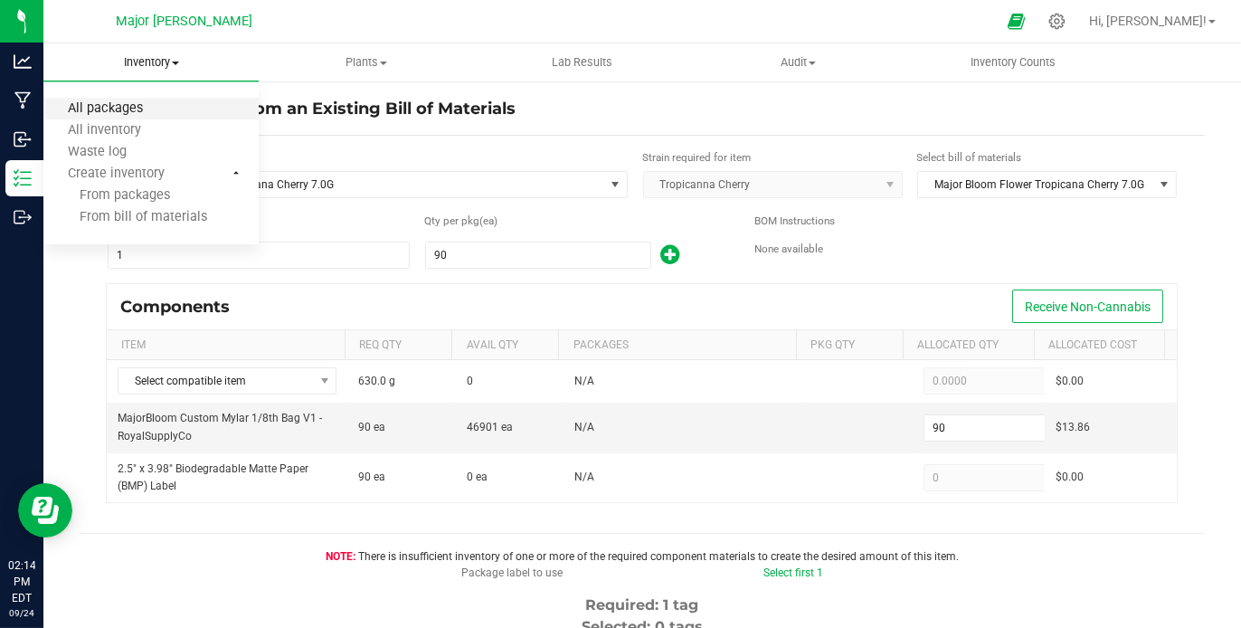
click at [127, 106] on span "All packages" at bounding box center [105, 108] width 124 height 15
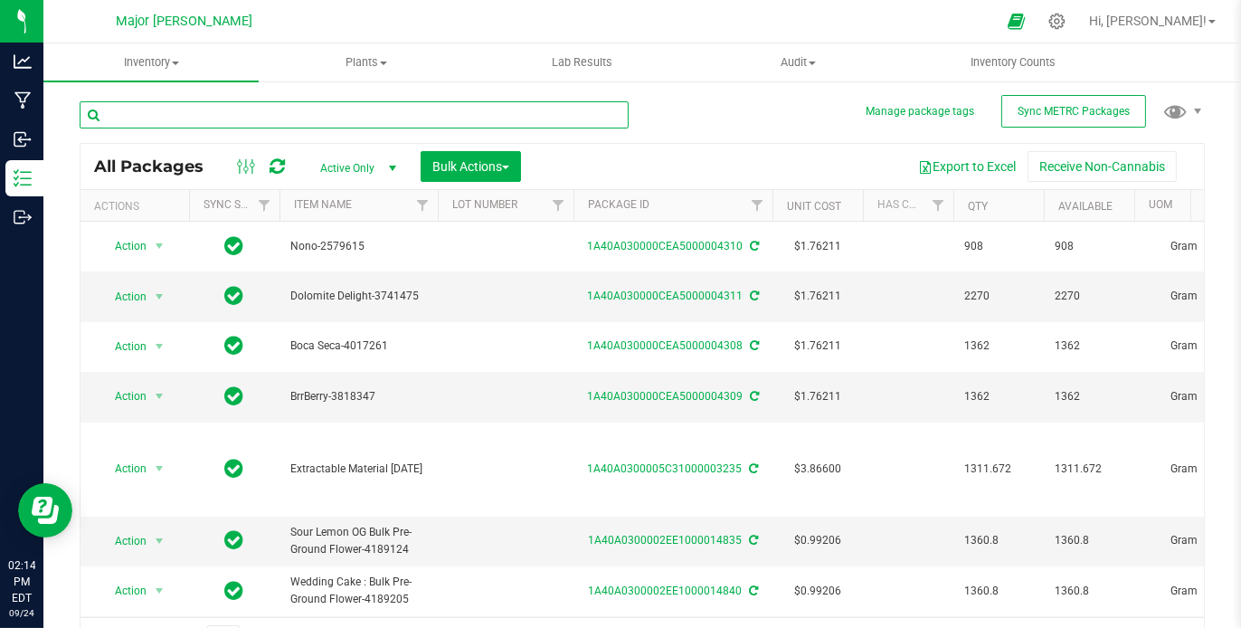
click at [216, 110] on input "text" at bounding box center [354, 114] width 549 height 27
type input "tropicana cherry"
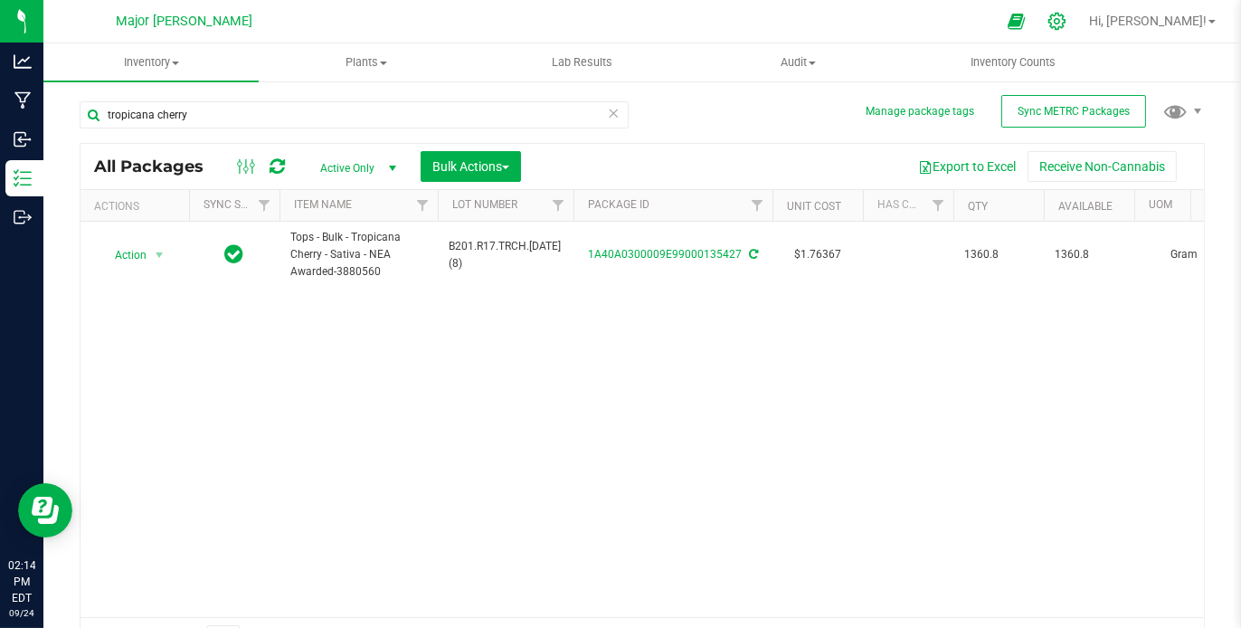
click at [1066, 26] on icon at bounding box center [1056, 21] width 19 height 19
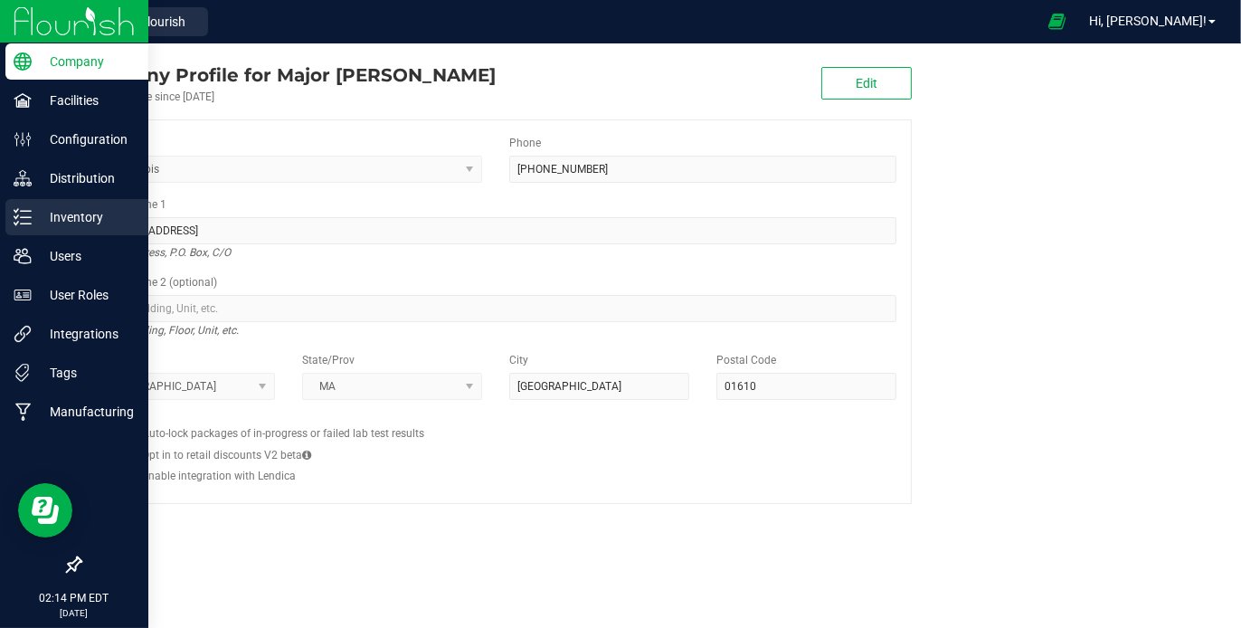
click at [52, 209] on p "Inventory" at bounding box center [86, 217] width 109 height 22
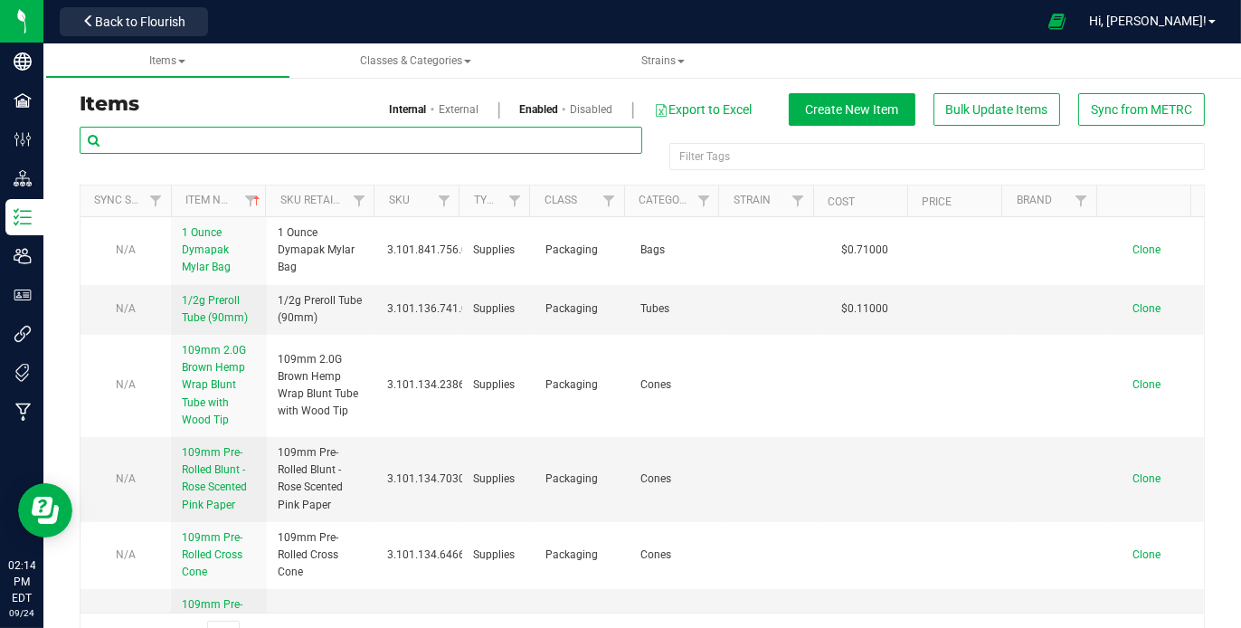
click at [336, 134] on input "text" at bounding box center [361, 140] width 563 height 27
type input "tropicana cherry"
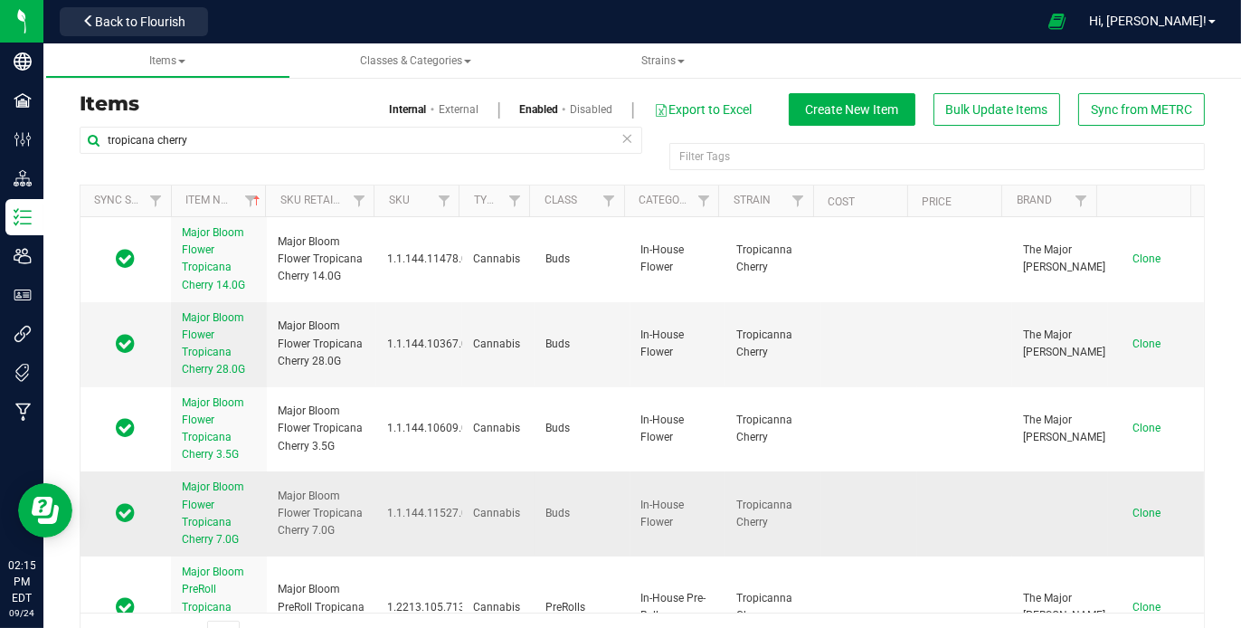
click at [194, 497] on span "Major Bloom Flower Tropicana Cherry 7.0G" at bounding box center [213, 512] width 62 height 65
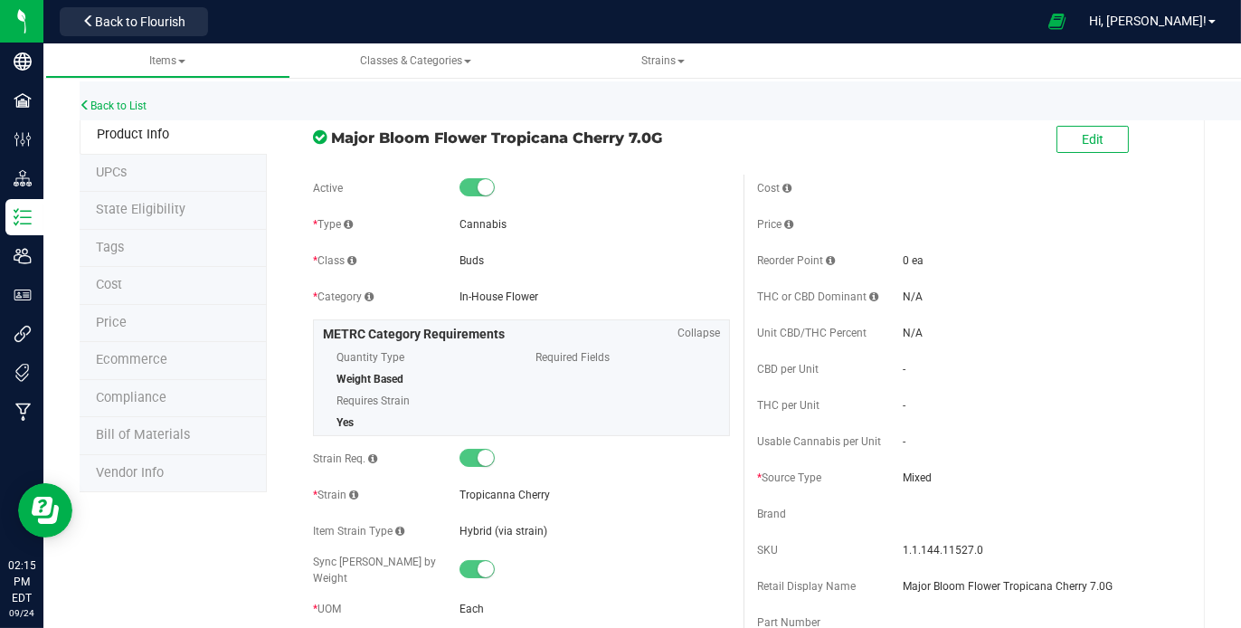
click at [147, 427] on span "Bill of Materials" at bounding box center [143, 434] width 94 height 15
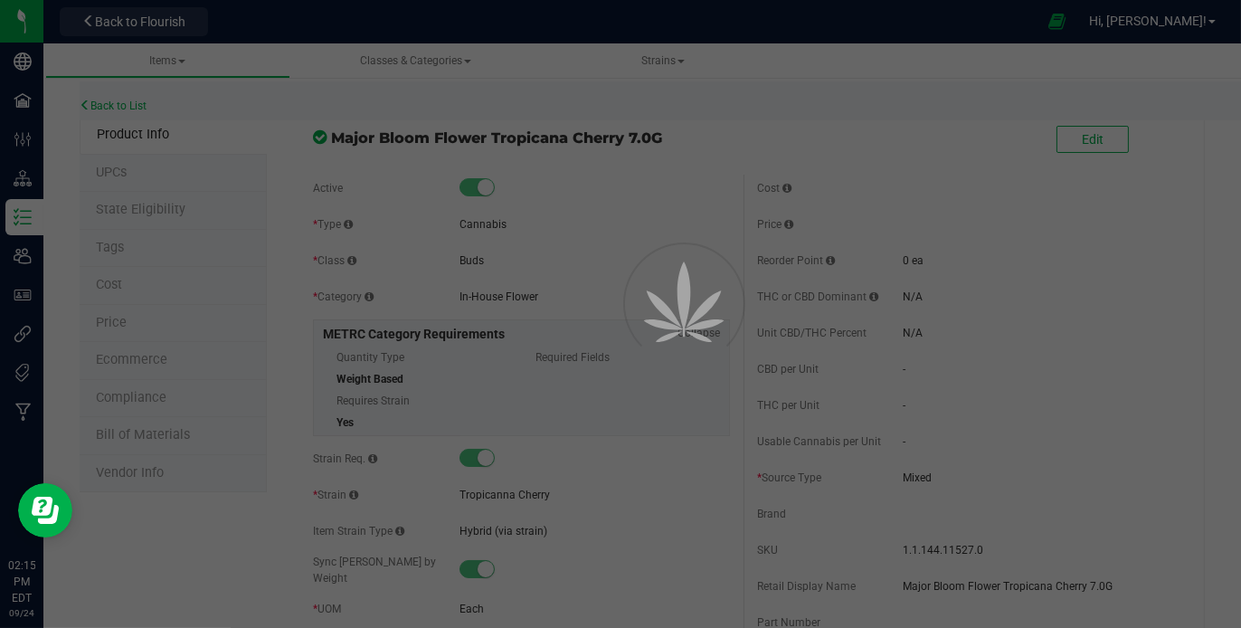
select select "806"
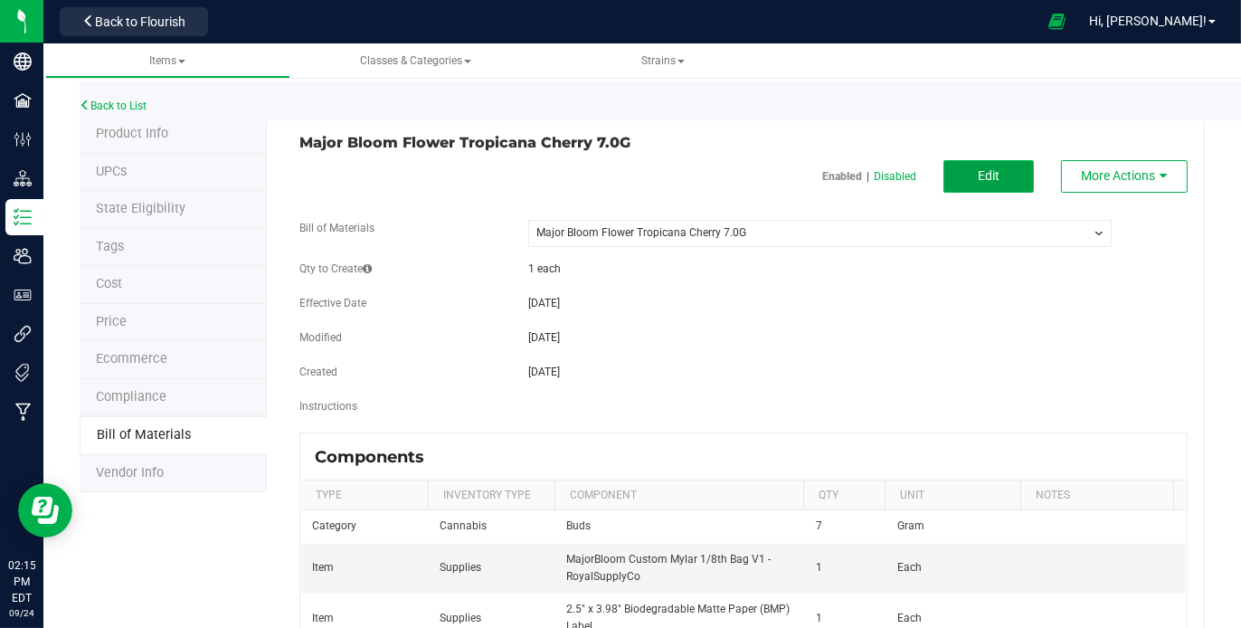
click at [978, 170] on span "Edit" at bounding box center [989, 175] width 22 height 14
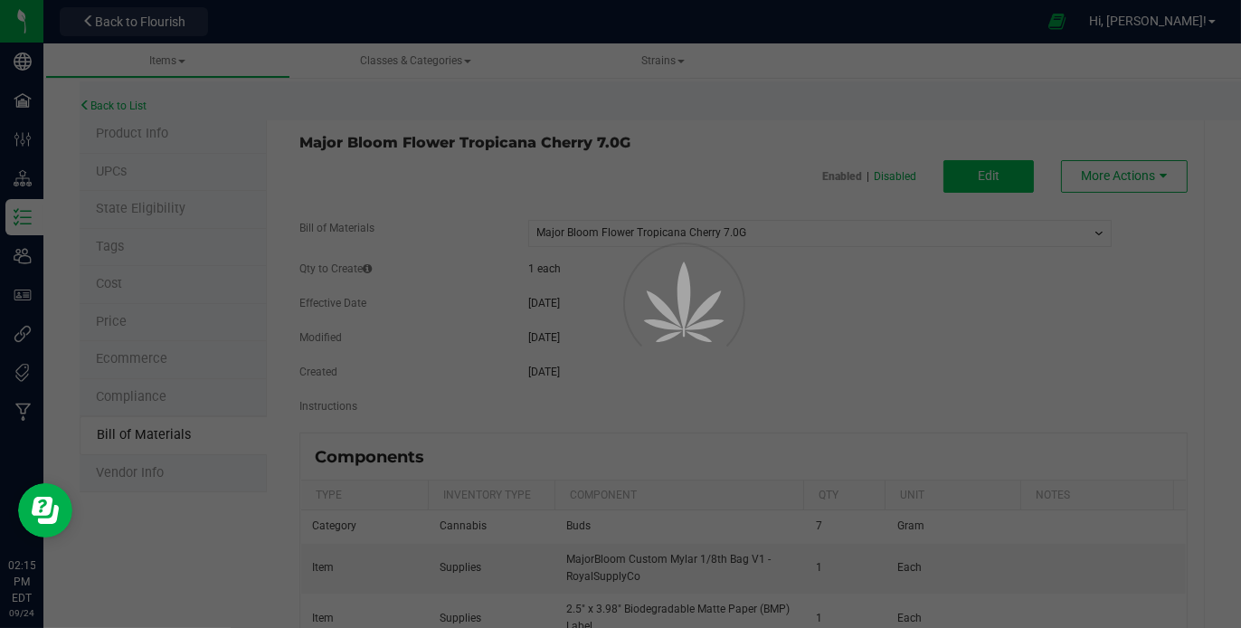
select select "806"
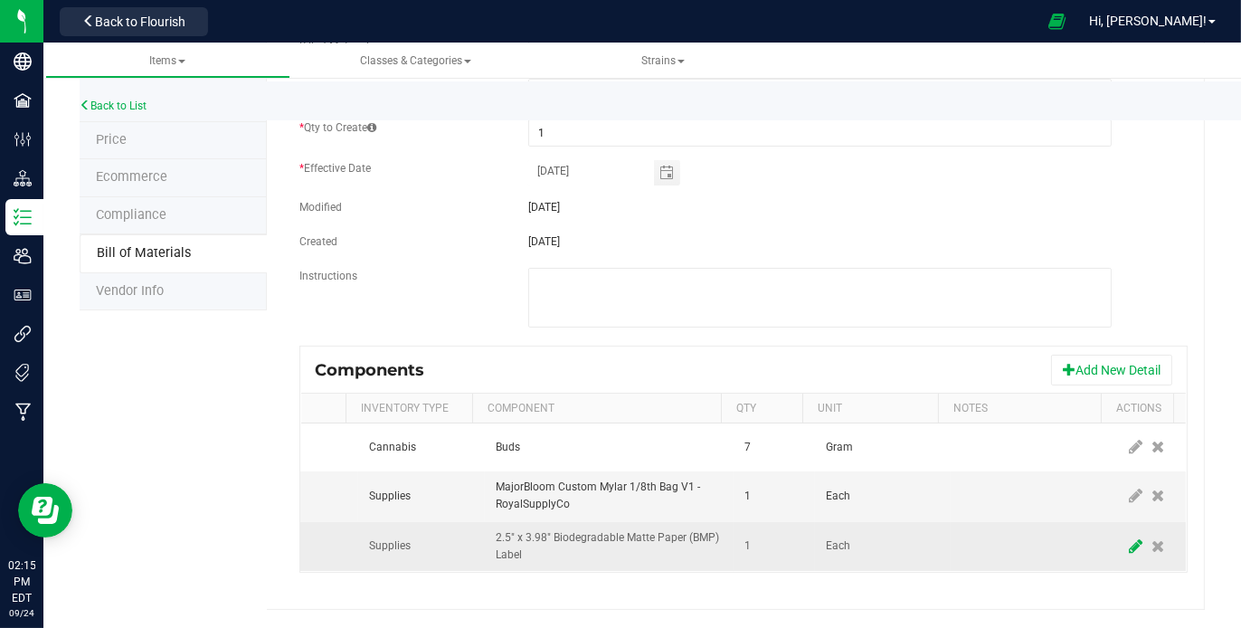
click at [1129, 538] on icon at bounding box center [1136, 546] width 14 height 16
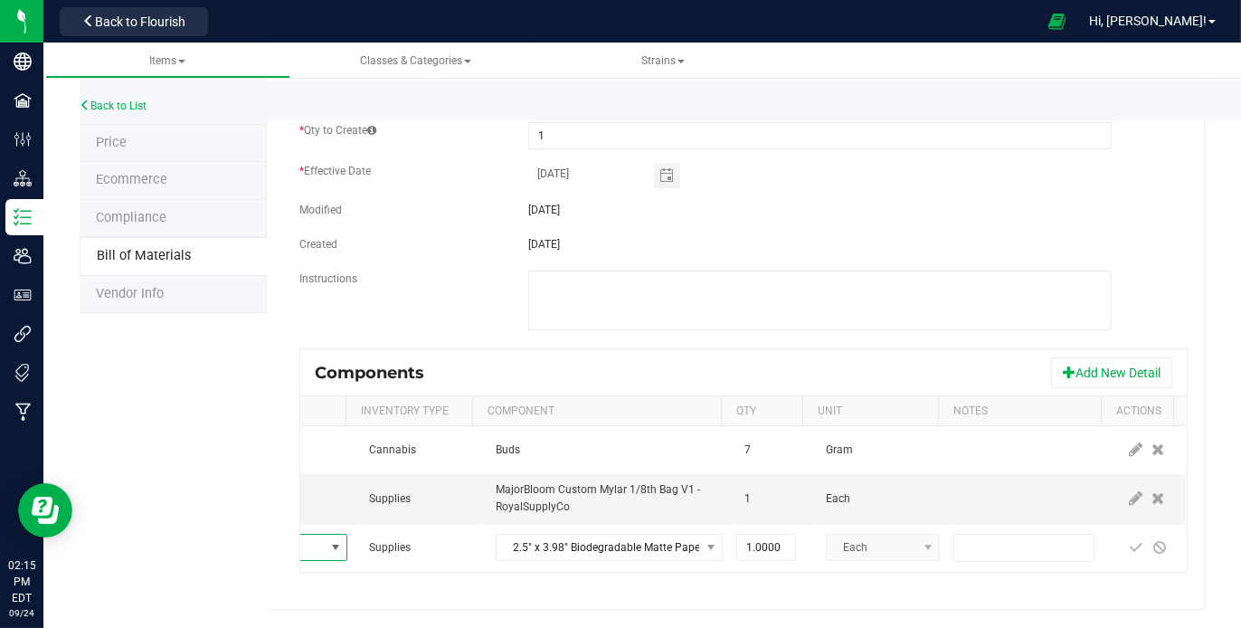
scroll to position [190, 0]
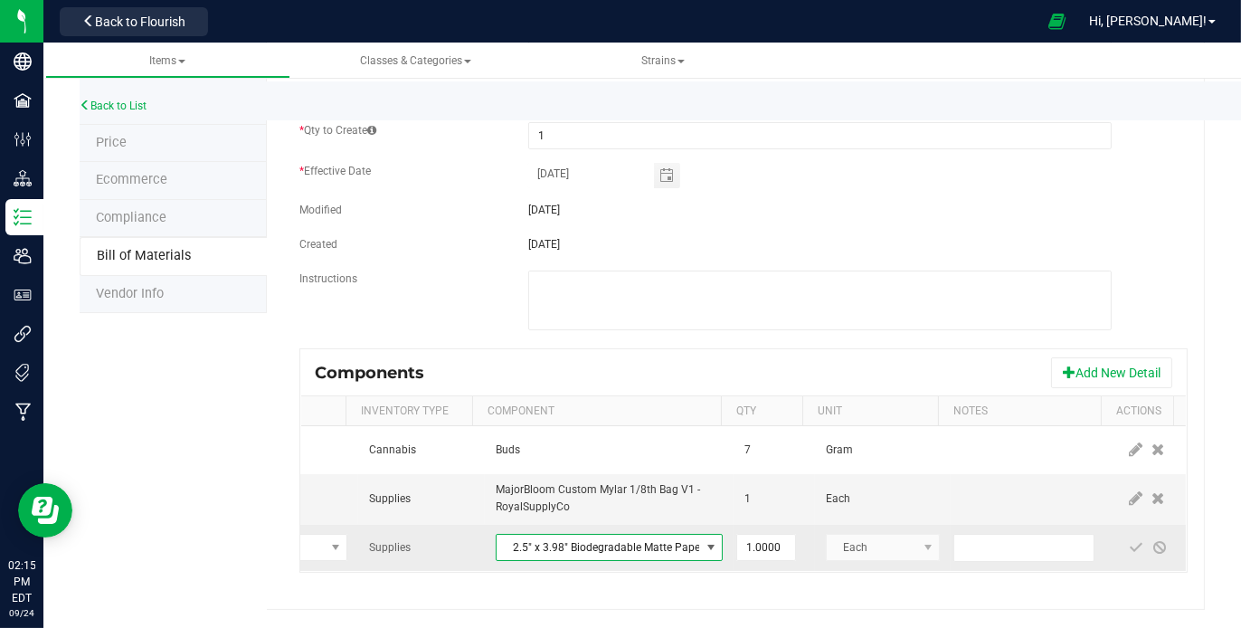
click at [704, 540] on span "NO DATA FOUND" at bounding box center [711, 547] width 14 height 14
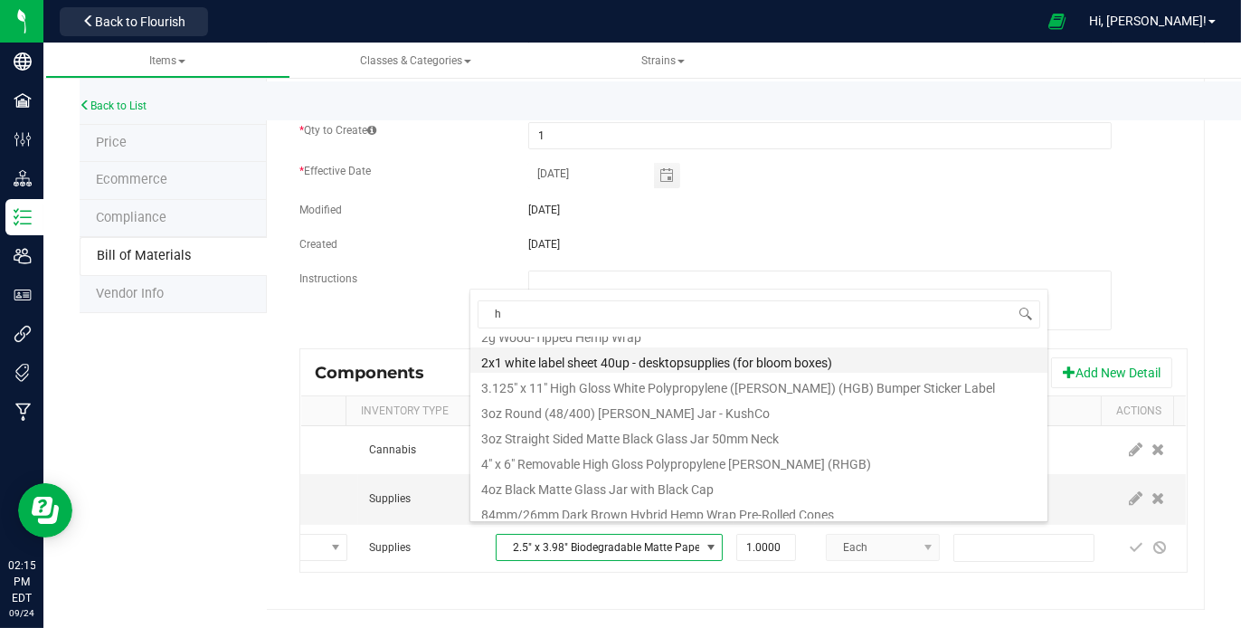
scroll to position [0, 0]
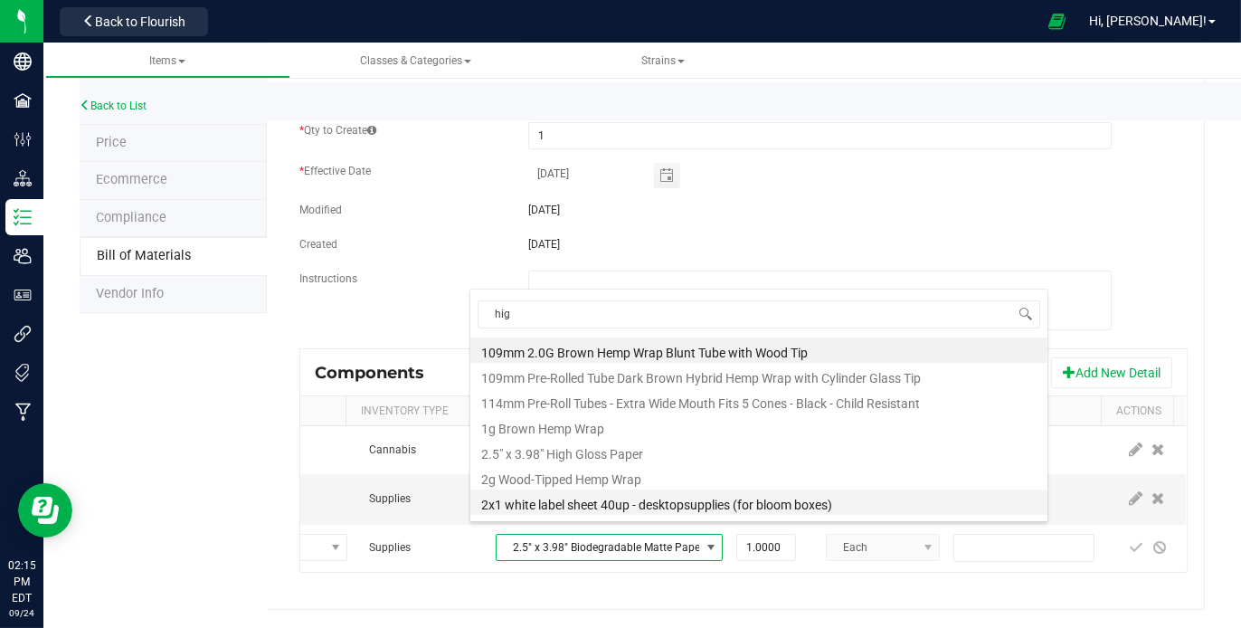
type input "high"
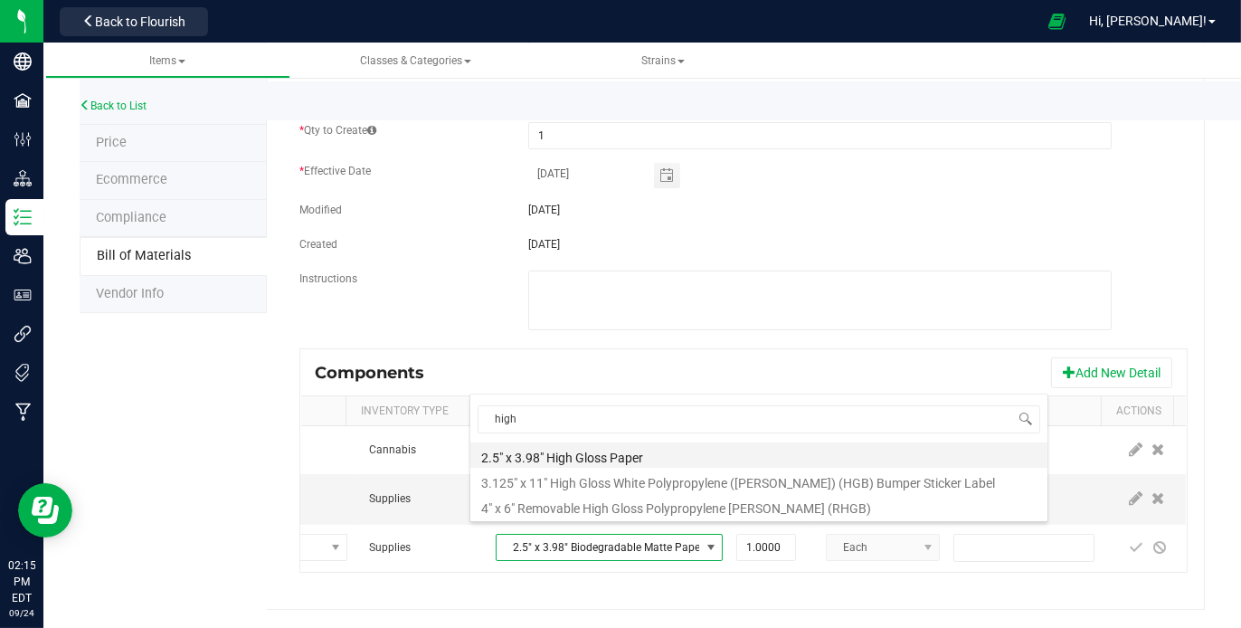
click at [511, 447] on li "2.5" x 3.98" High Gloss Paper" at bounding box center [758, 454] width 577 height 25
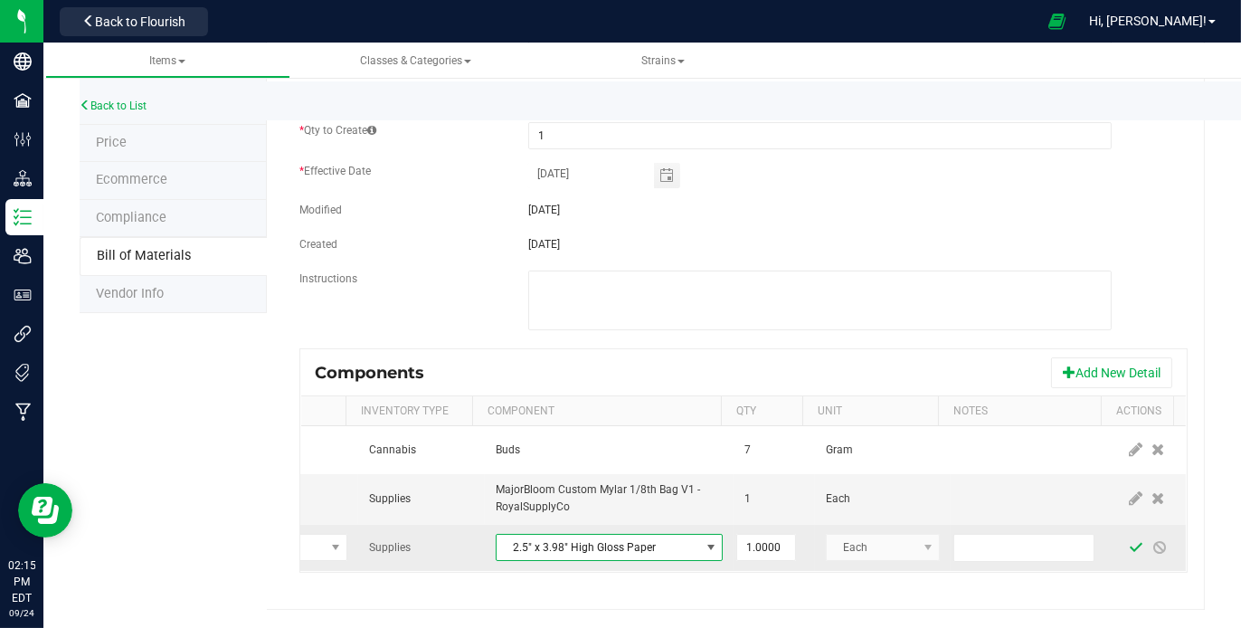
click at [1124, 532] on span at bounding box center [1136, 548] width 24 height 33
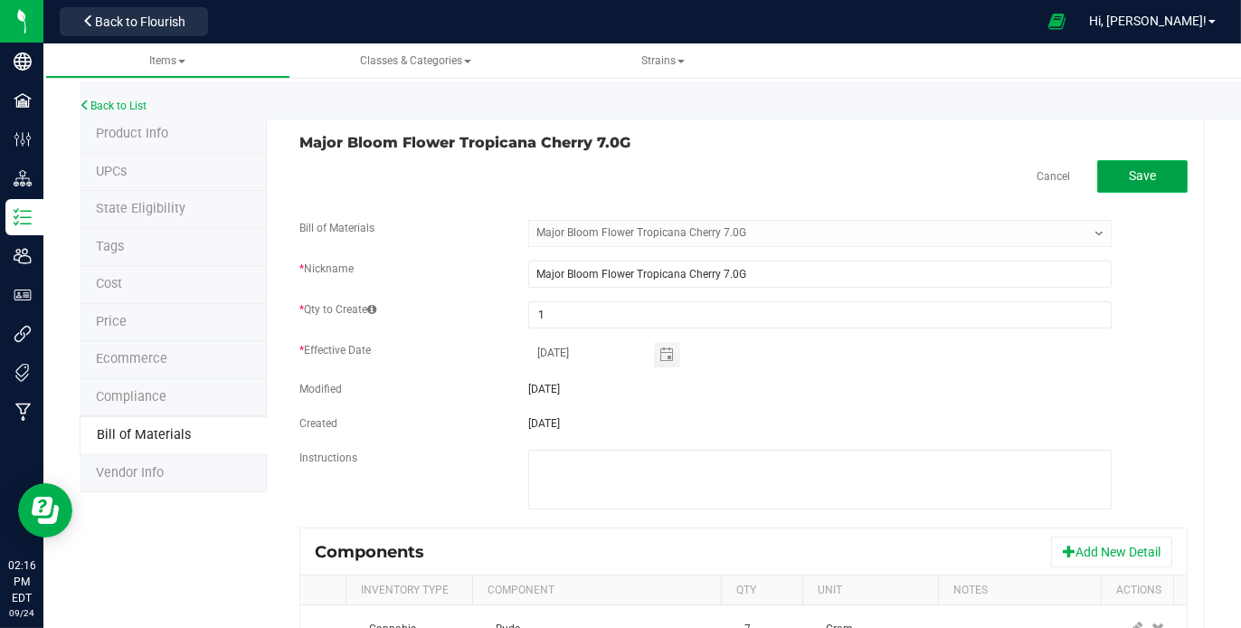
click at [1116, 162] on button "Save" at bounding box center [1142, 176] width 90 height 33
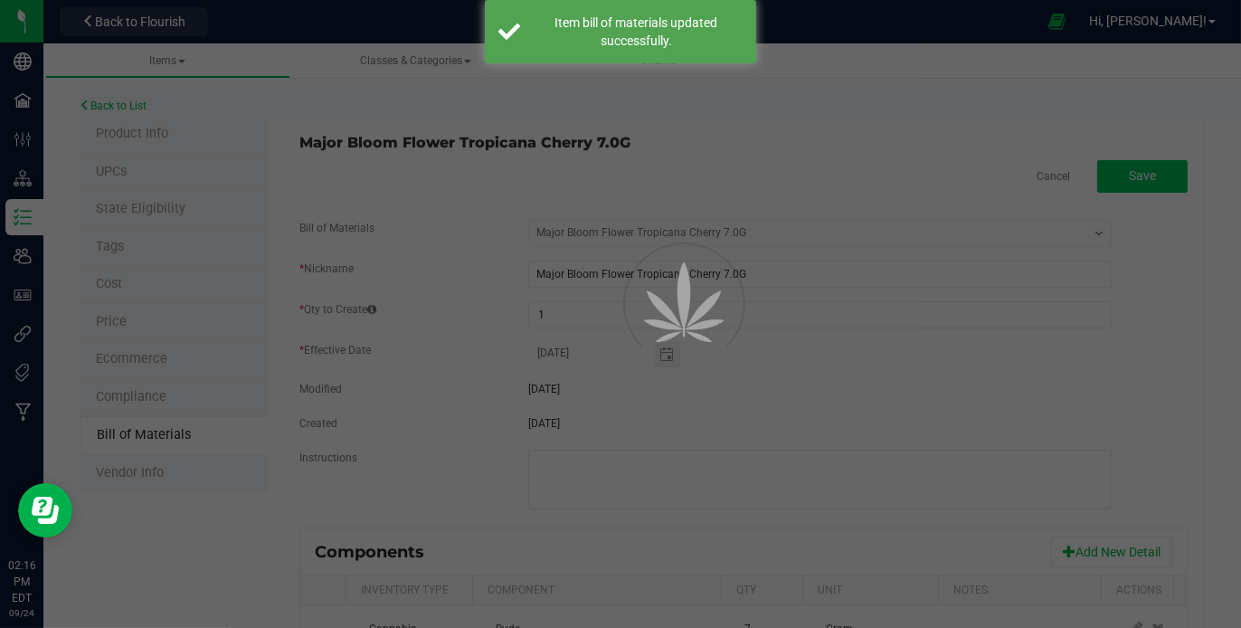
select select "806"
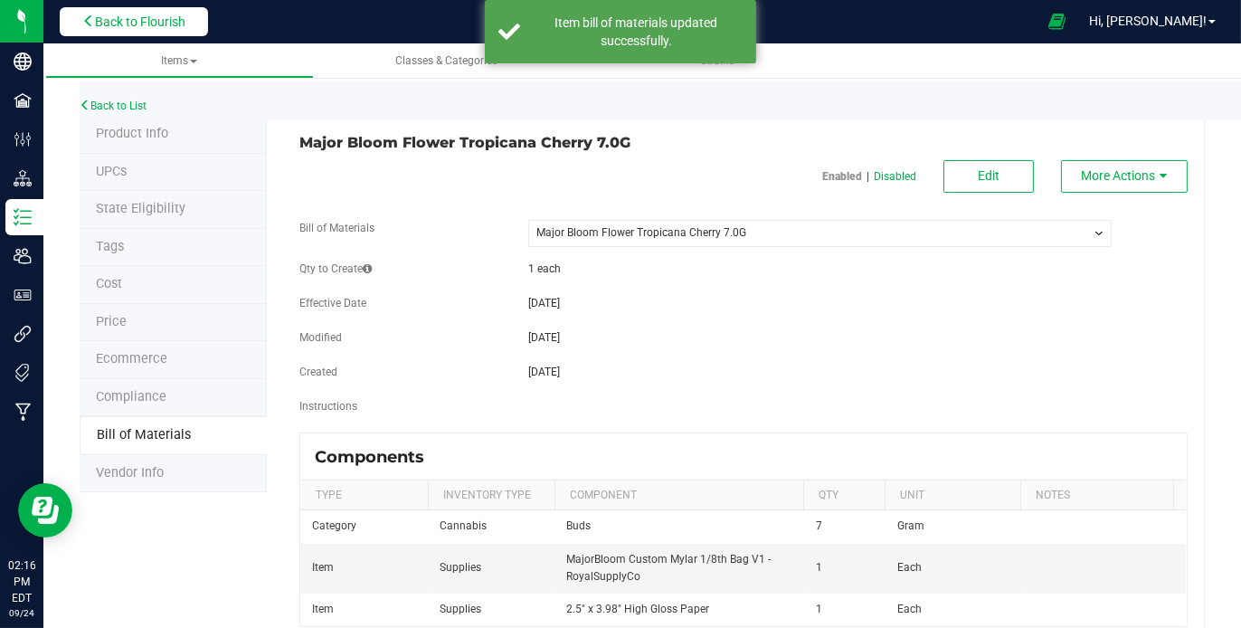
click at [90, 25] on icon at bounding box center [88, 20] width 13 height 13
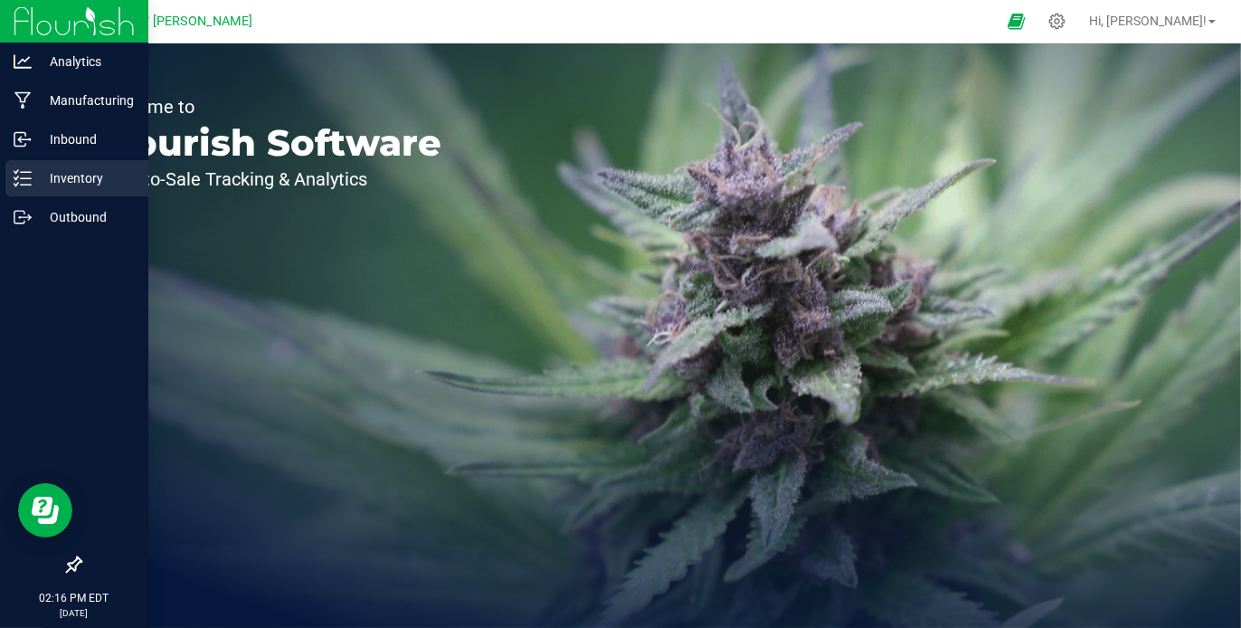
click at [61, 171] on p "Inventory" at bounding box center [86, 178] width 109 height 22
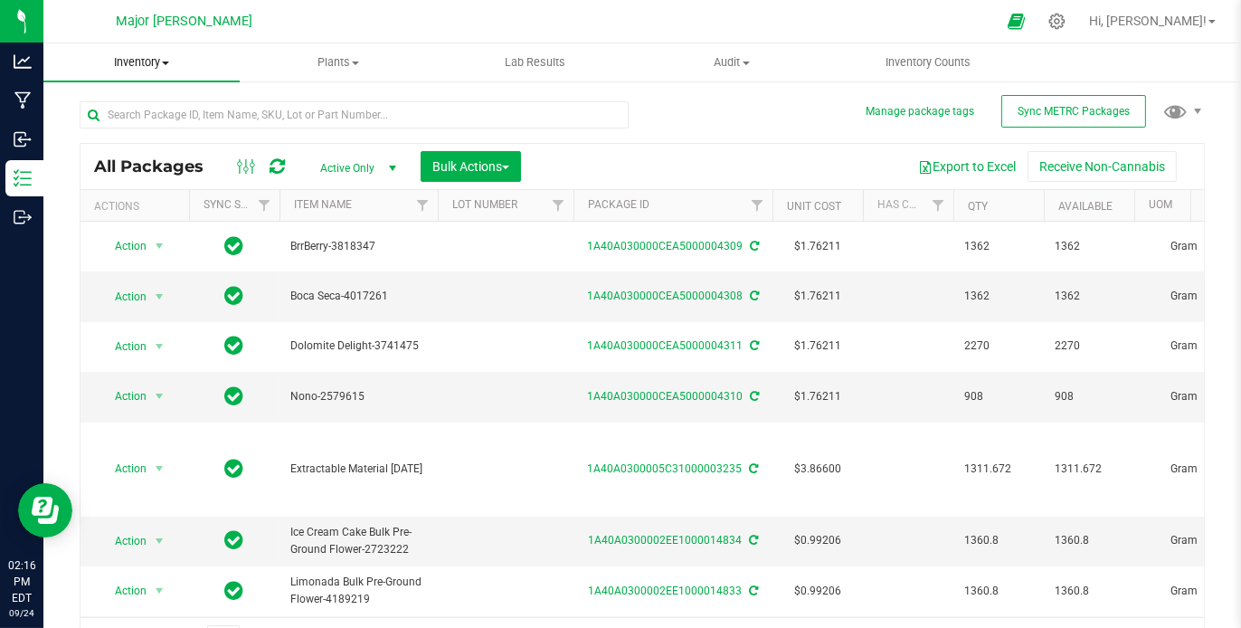
click at [164, 62] on span at bounding box center [165, 64] width 7 height 4
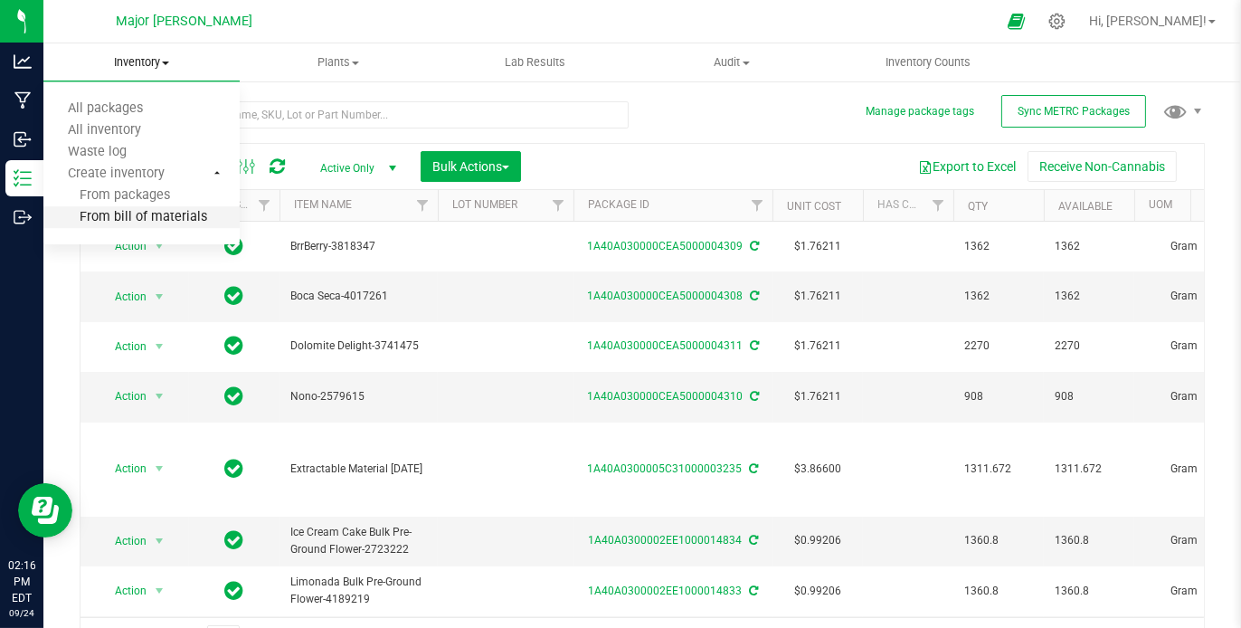
click at [124, 218] on span "From bill of materials" at bounding box center [125, 217] width 164 height 15
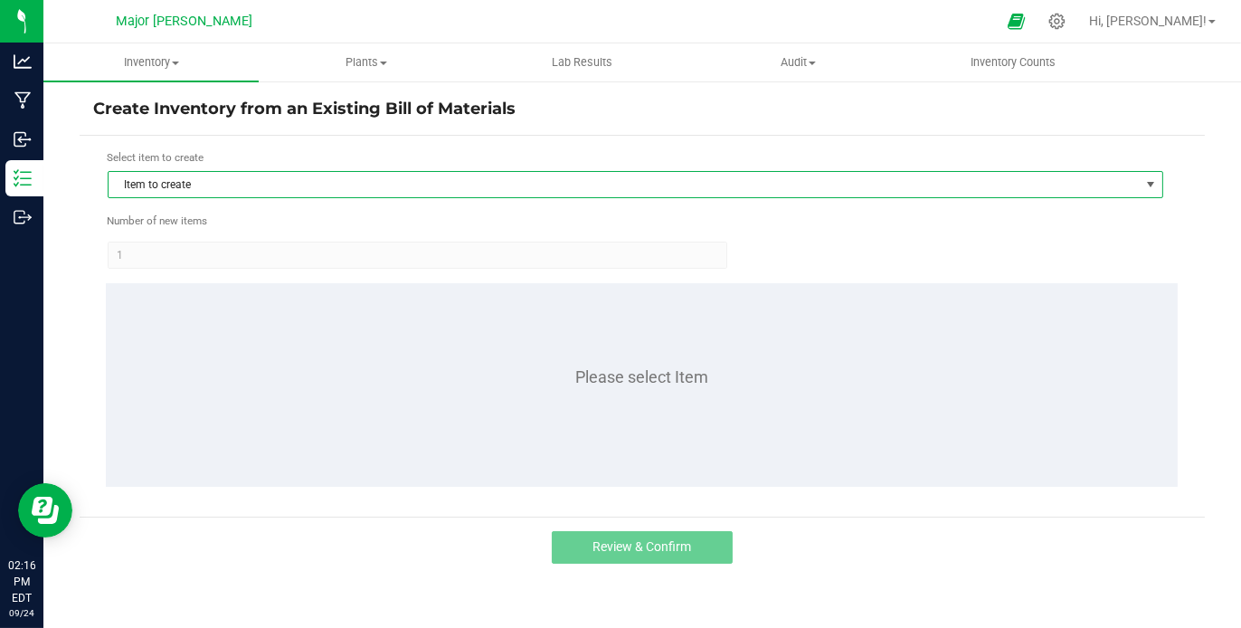
click at [248, 182] on span "Item to create" at bounding box center [624, 184] width 1031 height 25
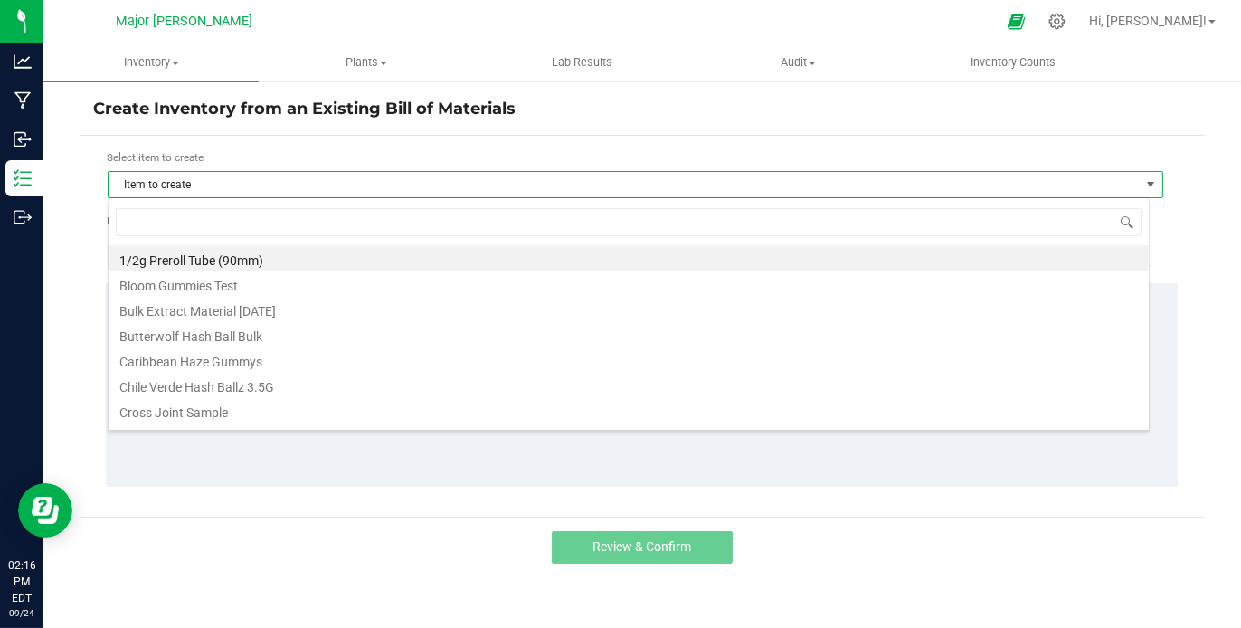
scroll to position [26, 1042]
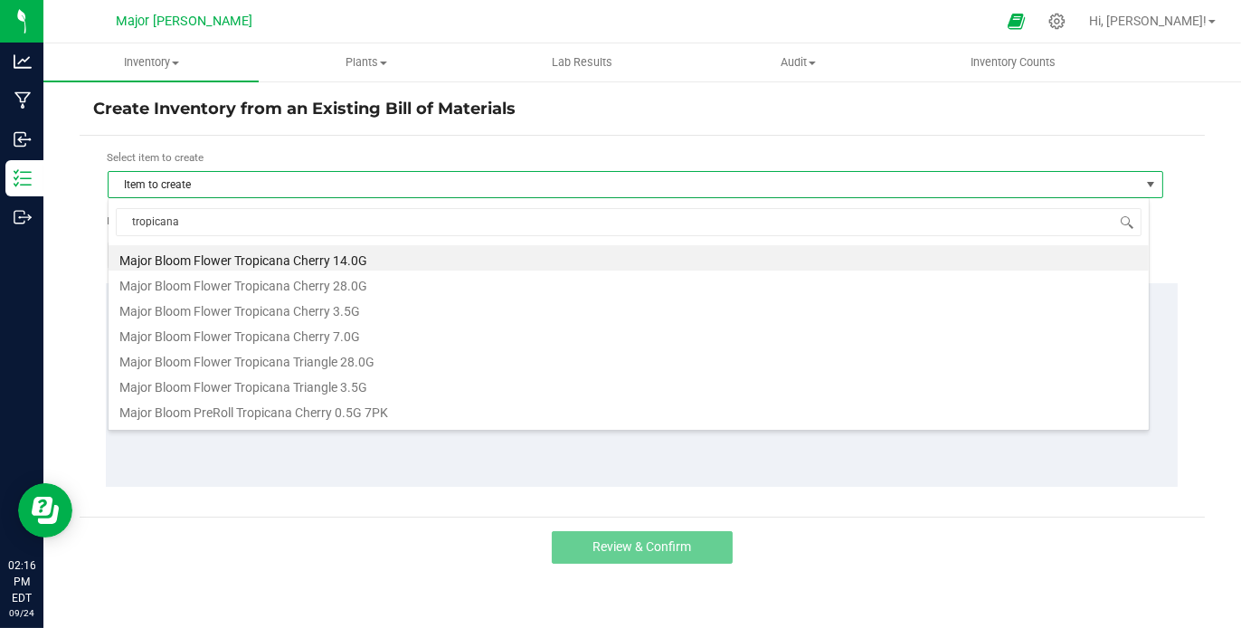
type input "tropicana"
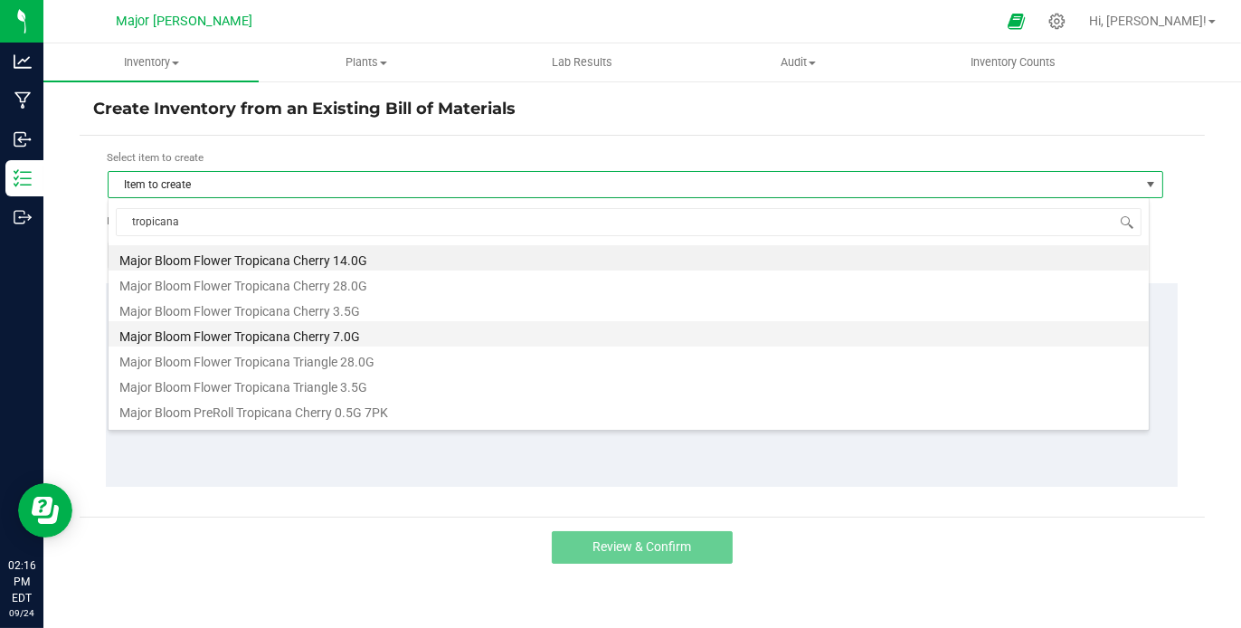
click at [242, 327] on li "Major Bloom Flower Tropicana Cherry 7.0G" at bounding box center [629, 333] width 1040 height 25
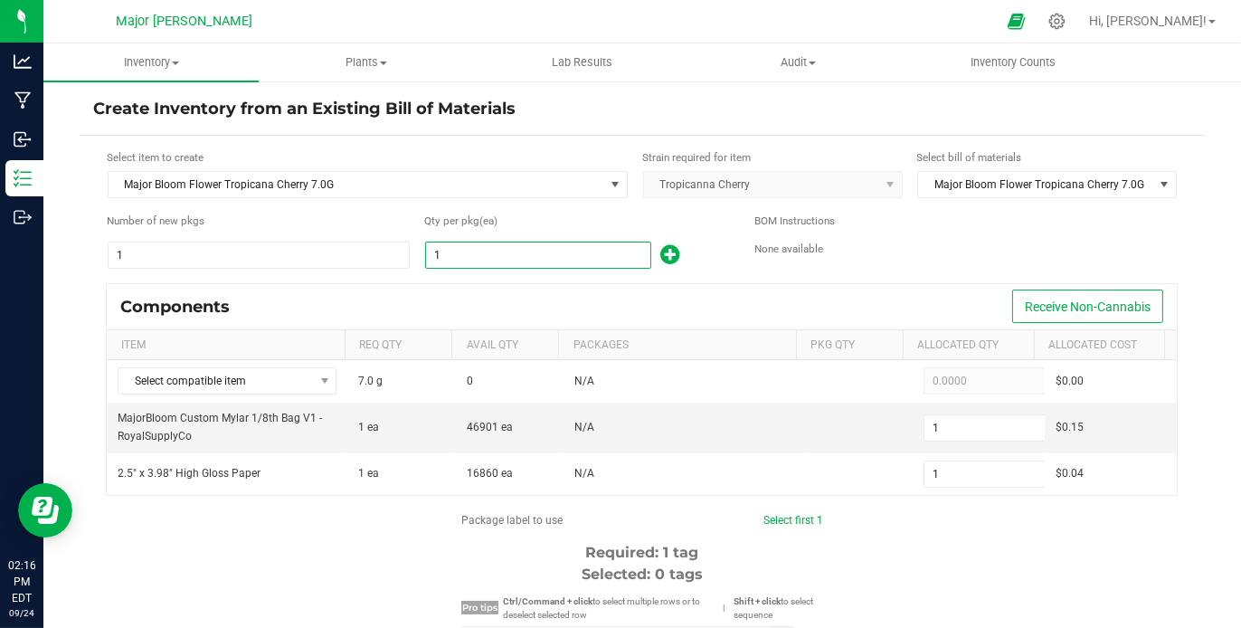
click at [488, 252] on input "1" at bounding box center [538, 254] width 224 height 25
type input "9"
type input "90"
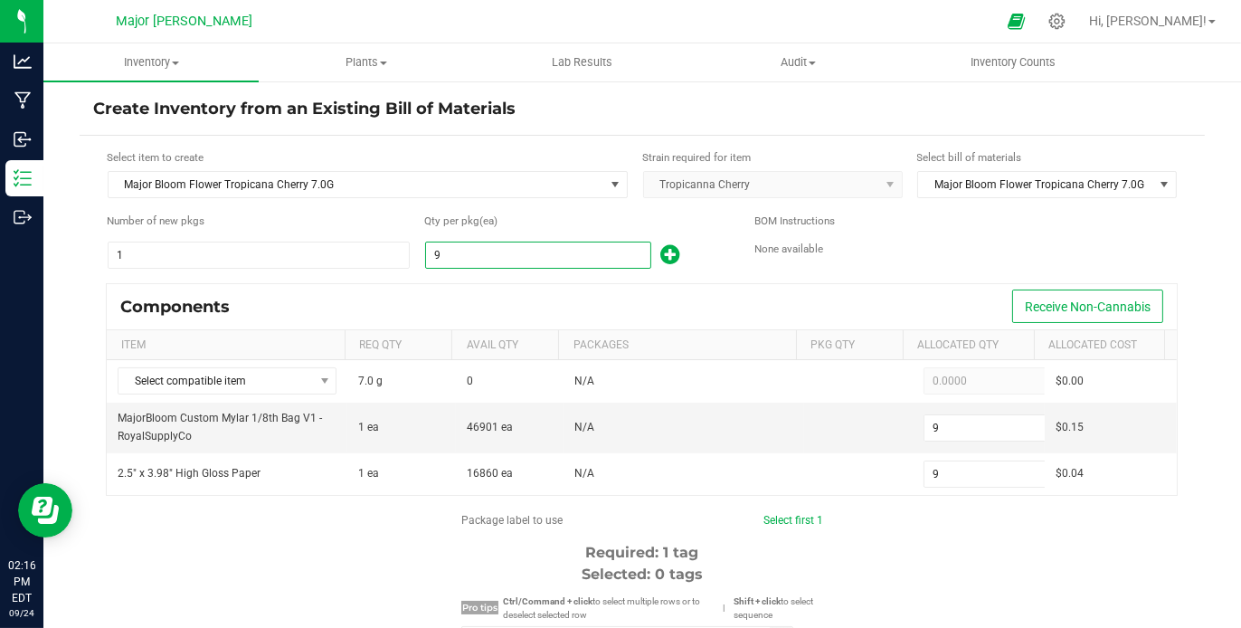
type input "90"
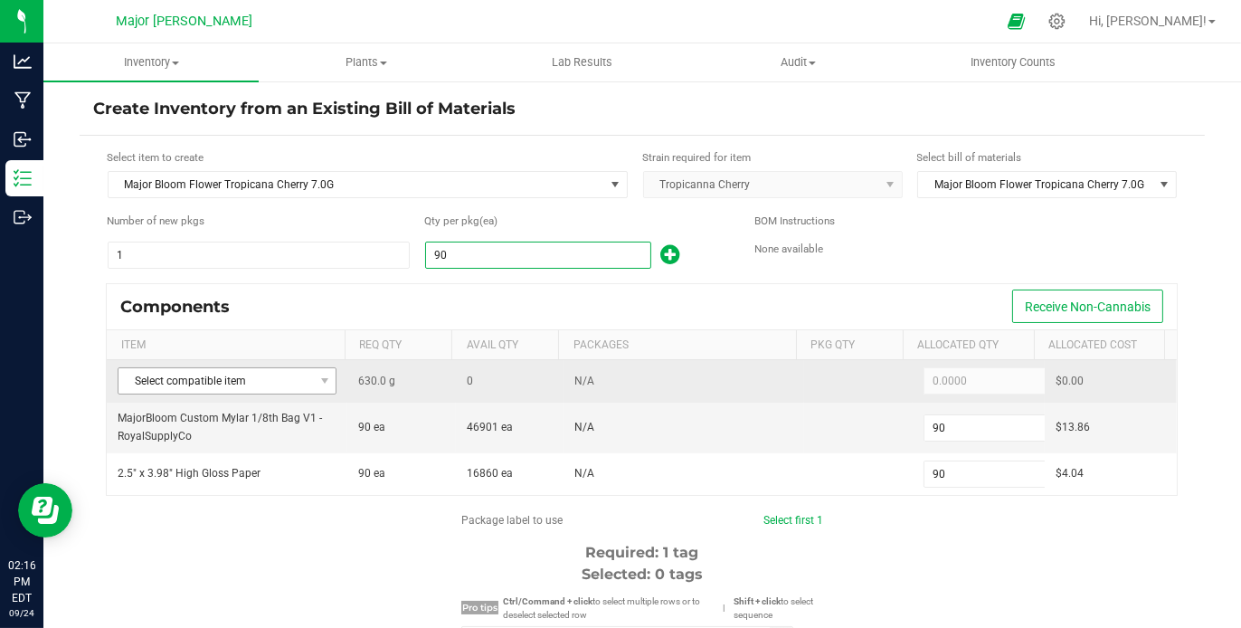
type input "90"
click at [320, 368] on span at bounding box center [324, 380] width 23 height 25
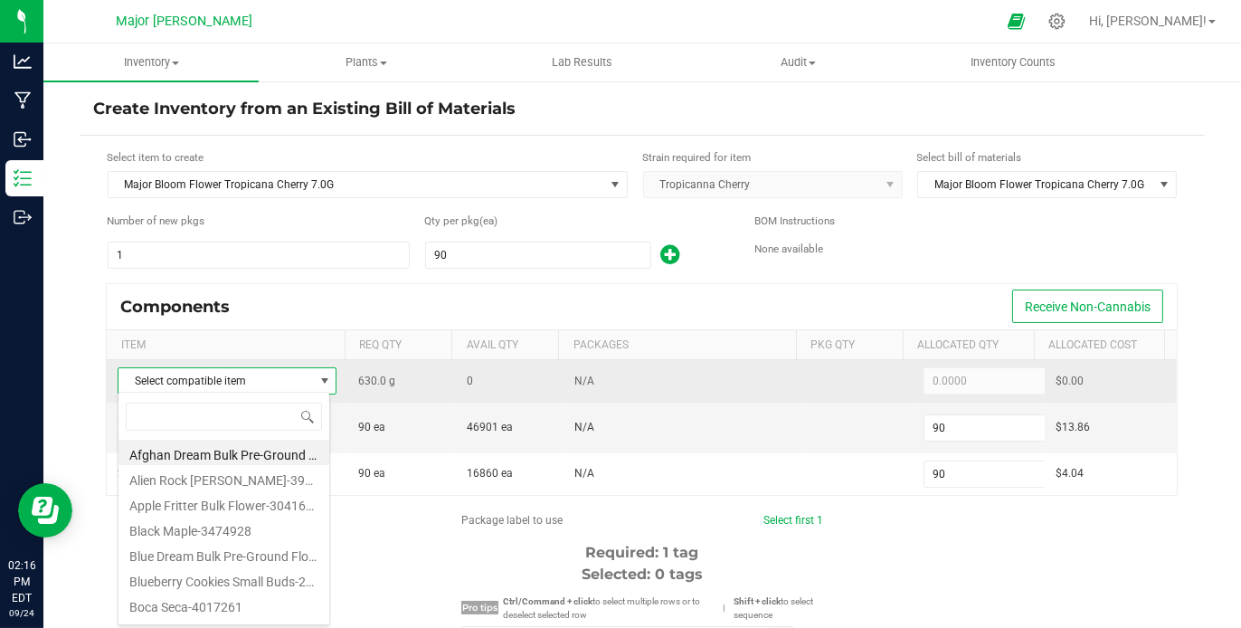
scroll to position [26, 213]
type input "tropicana"
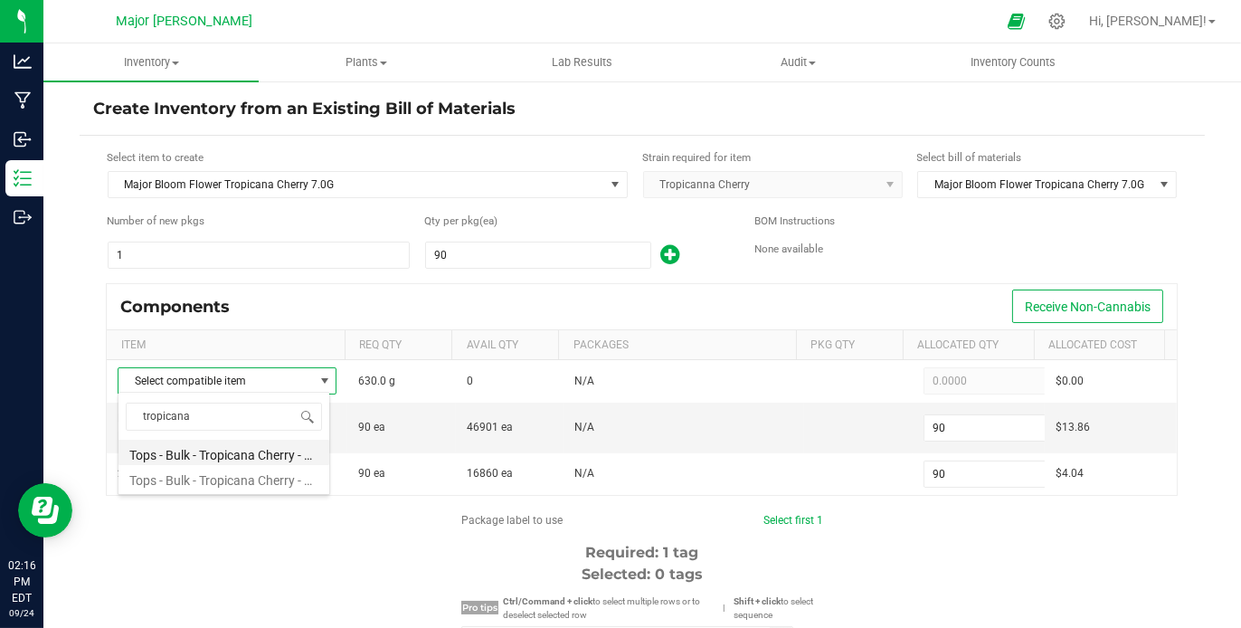
click at [288, 457] on li "Tops - Bulk - Tropicana Cherry - Hybrid - NEA Awarded-3658402" at bounding box center [223, 452] width 211 height 25
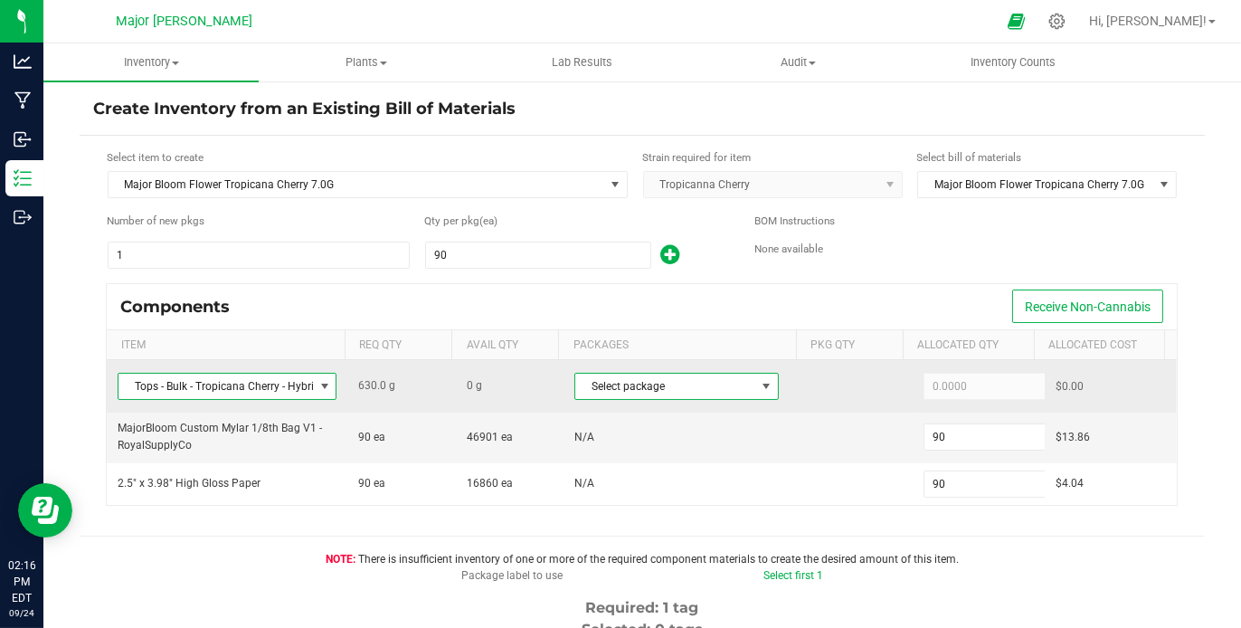
click at [759, 380] on span "NO DATA FOUND" at bounding box center [766, 386] width 14 height 14
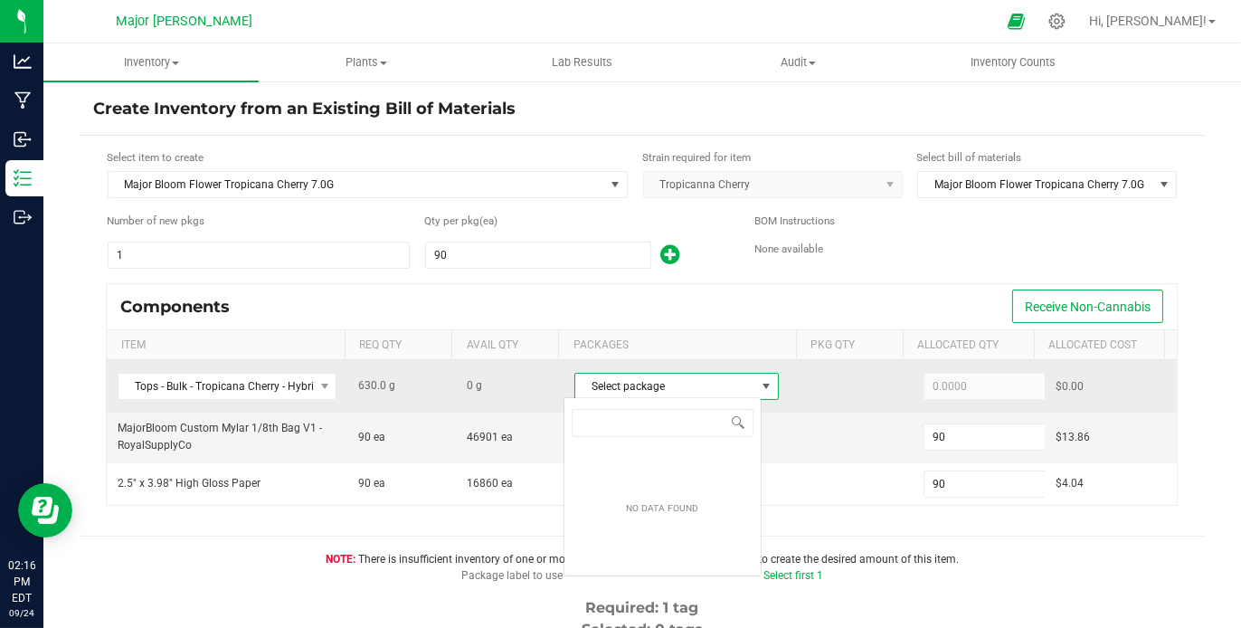
scroll to position [26, 198]
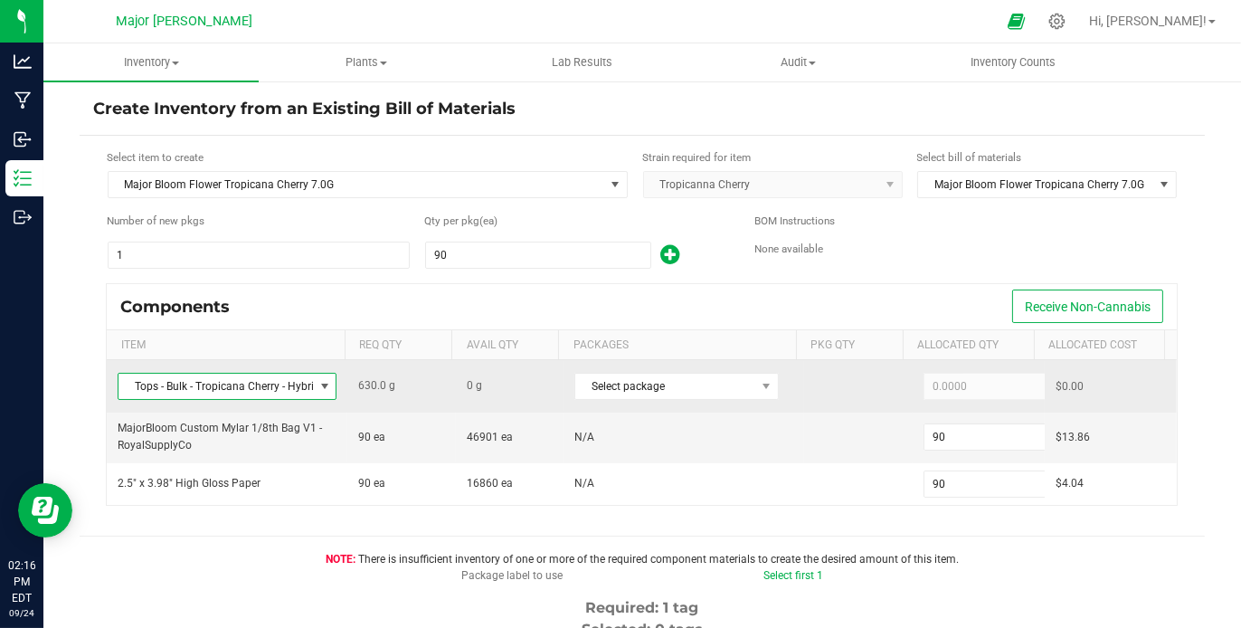
click at [320, 379] on span at bounding box center [324, 386] width 14 height 14
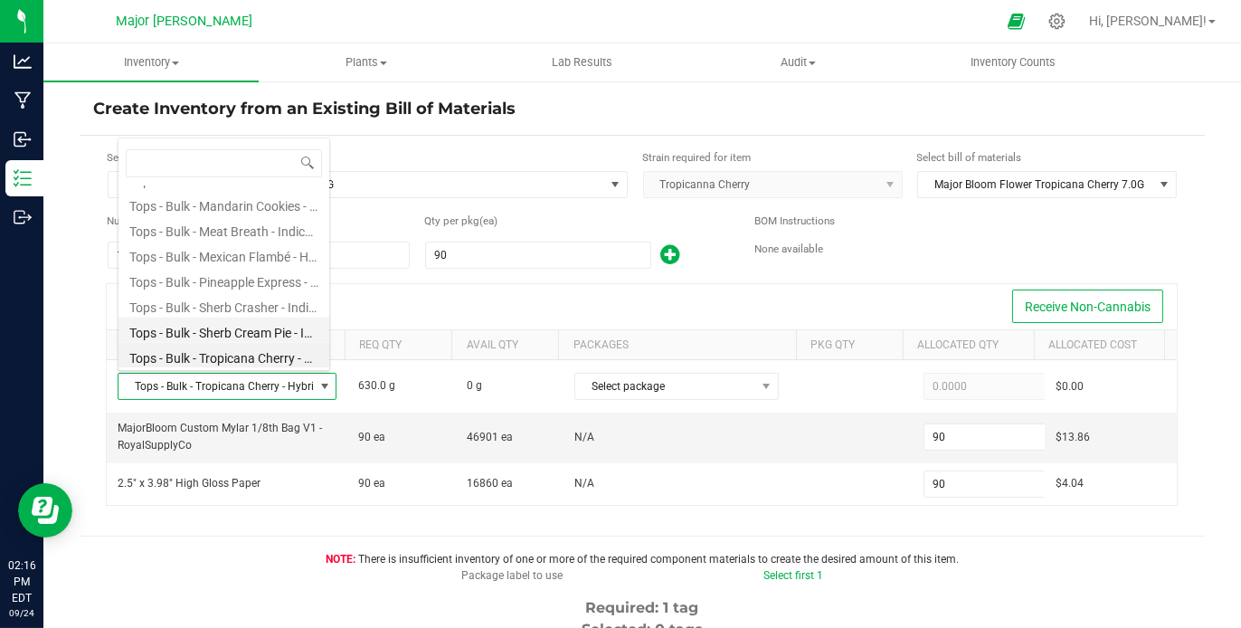
scroll to position [3697, 0]
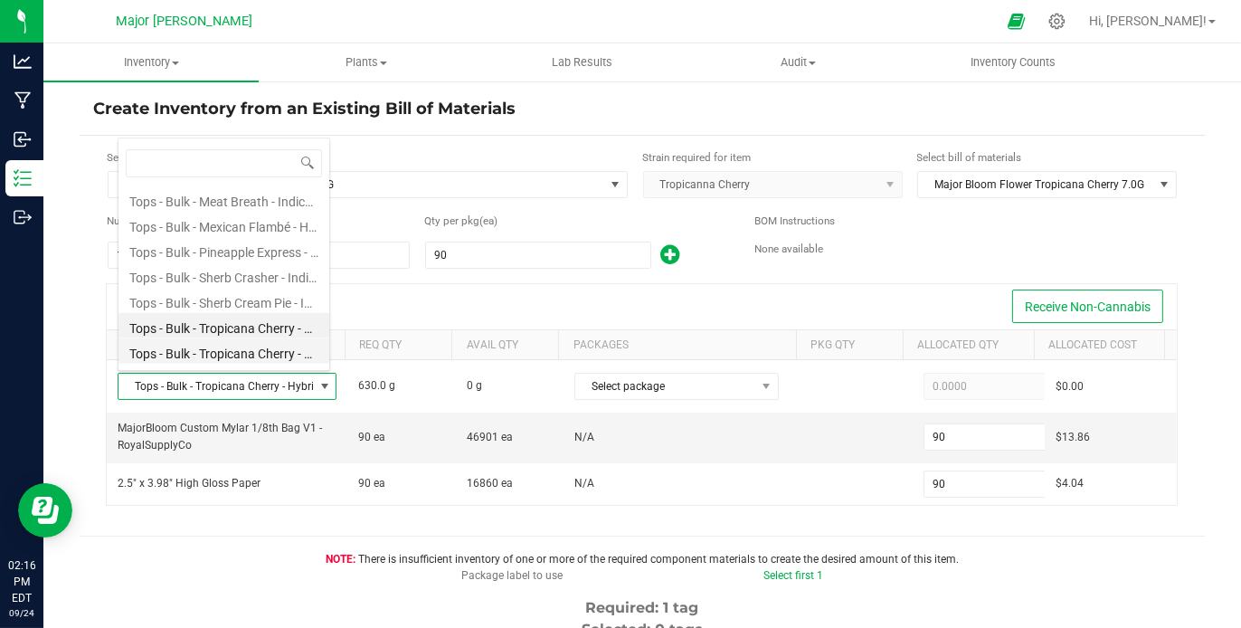
click at [262, 344] on li "Tops - Bulk - Tropicana Cherry - Sativa - NEA Awarded-3880560" at bounding box center [223, 350] width 211 height 25
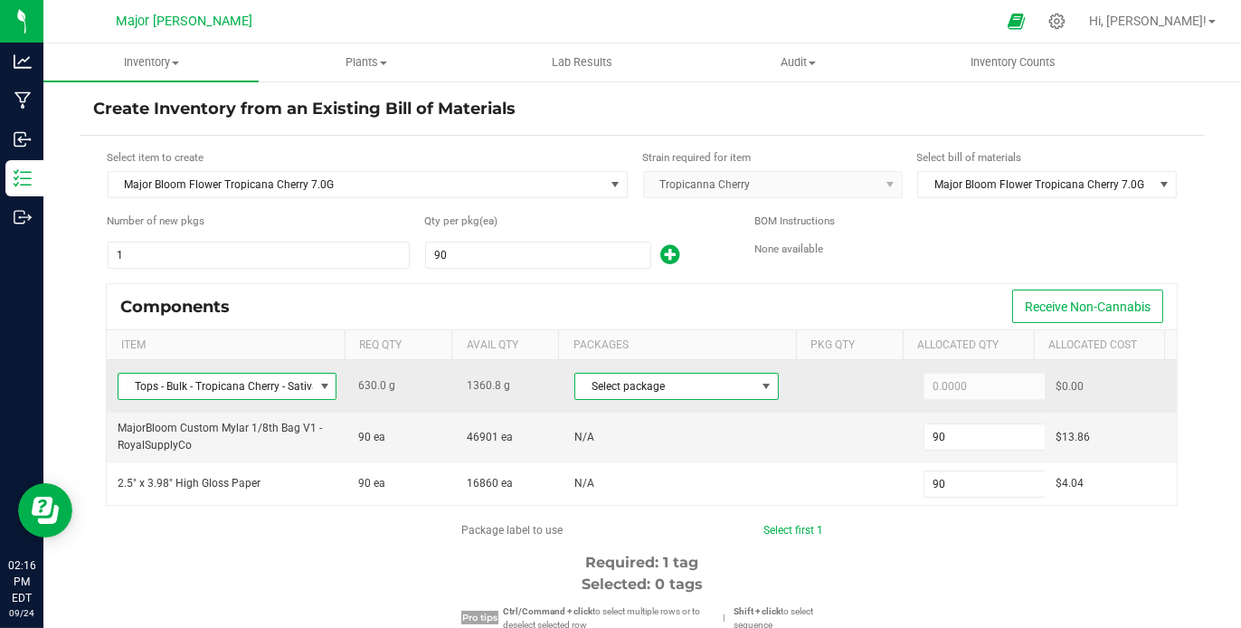
click at [759, 385] on span at bounding box center [766, 386] width 14 height 14
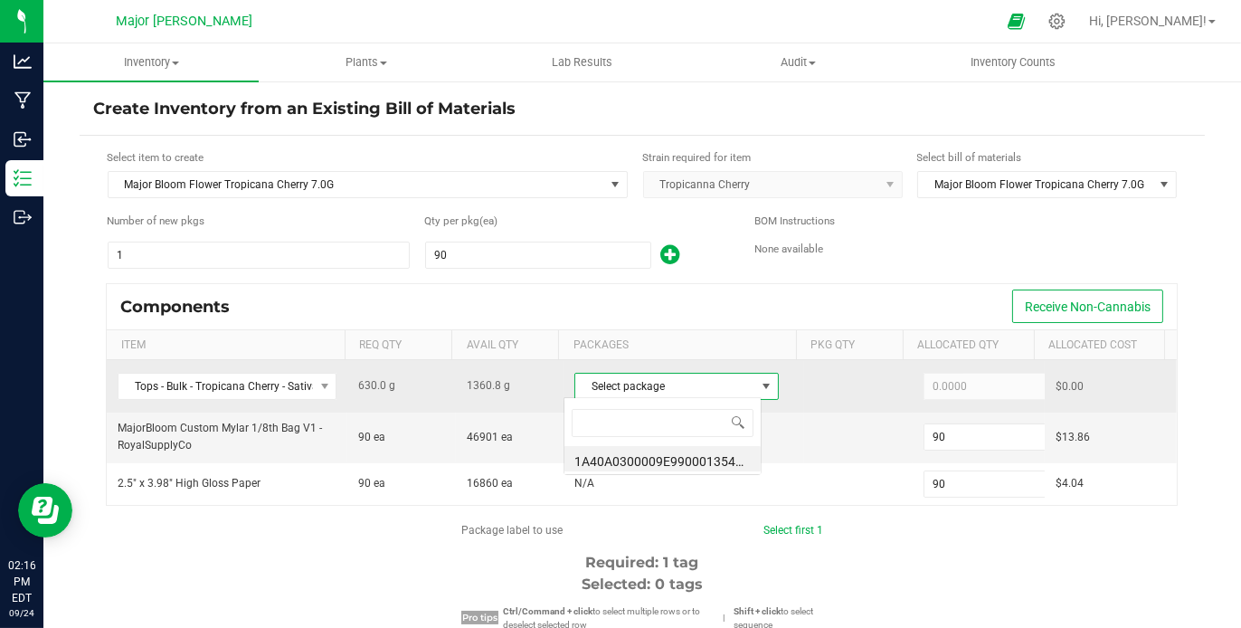
scroll to position [26, 198]
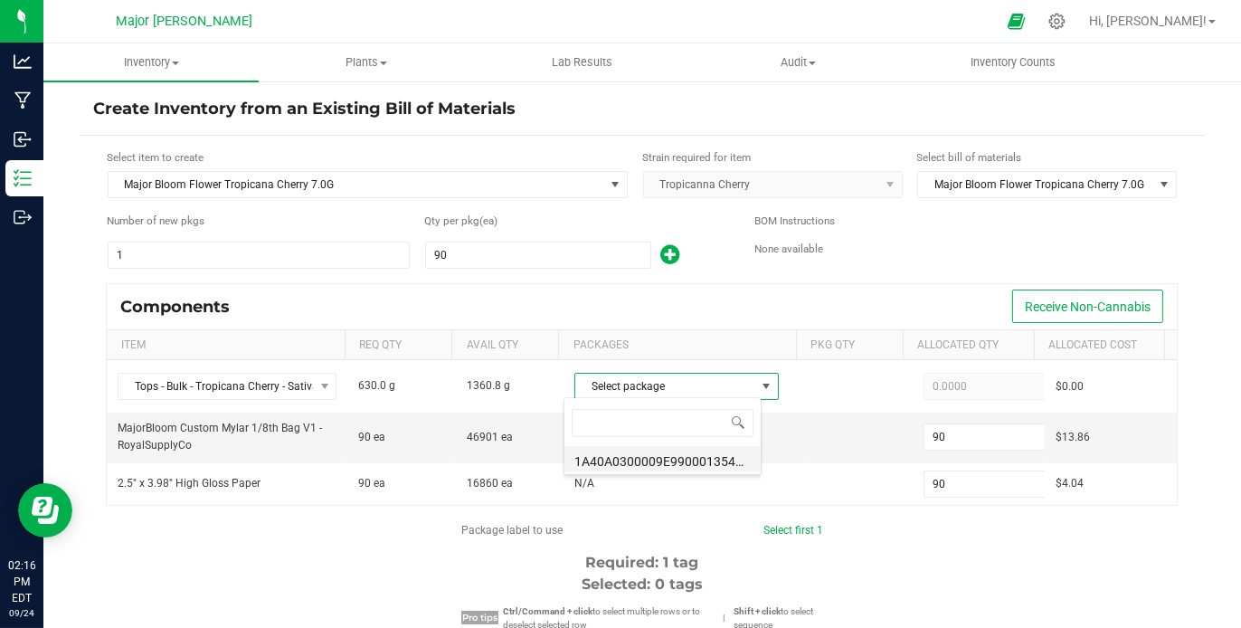
click at [705, 456] on li "1A40A0300009E99000135427 (B201.R17.TRCH.[DATE] (8))" at bounding box center [662, 458] width 196 height 25
type input "630.0000"
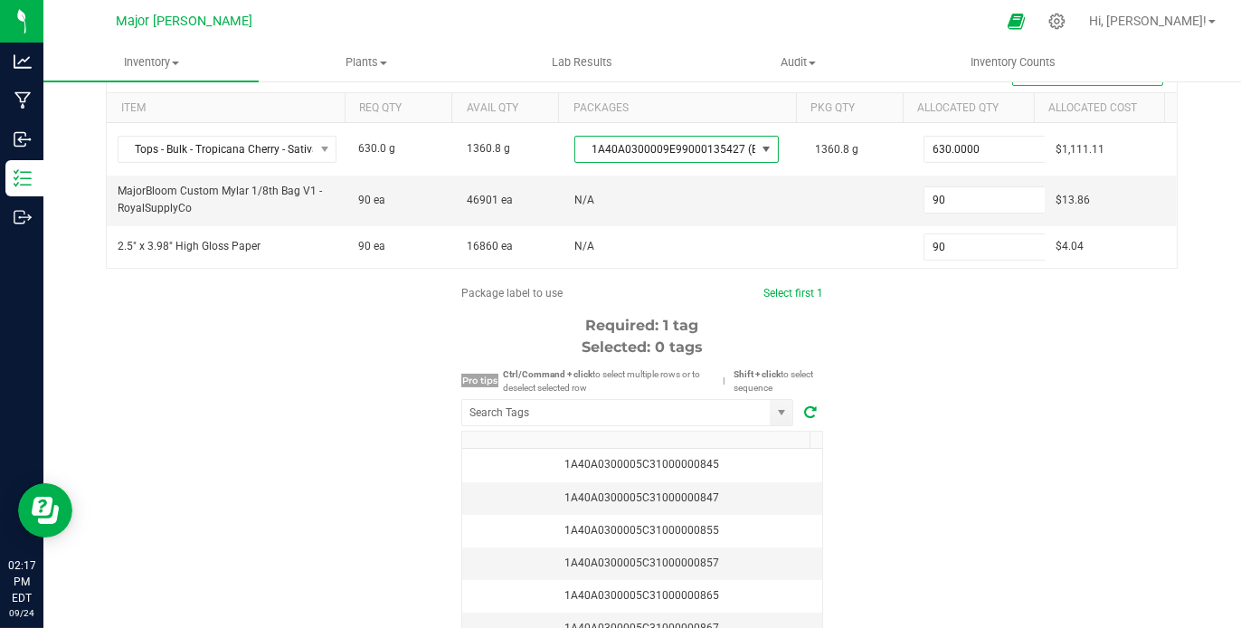
scroll to position [230, 0]
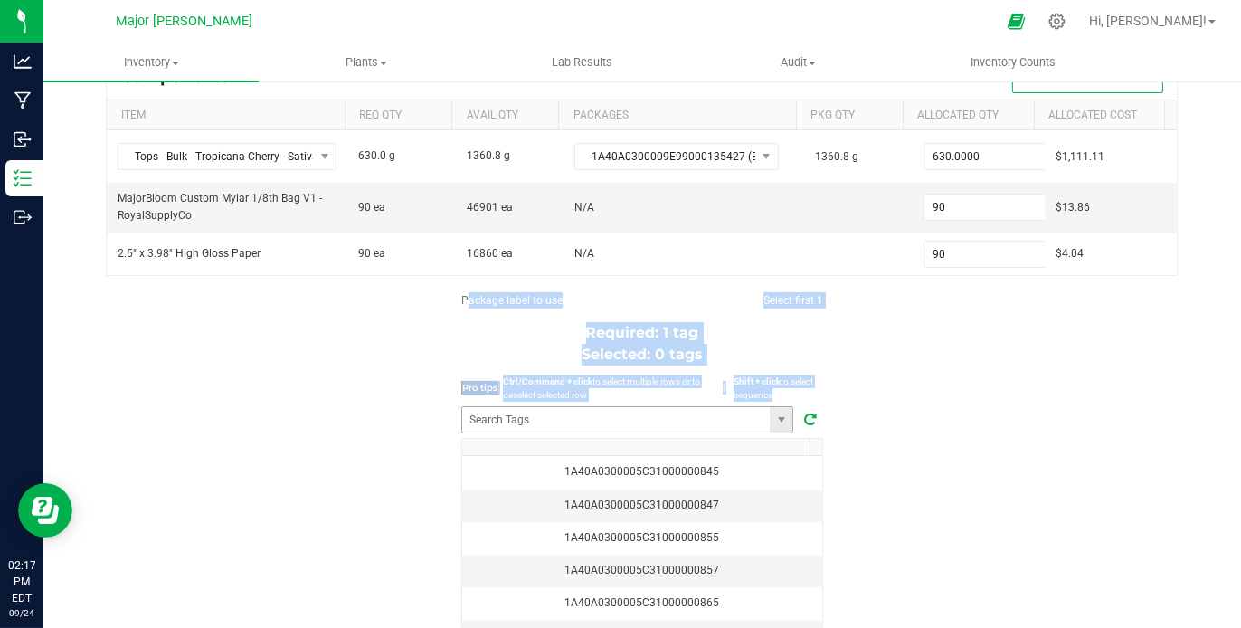
drag, startPoint x: 838, startPoint y: 349, endPoint x: 680, endPoint y: 408, distance: 168.0
click at [680, 408] on div "Package label to use Select first 1 Required: 1 tag Selected: 0 tags Pro tips C…" at bounding box center [642, 464] width 1125 height 345
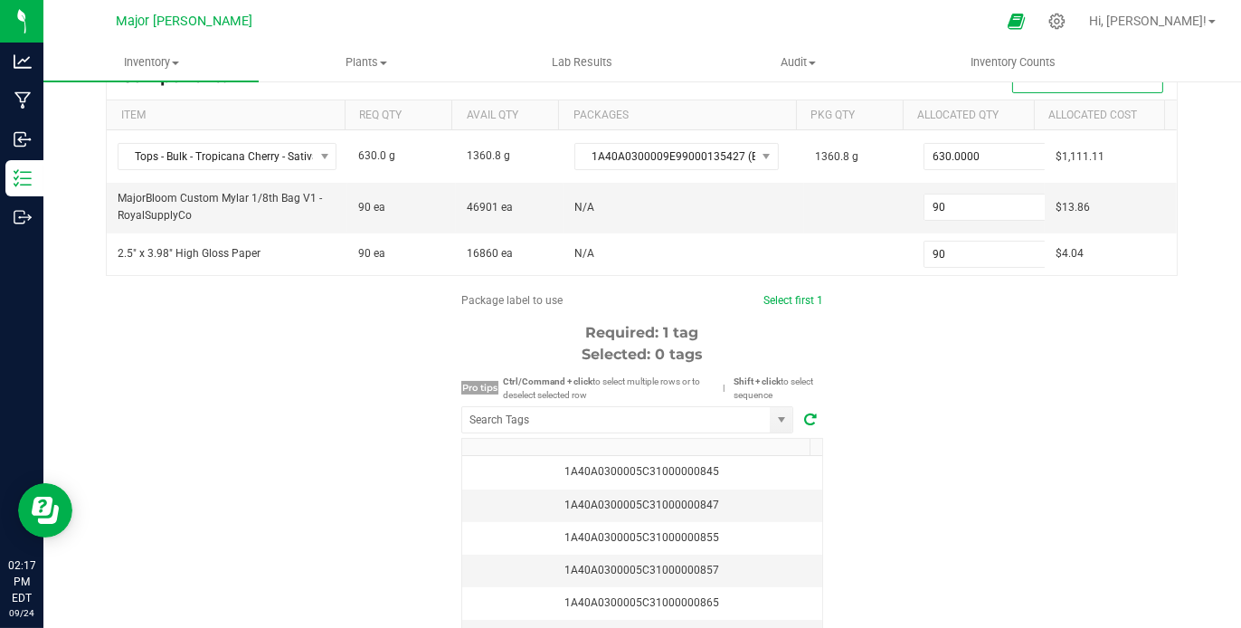
click at [1131, 336] on div "Package label to use Select first 1 Required: 1 tag Selected: 0 tags Pro tips C…" at bounding box center [642, 464] width 1125 height 345
click at [614, 411] on input "NO DATA FOUND" at bounding box center [616, 419] width 308 height 25
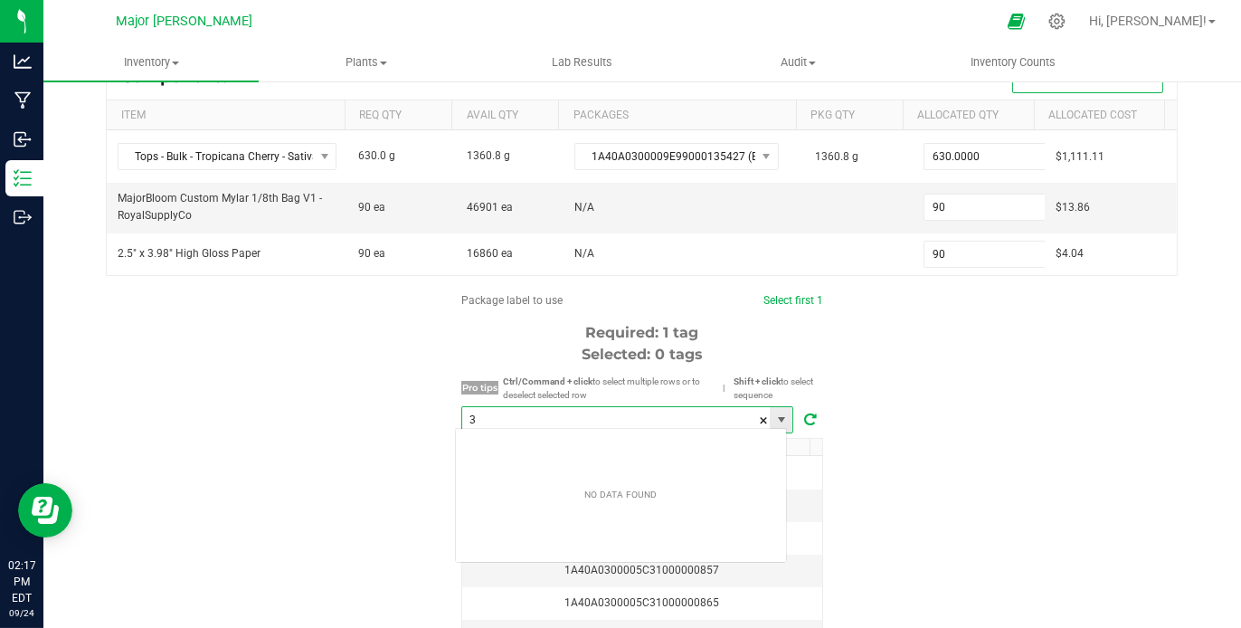
scroll to position [26, 332]
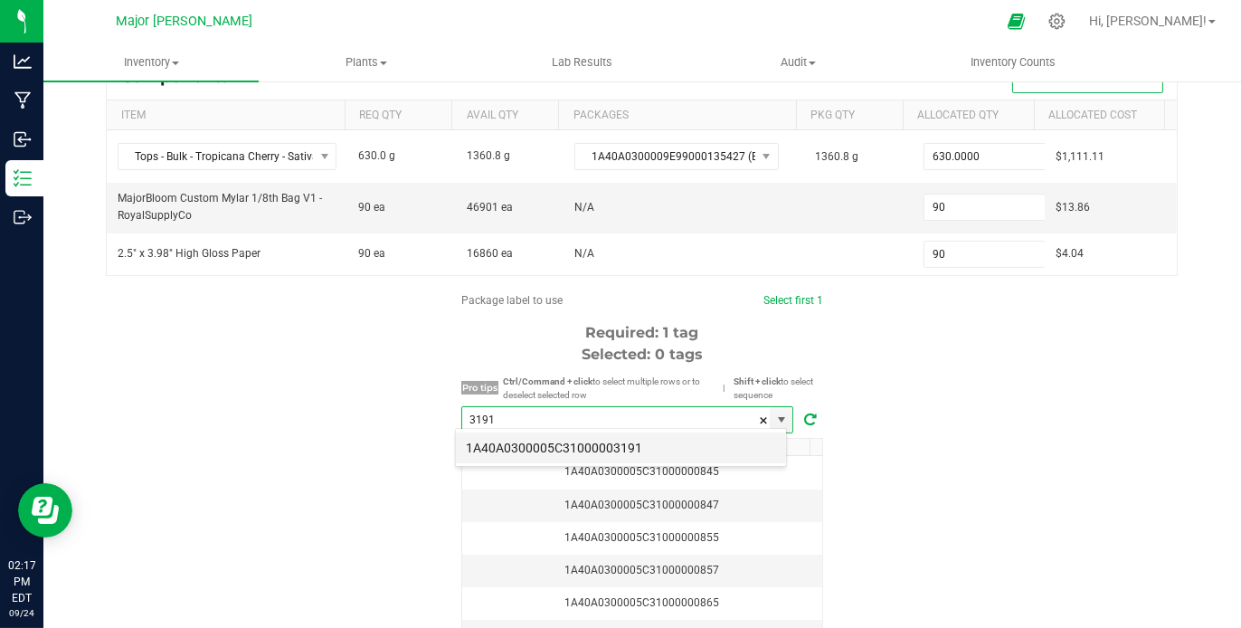
click at [615, 444] on li "1A40A0300005C31000003191" at bounding box center [621, 447] width 330 height 31
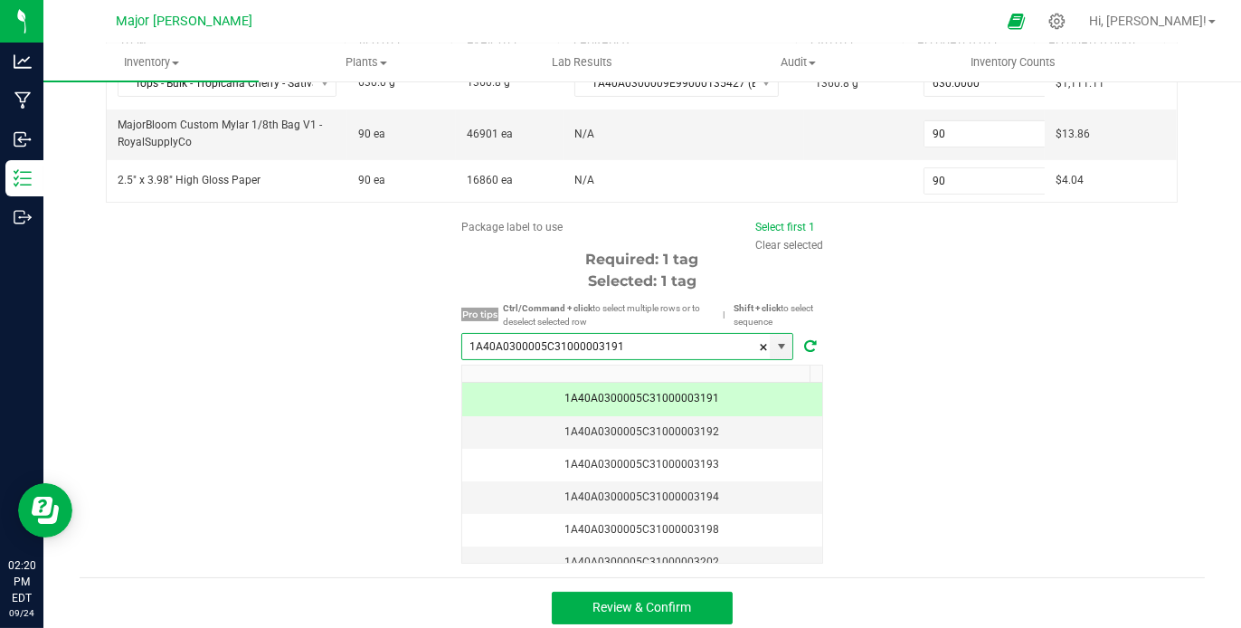
scroll to position [308, 0]
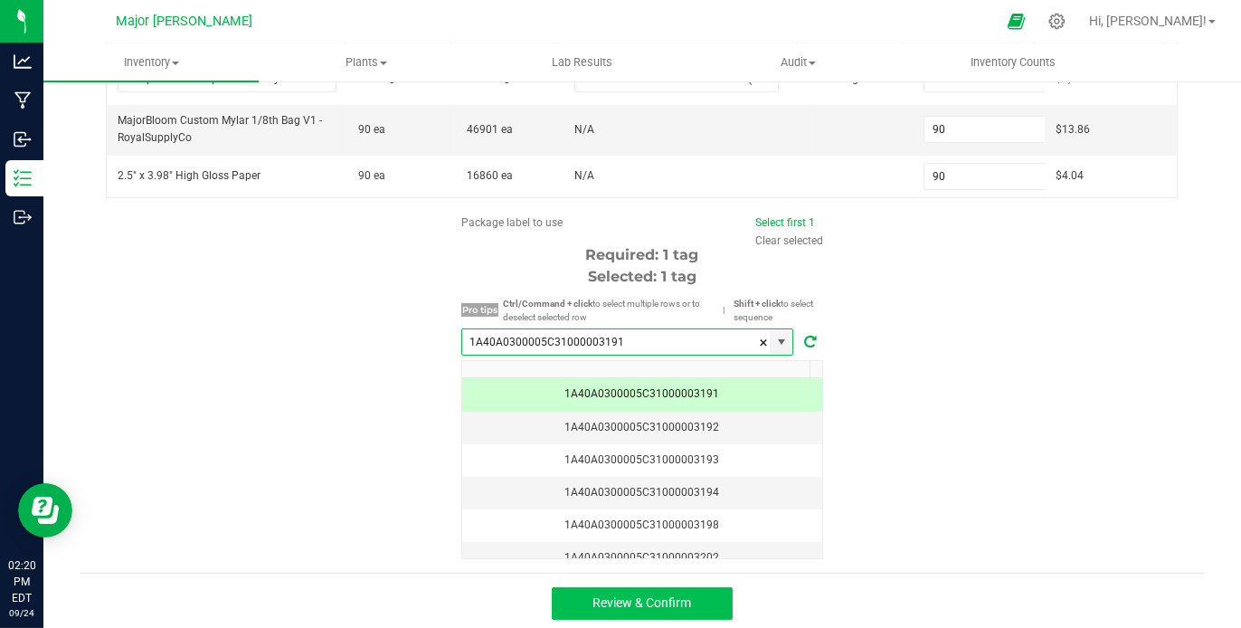
type input "1A40A0300005C31000003191"
click at [684, 598] on span "Review & Confirm" at bounding box center [642, 602] width 99 height 14
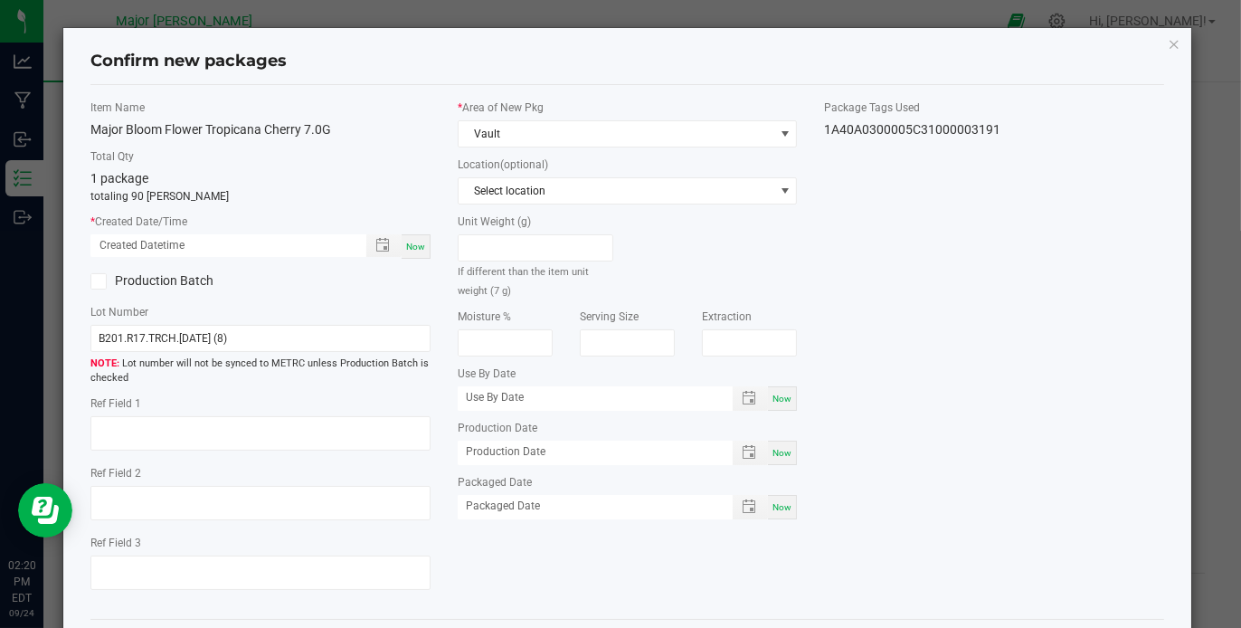
click at [404, 238] on div "Now" at bounding box center [416, 246] width 29 height 24
type input "[DATE] 02:20 PM"
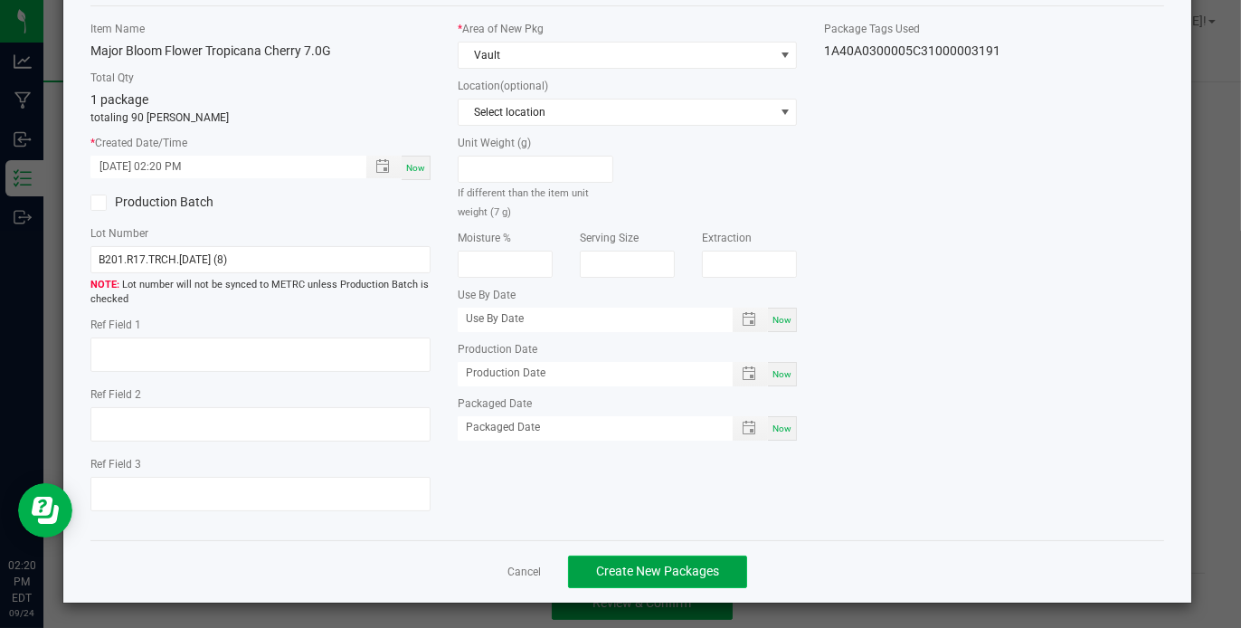
click at [694, 563] on span "Create New Packages" at bounding box center [657, 570] width 123 height 14
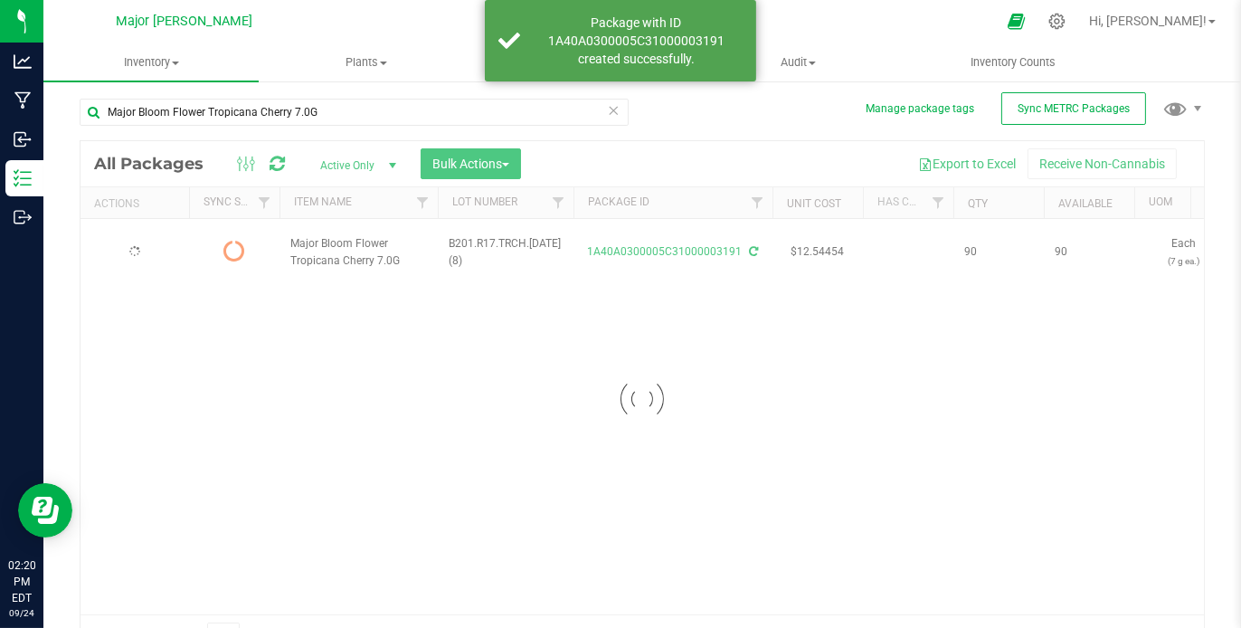
scroll to position [32, 0]
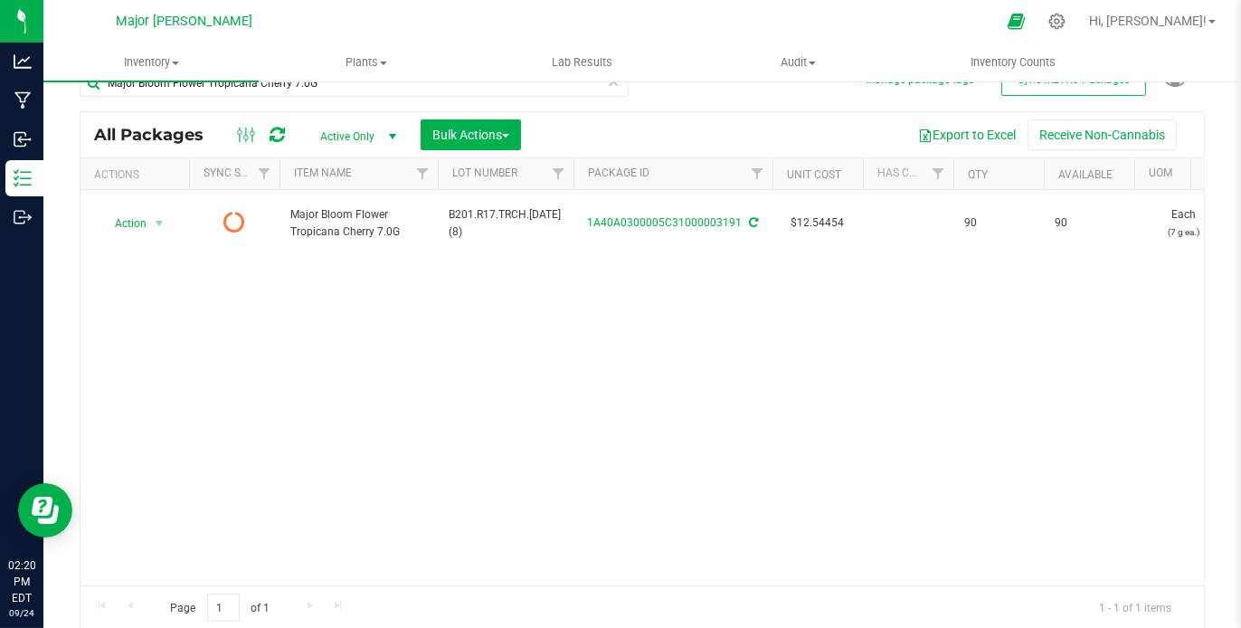
click at [280, 128] on icon at bounding box center [277, 135] width 15 height 18
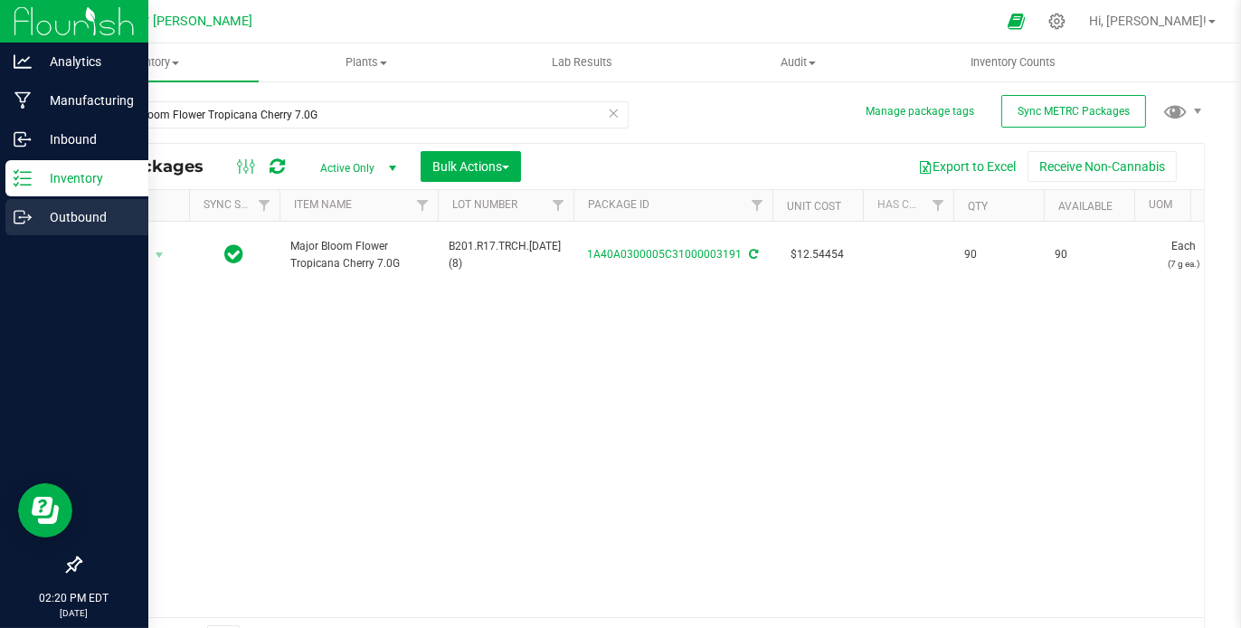
click at [86, 213] on p "Outbound" at bounding box center [86, 217] width 109 height 22
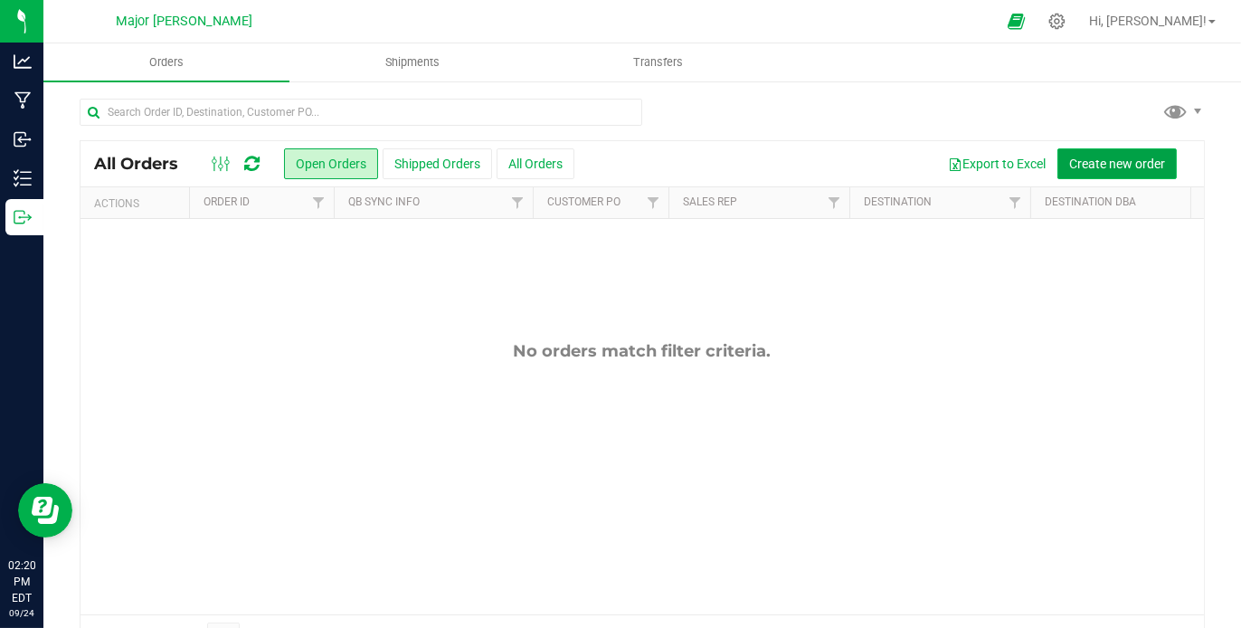
click at [1087, 156] on span "Create new order" at bounding box center [1117, 163] width 96 height 14
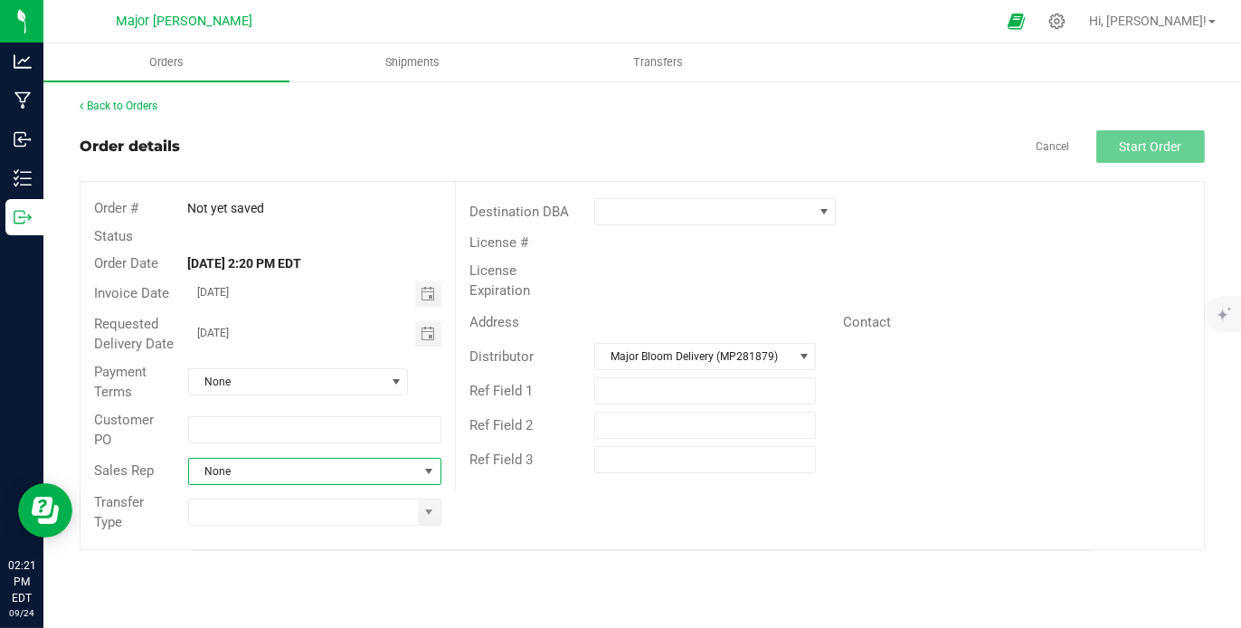
click at [336, 467] on span "None" at bounding box center [304, 471] width 230 height 25
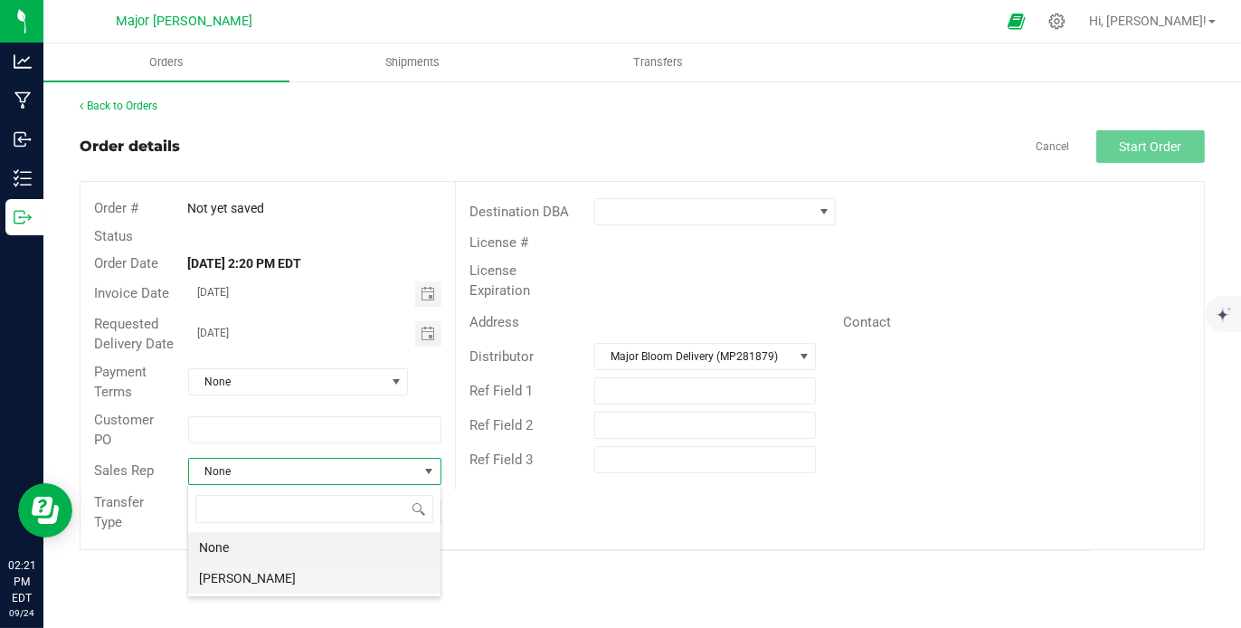
click at [297, 575] on li "[PERSON_NAME]" at bounding box center [314, 578] width 252 height 31
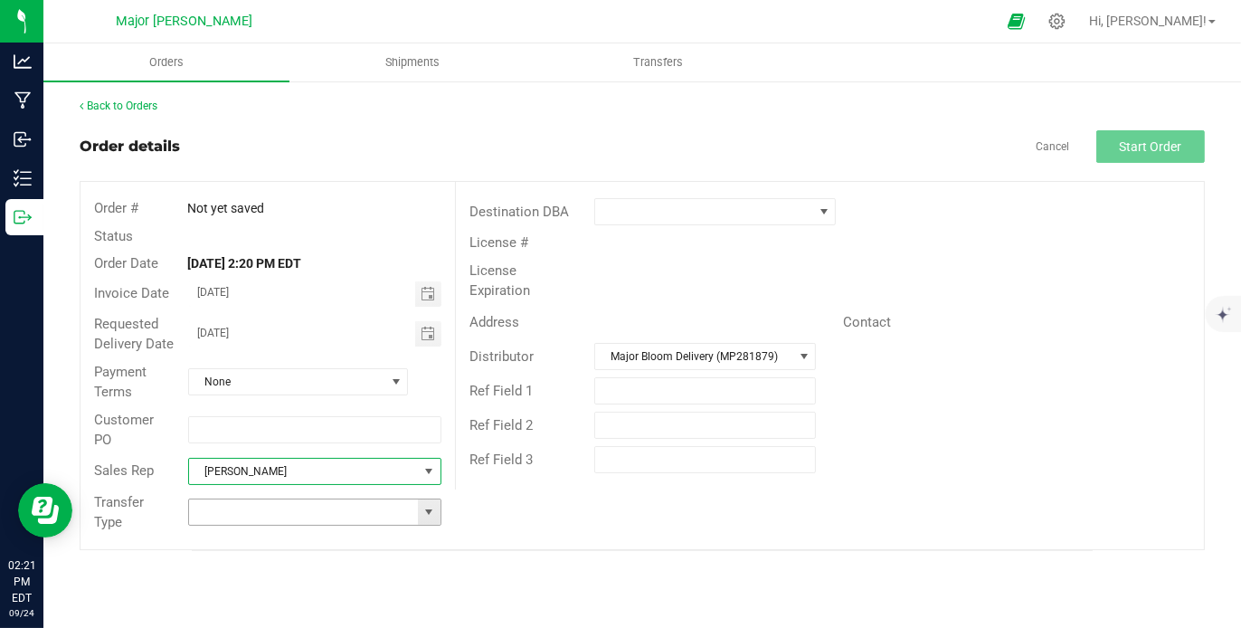
click at [425, 512] on span at bounding box center [428, 512] width 14 height 14
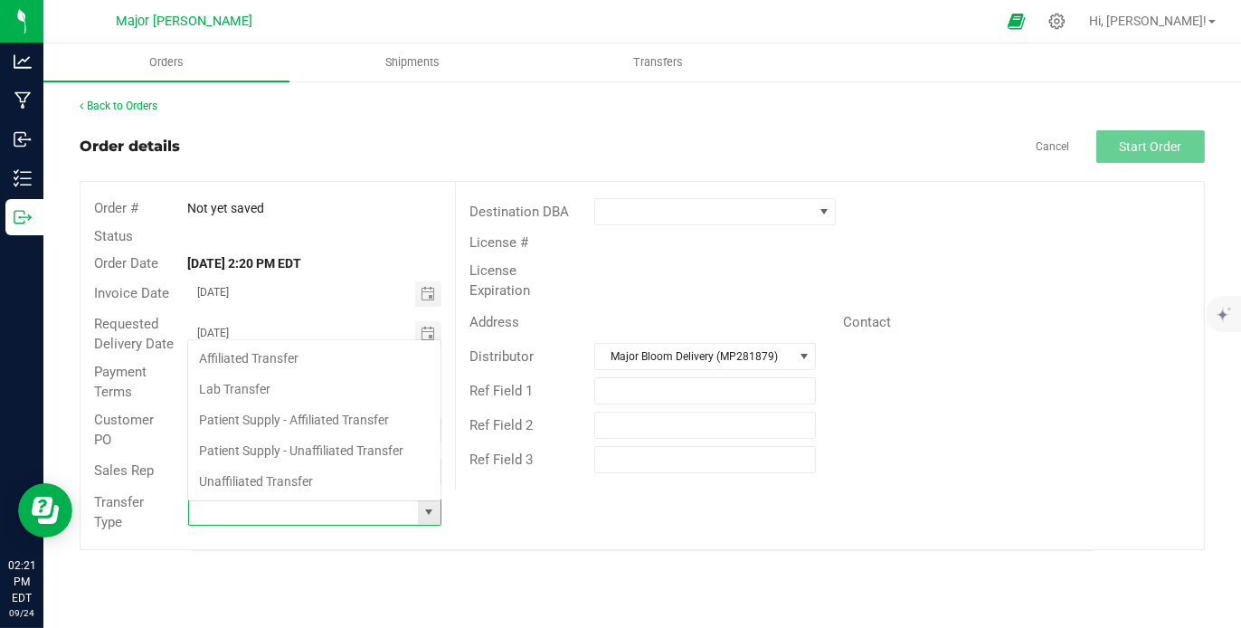
scroll to position [26, 250]
click at [354, 358] on li "Affiliated Transfer" at bounding box center [314, 358] width 252 height 31
type input "Affiliated Transfer"
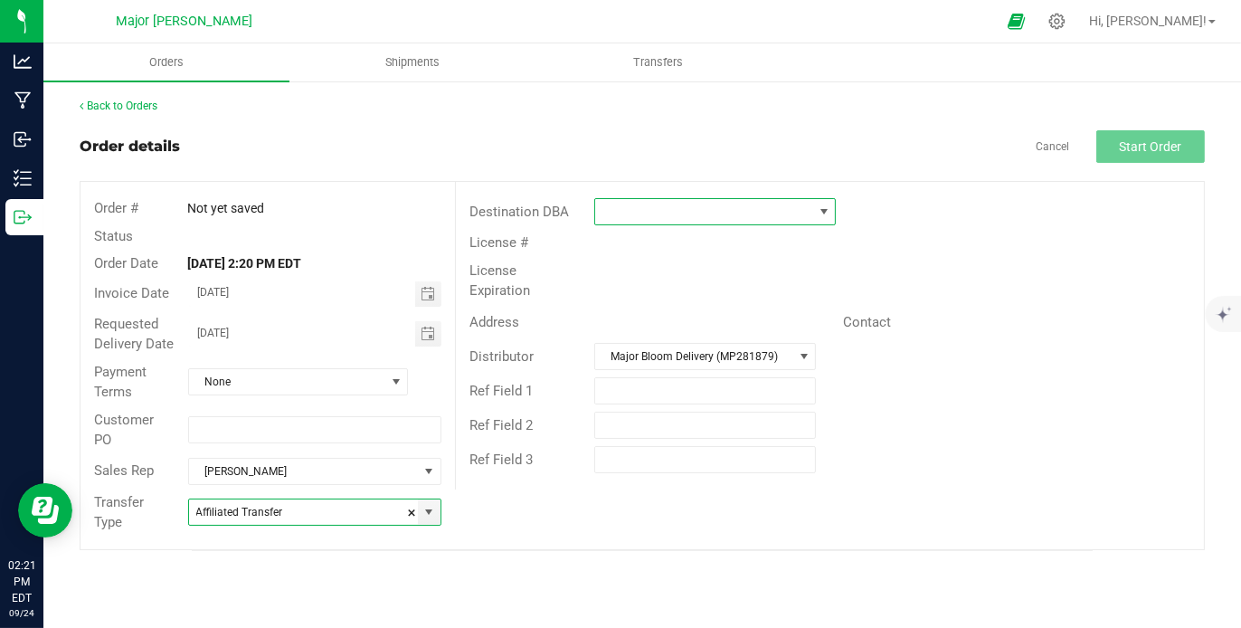
click at [823, 209] on span at bounding box center [824, 211] width 14 height 14
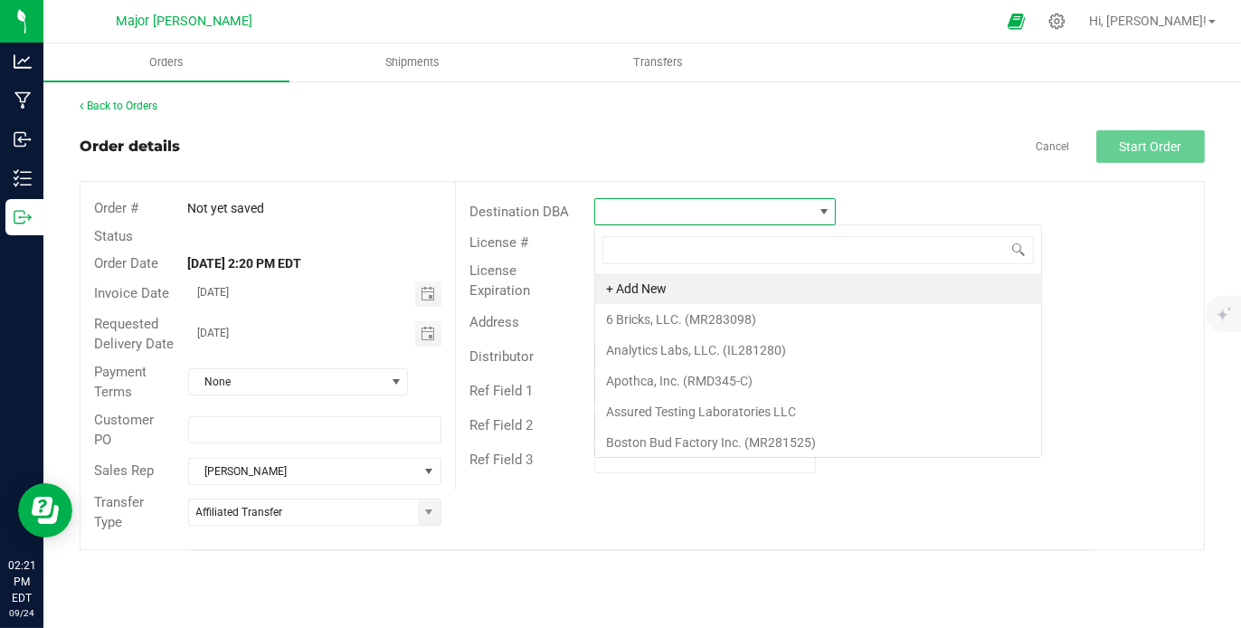
scroll to position [26, 241]
type input "jor"
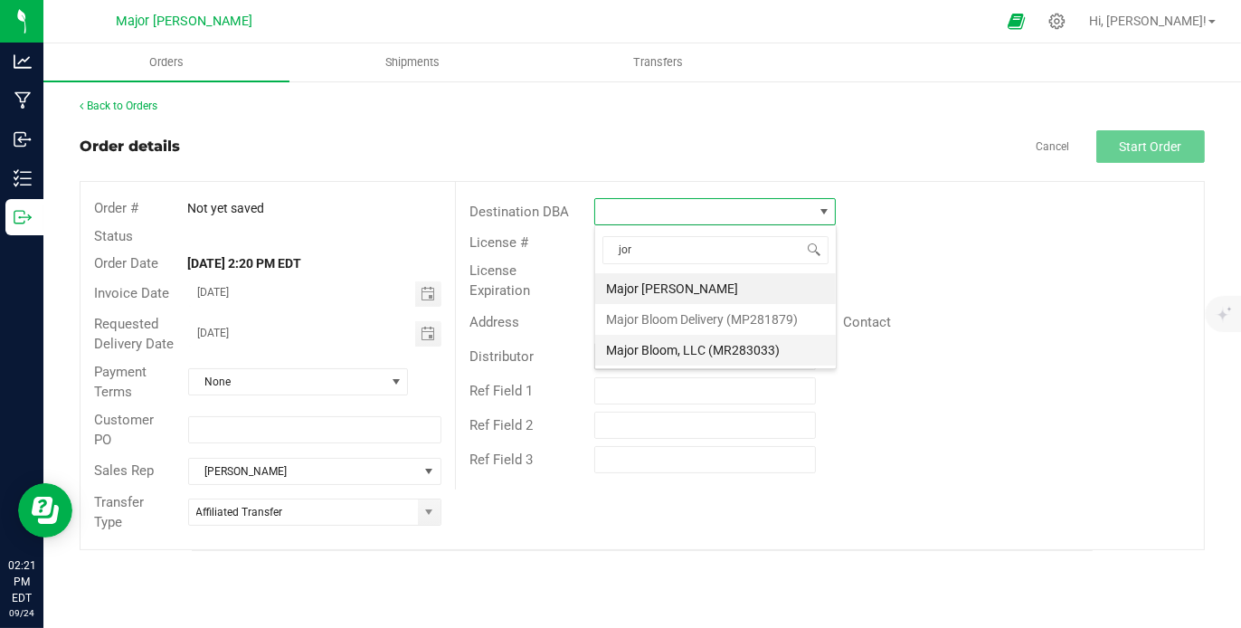
click at [745, 343] on li "Major Bloom, LLC (MR283033)" at bounding box center [715, 350] width 241 height 31
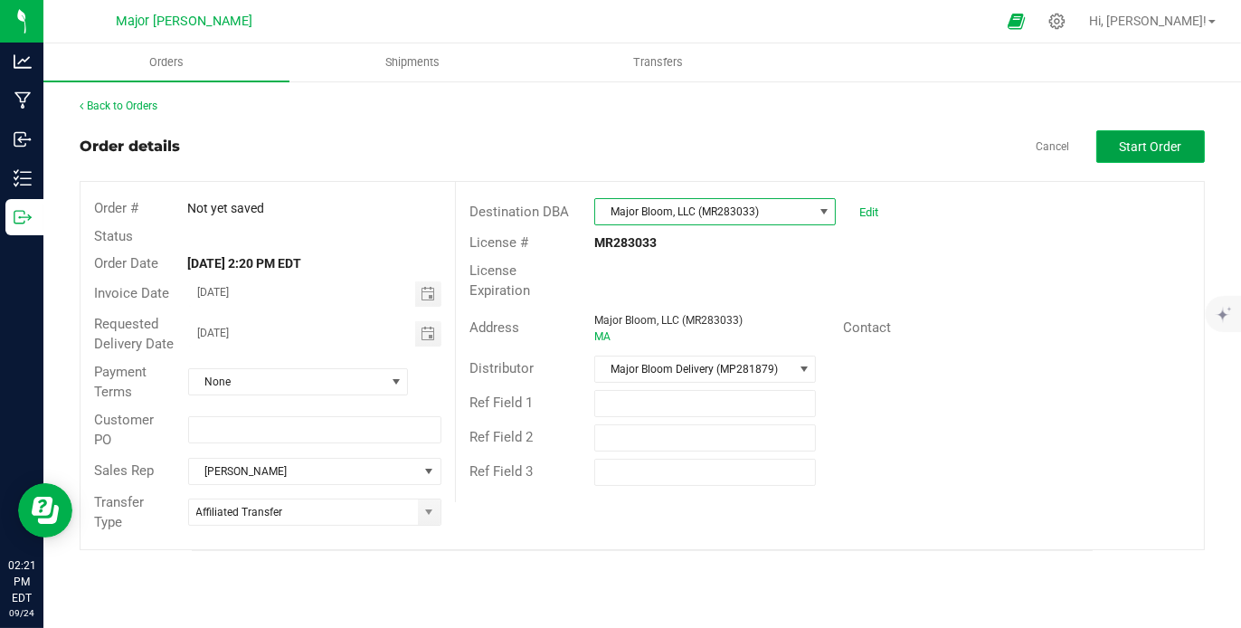
click at [1135, 140] on span "Start Order" at bounding box center [1151, 146] width 62 height 14
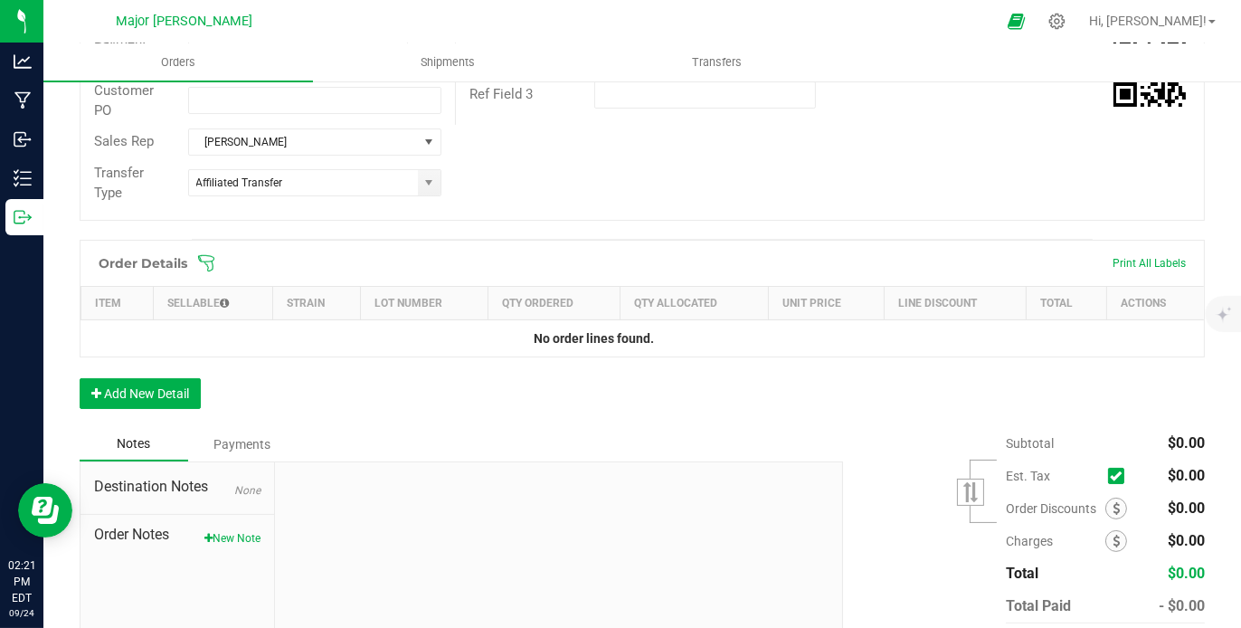
scroll to position [382, 0]
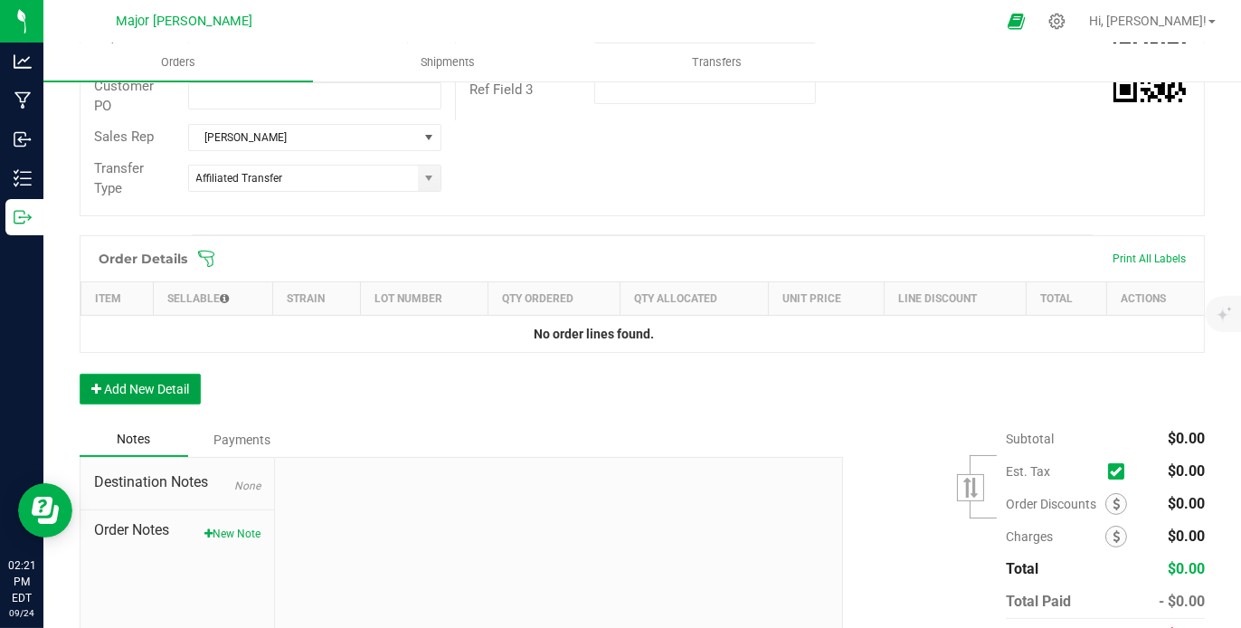
click at [161, 381] on button "Add New Detail" at bounding box center [140, 389] width 121 height 31
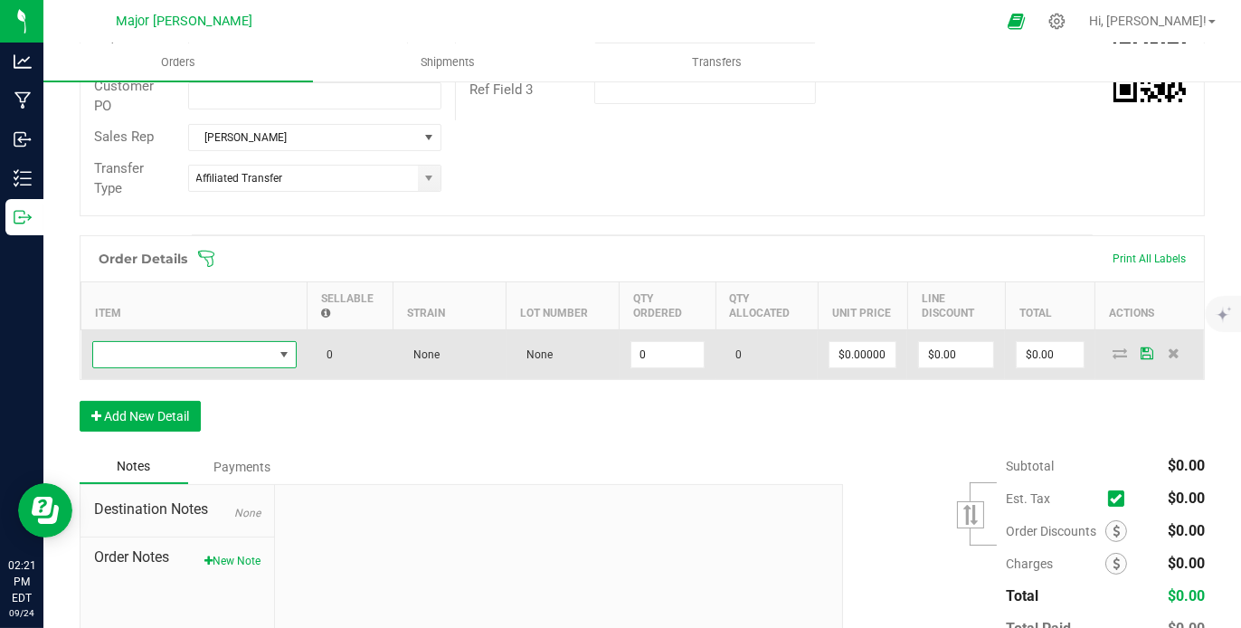
click at [286, 354] on span "NO DATA FOUND" at bounding box center [284, 354] width 14 height 14
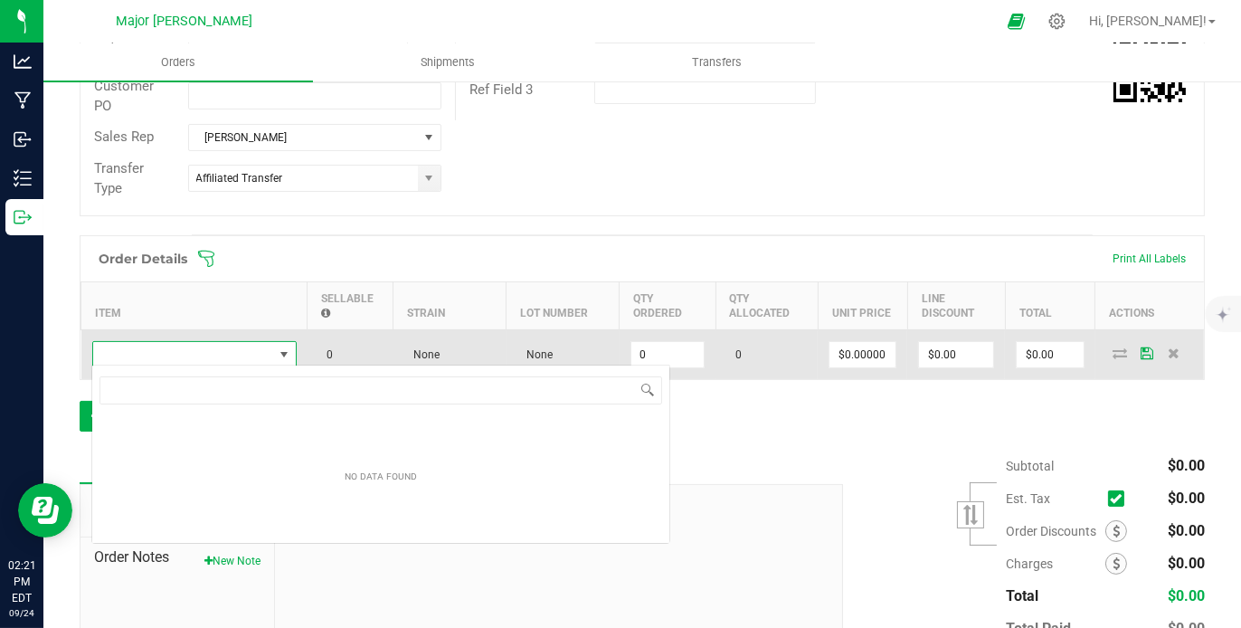
scroll to position [26, 204]
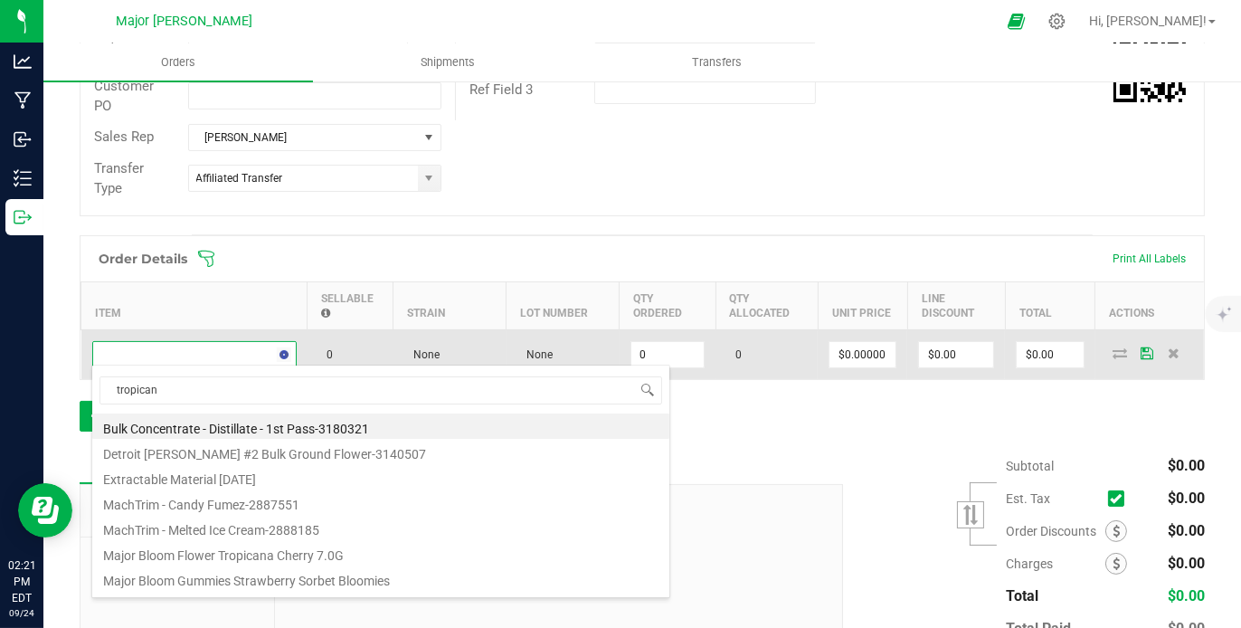
type input "tropicana"
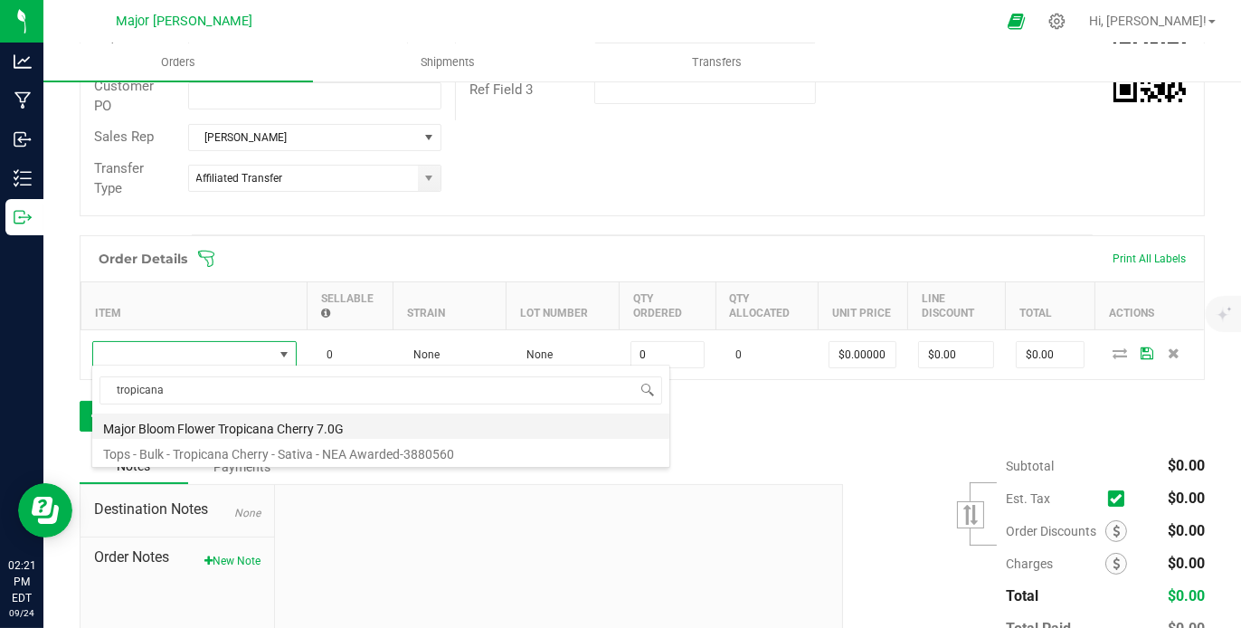
click at [294, 421] on li "Major Bloom Flower Tropicana Cherry 7.0G" at bounding box center [380, 425] width 577 height 25
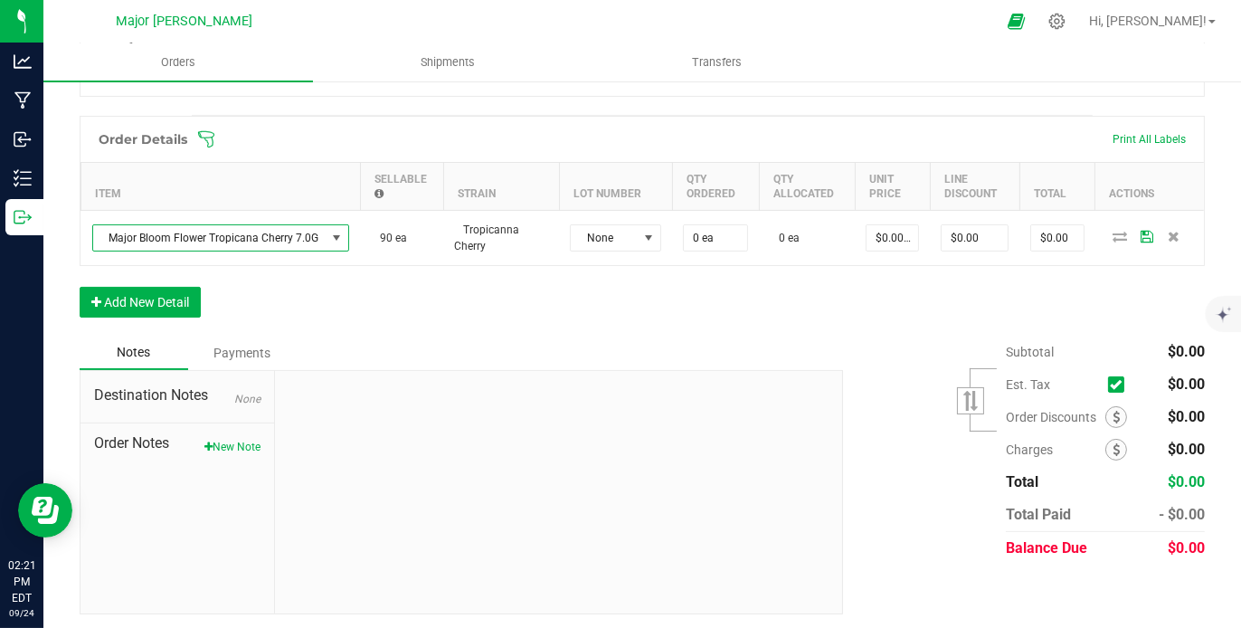
scroll to position [452, 0]
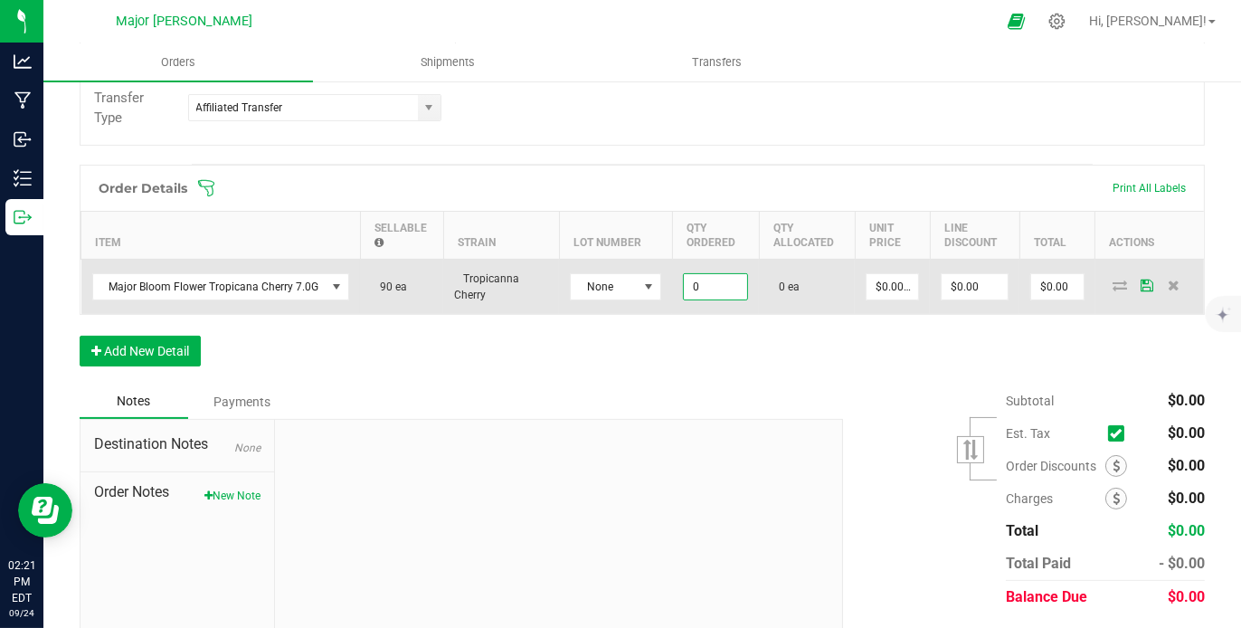
click at [703, 279] on input "0" at bounding box center [715, 286] width 63 height 25
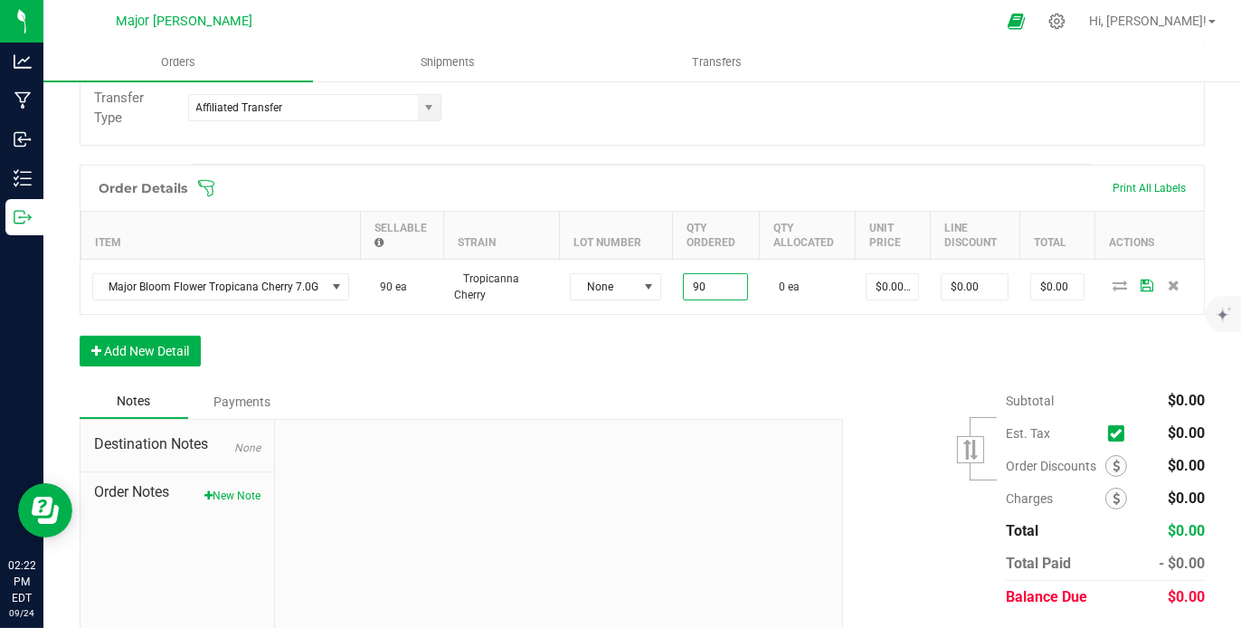
type input "90 ea"
click at [700, 346] on div "Order Details Print All Labels Item Sellable Strain Lot Number Qty Ordered Qty …" at bounding box center [642, 275] width 1125 height 220
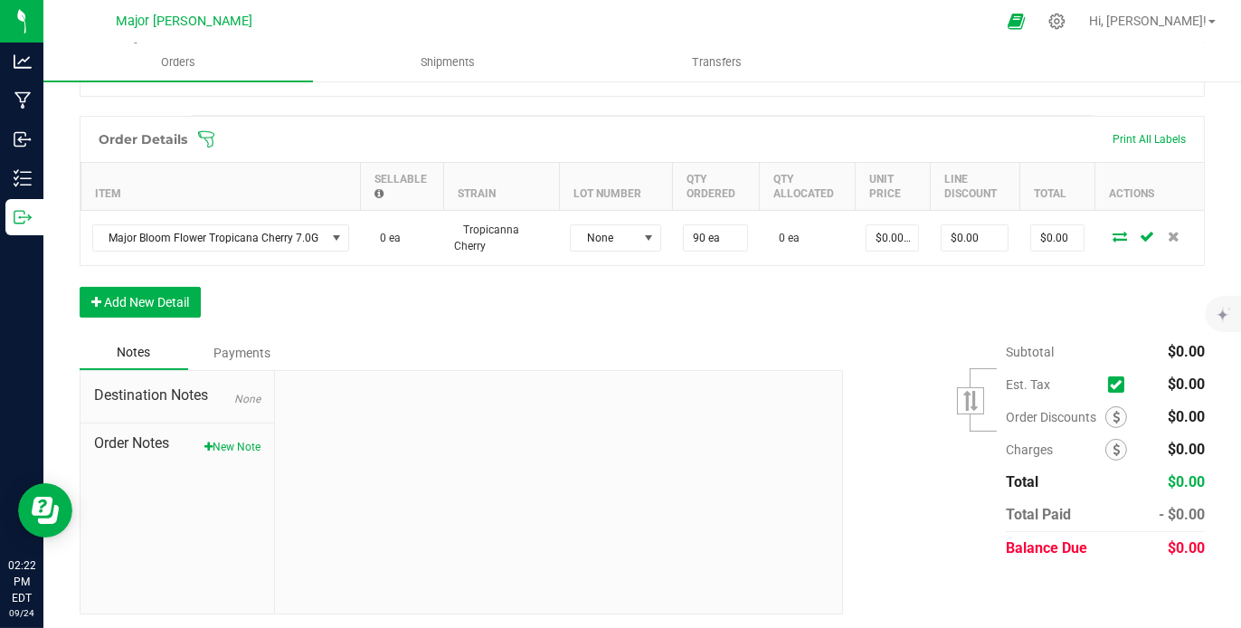
scroll to position [447, 0]
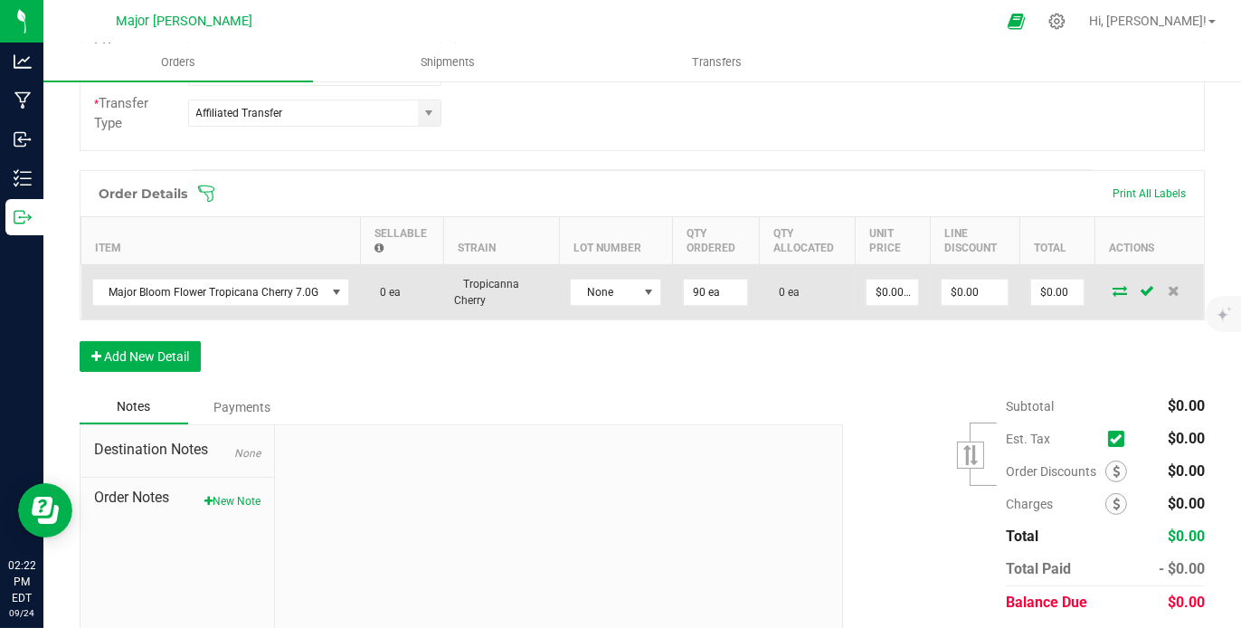
click at [1103, 277] on td at bounding box center [1149, 291] width 109 height 55
click at [1112, 286] on icon at bounding box center [1119, 290] width 14 height 11
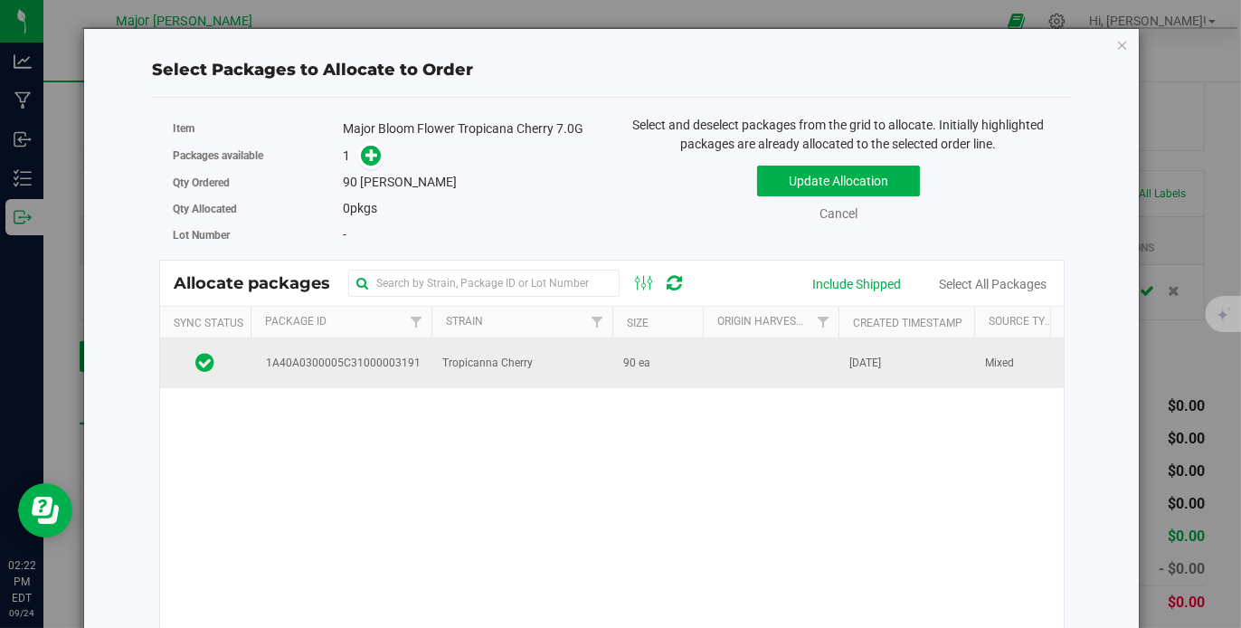
click at [768, 358] on td at bounding box center [771, 362] width 136 height 49
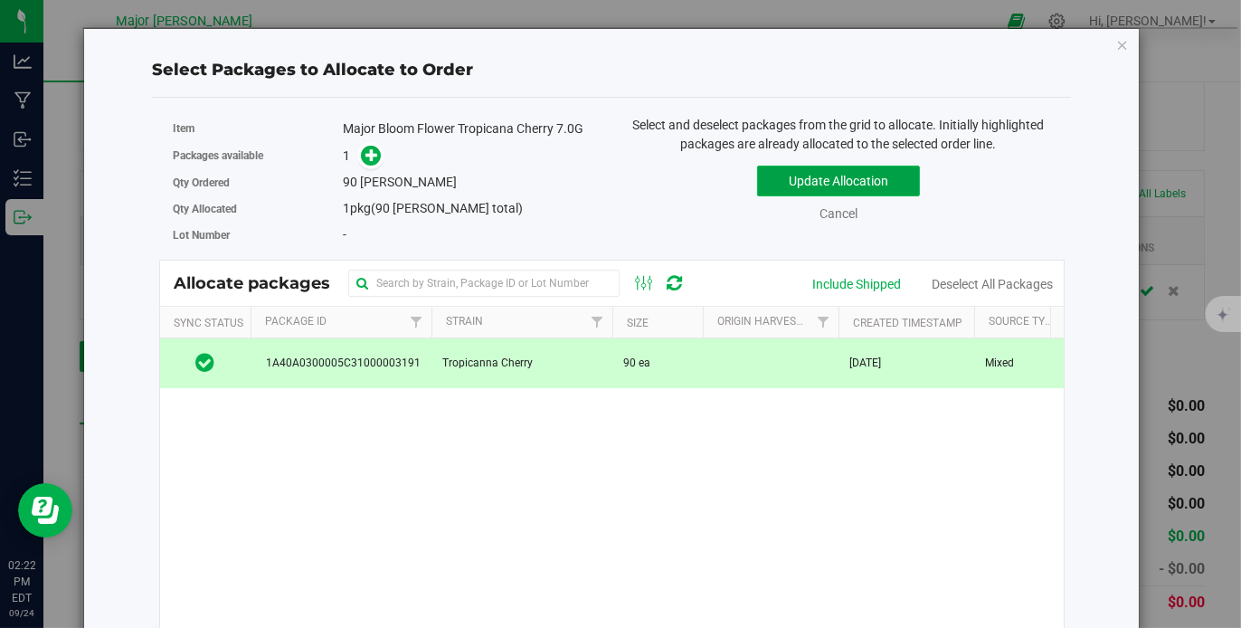
click at [810, 174] on button "Update Allocation" at bounding box center [838, 181] width 163 height 31
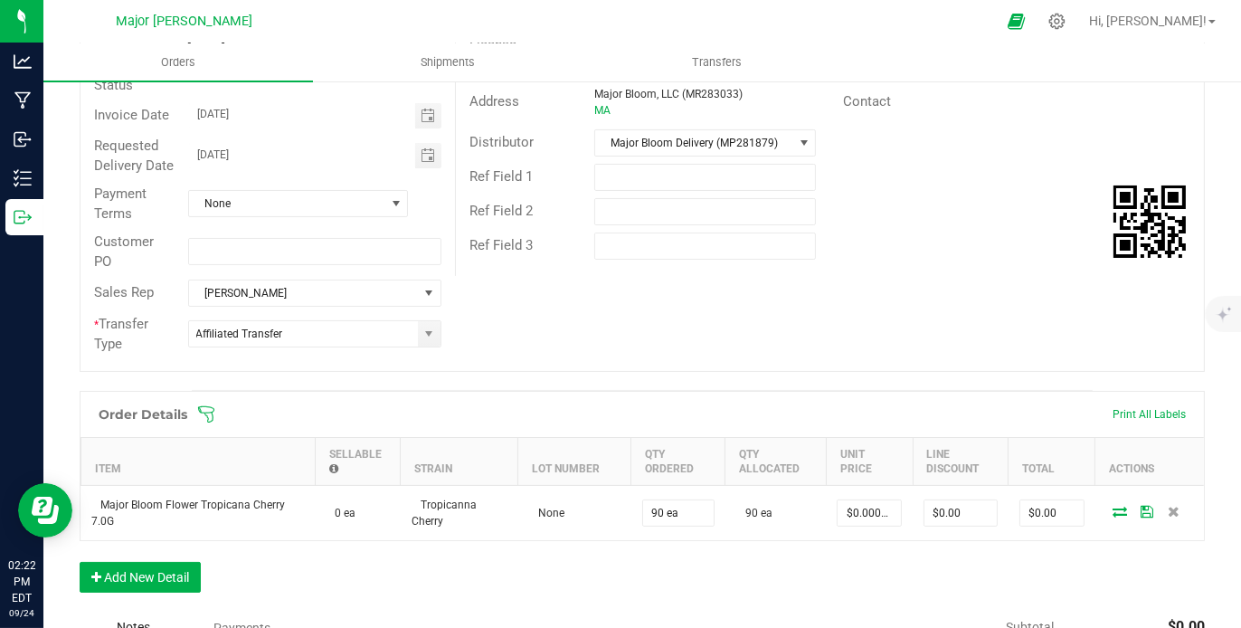
scroll to position [0, 0]
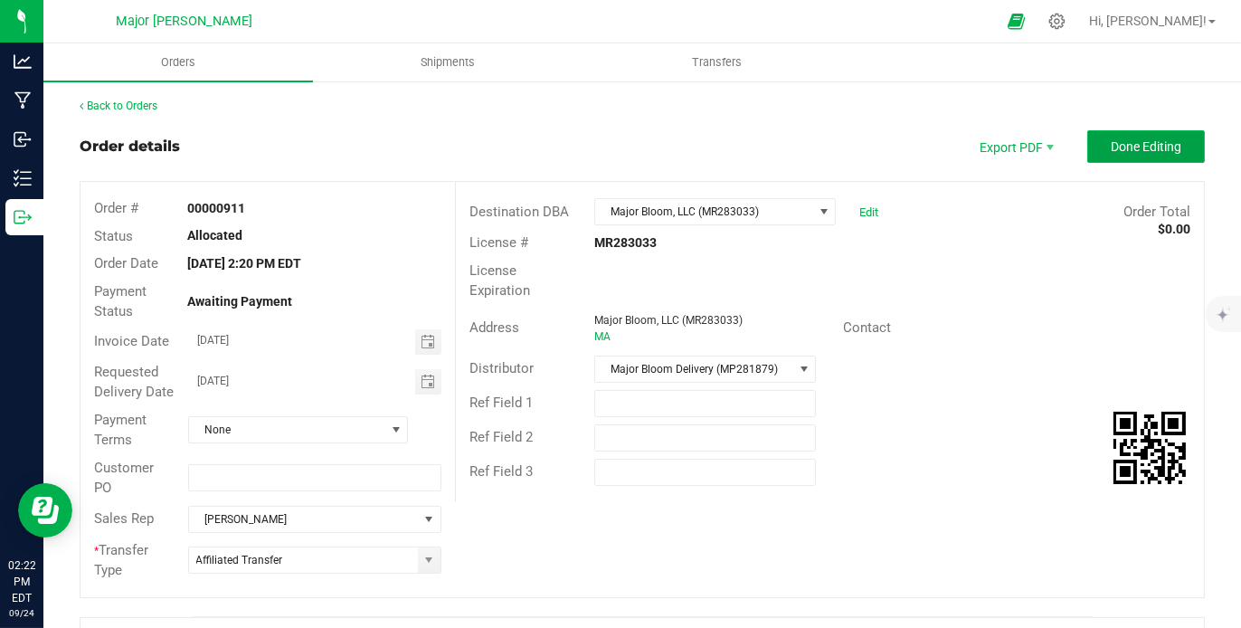
click at [1115, 139] on span "Done Editing" at bounding box center [1146, 146] width 71 height 14
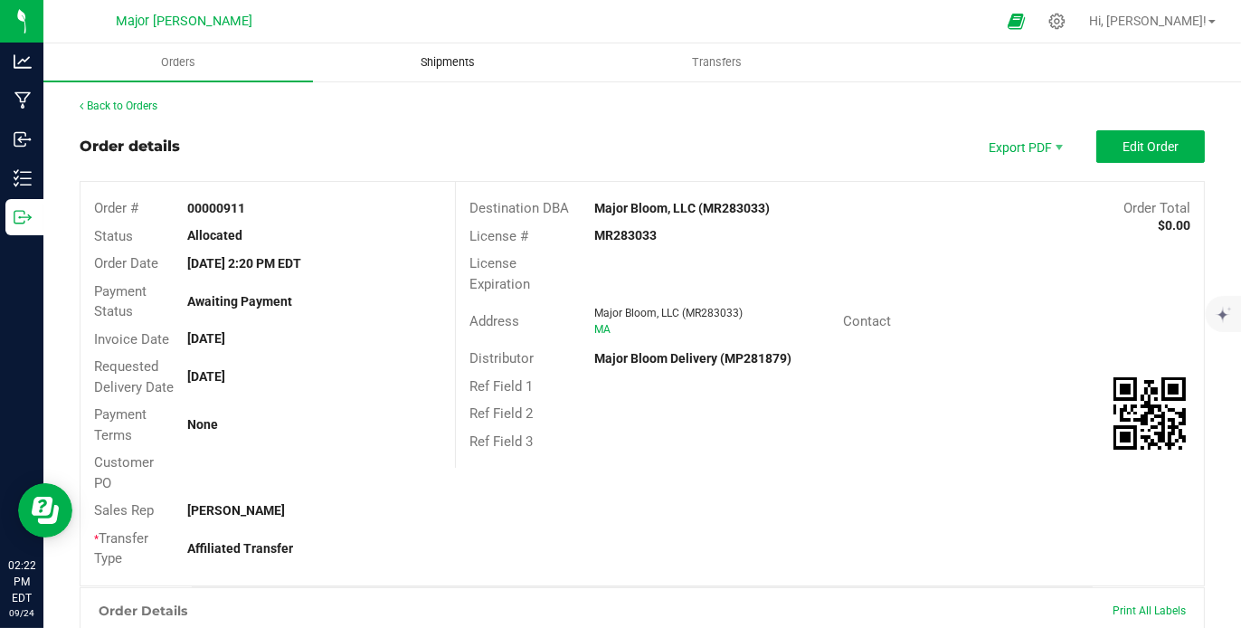
click at [460, 68] on span "Shipments" at bounding box center [447, 62] width 103 height 16
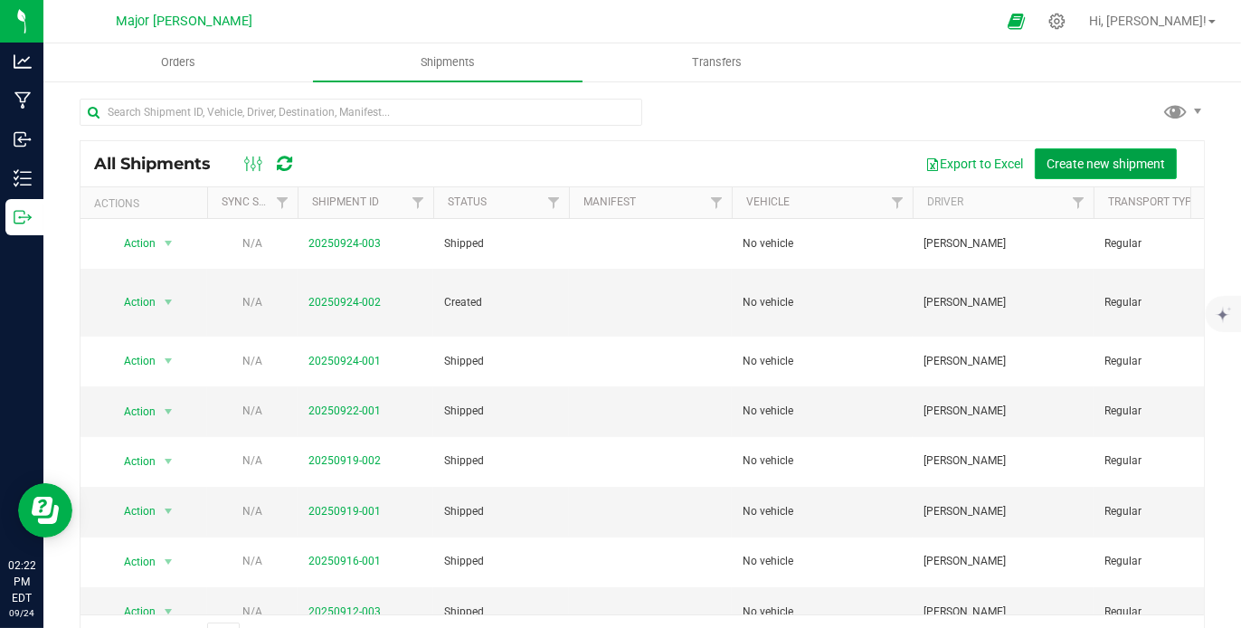
click at [1098, 164] on span "Create new shipment" at bounding box center [1105, 163] width 118 height 14
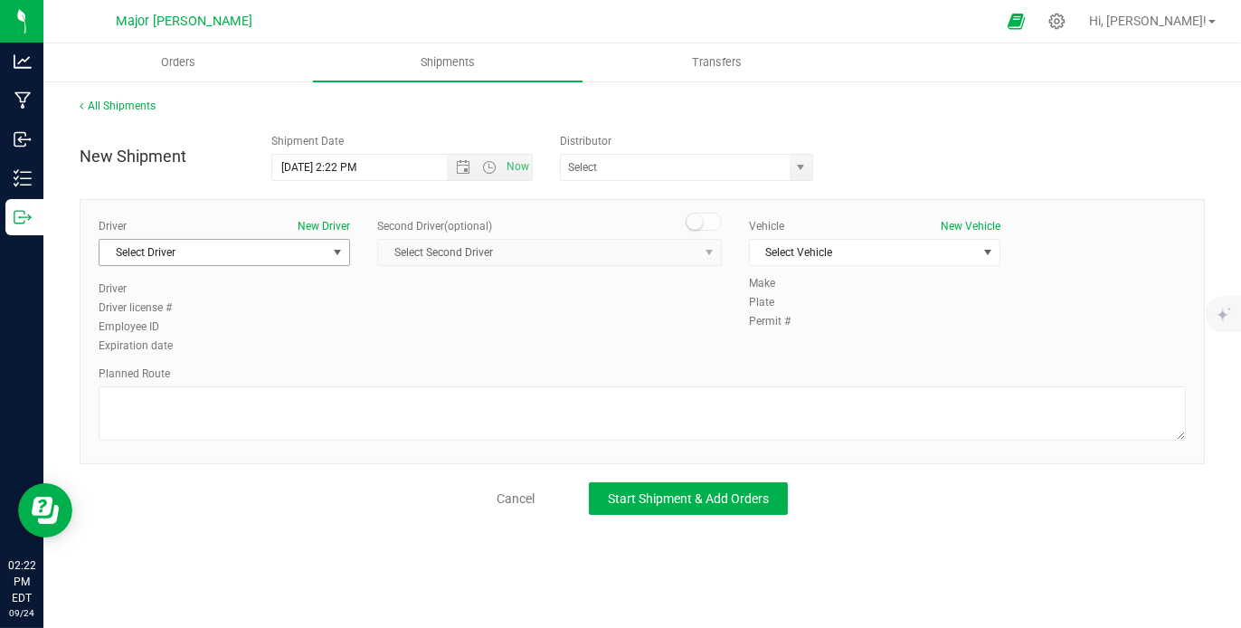
click at [348, 246] on span "select" at bounding box center [338, 252] width 23 height 25
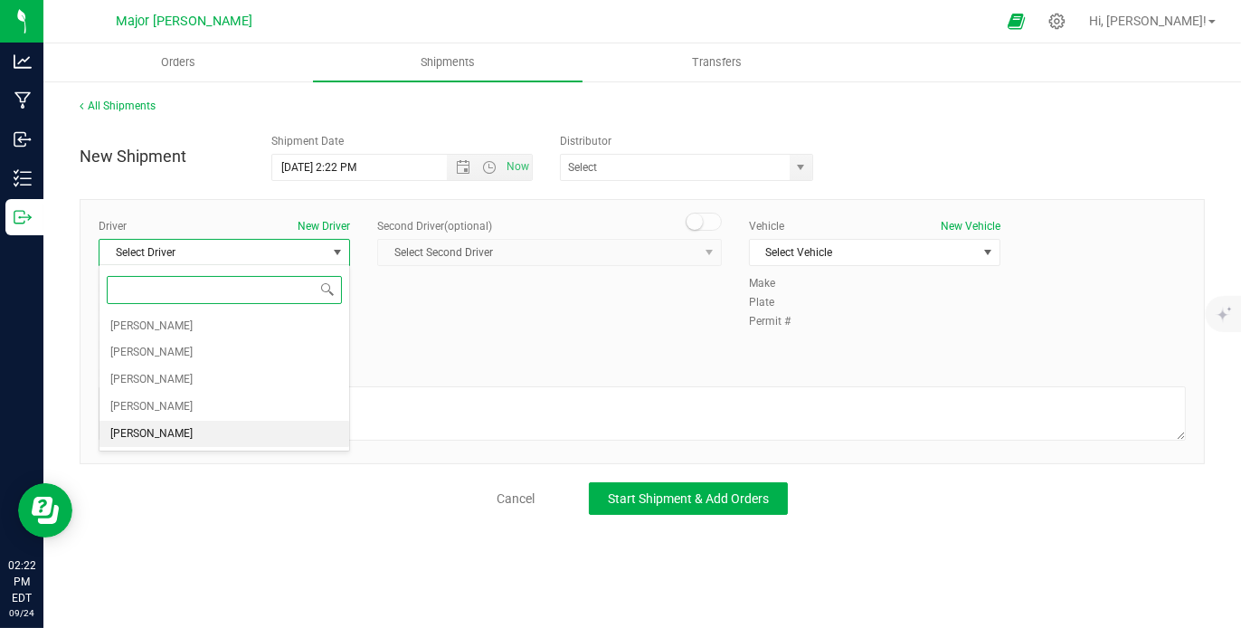
click at [232, 425] on li "[PERSON_NAME]" at bounding box center [224, 434] width 250 height 27
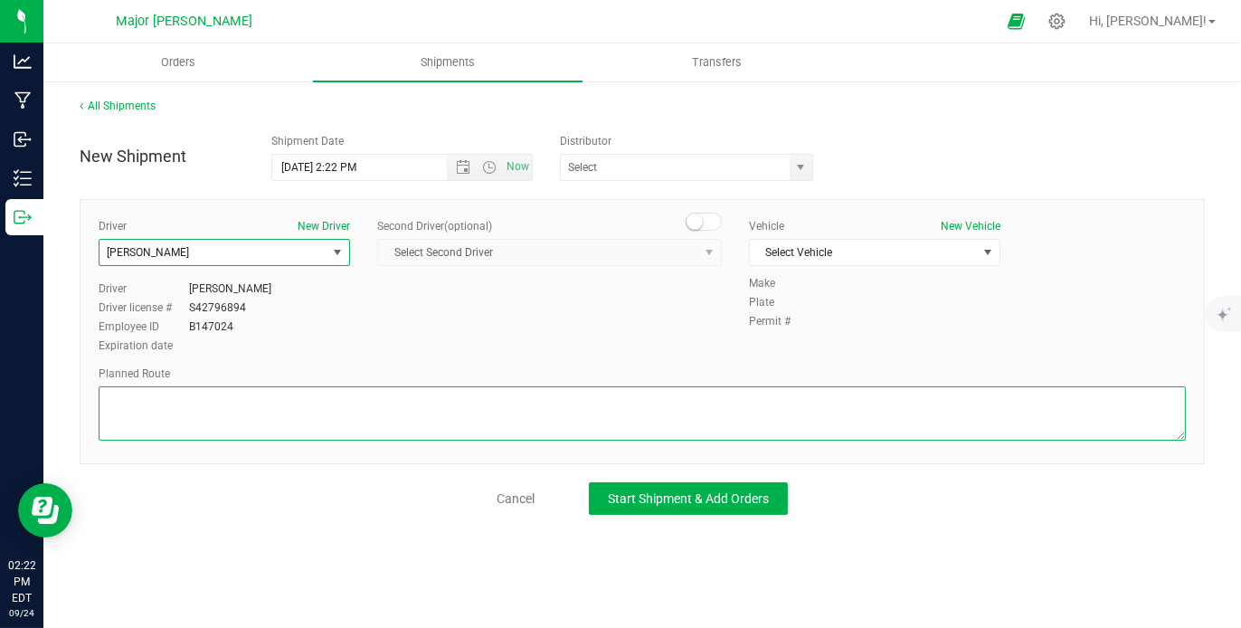
click at [229, 402] on textarea at bounding box center [642, 413] width 1087 height 54
type textarea "walking"
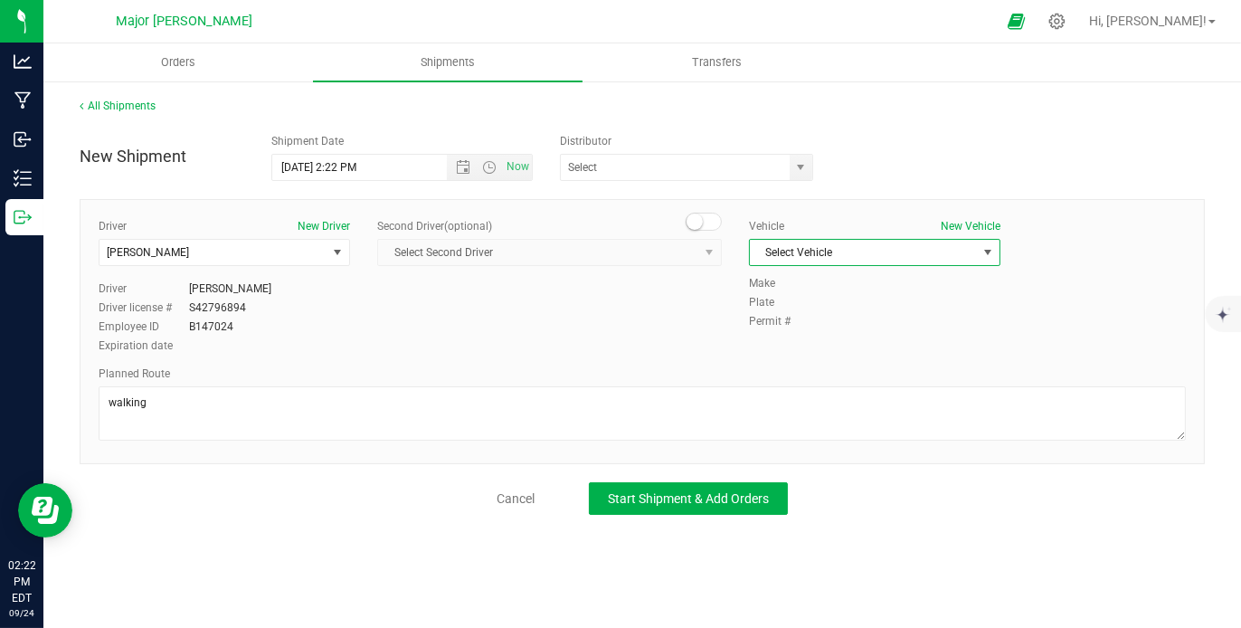
click at [996, 245] on span "select" at bounding box center [988, 252] width 23 height 25
click at [947, 271] on li "No vehicle" at bounding box center [875, 282] width 250 height 27
click at [796, 168] on span "select" at bounding box center [800, 167] width 14 height 14
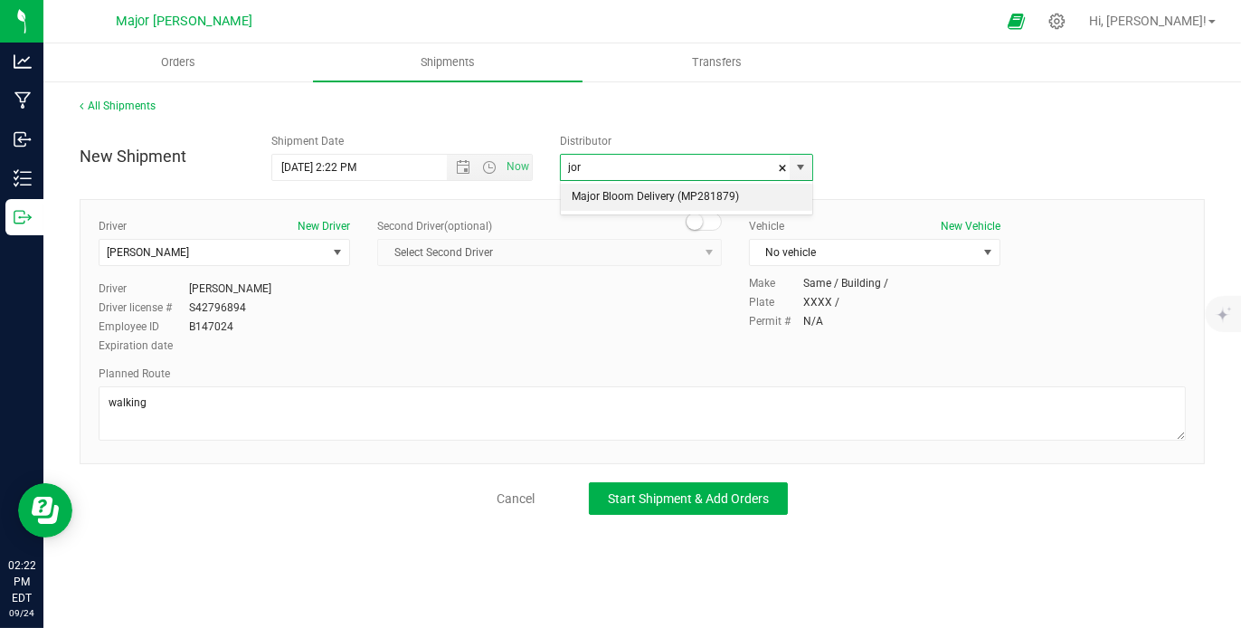
click at [766, 194] on li "Major Bloom Delivery (MP281879)" at bounding box center [686, 197] width 251 height 27
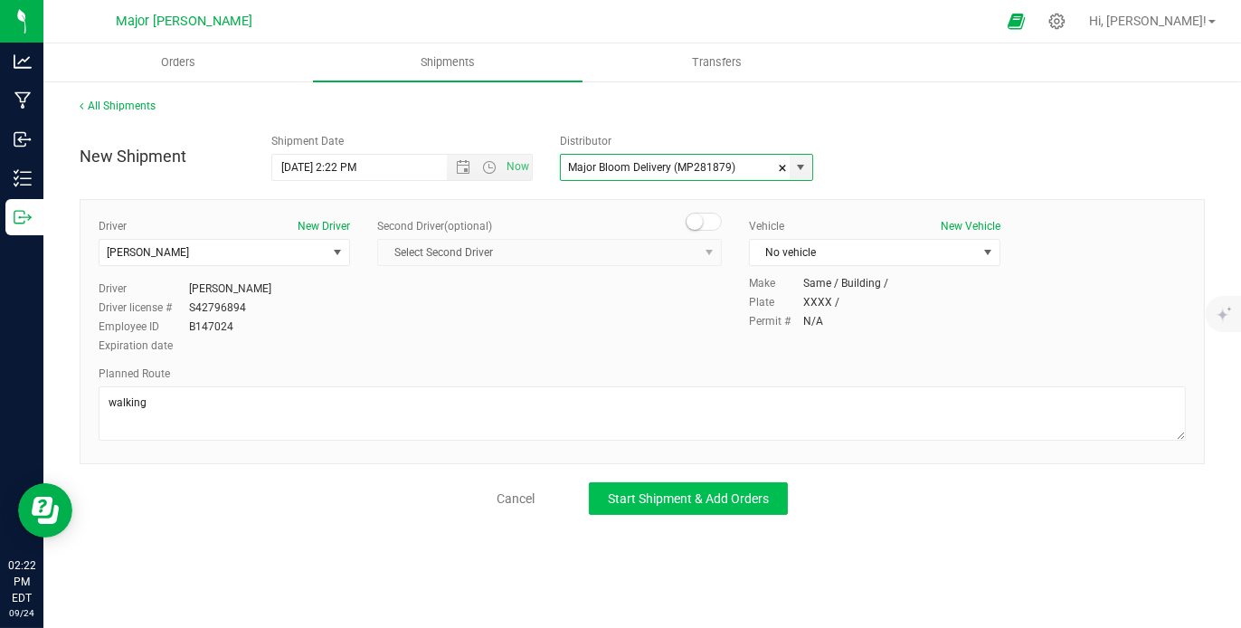
type input "Major Bloom Delivery (MP281879)"
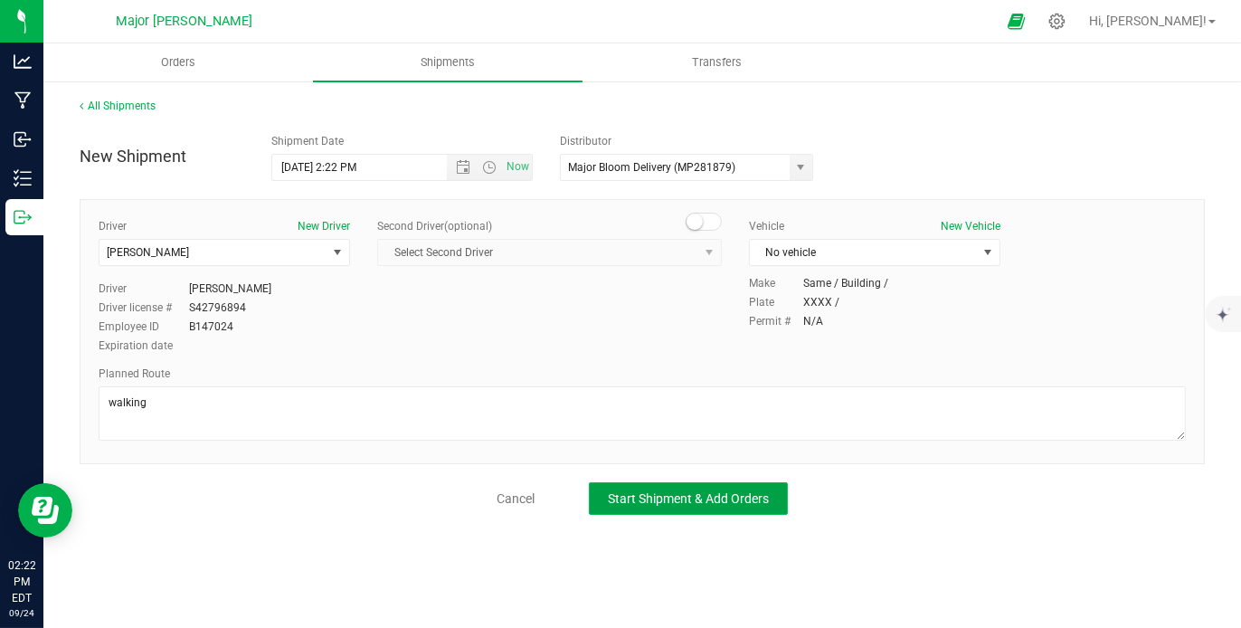
click at [677, 491] on span "Start Shipment & Add Orders" at bounding box center [688, 498] width 161 height 14
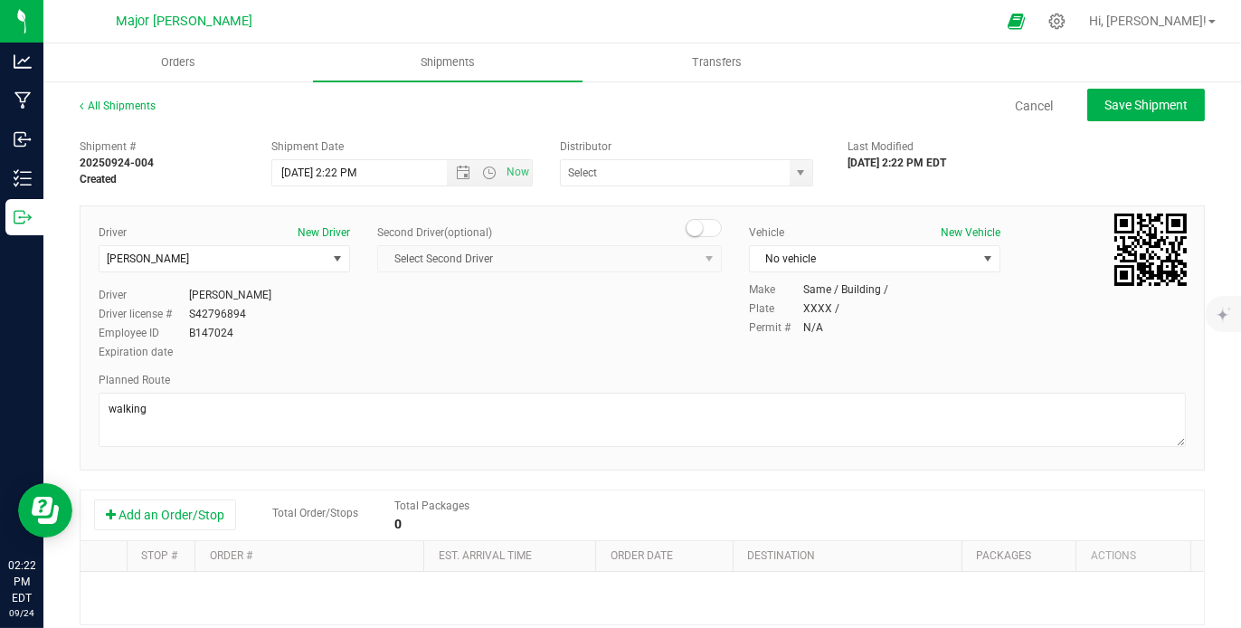
type input "Major Bloom Delivery (MP281879)"
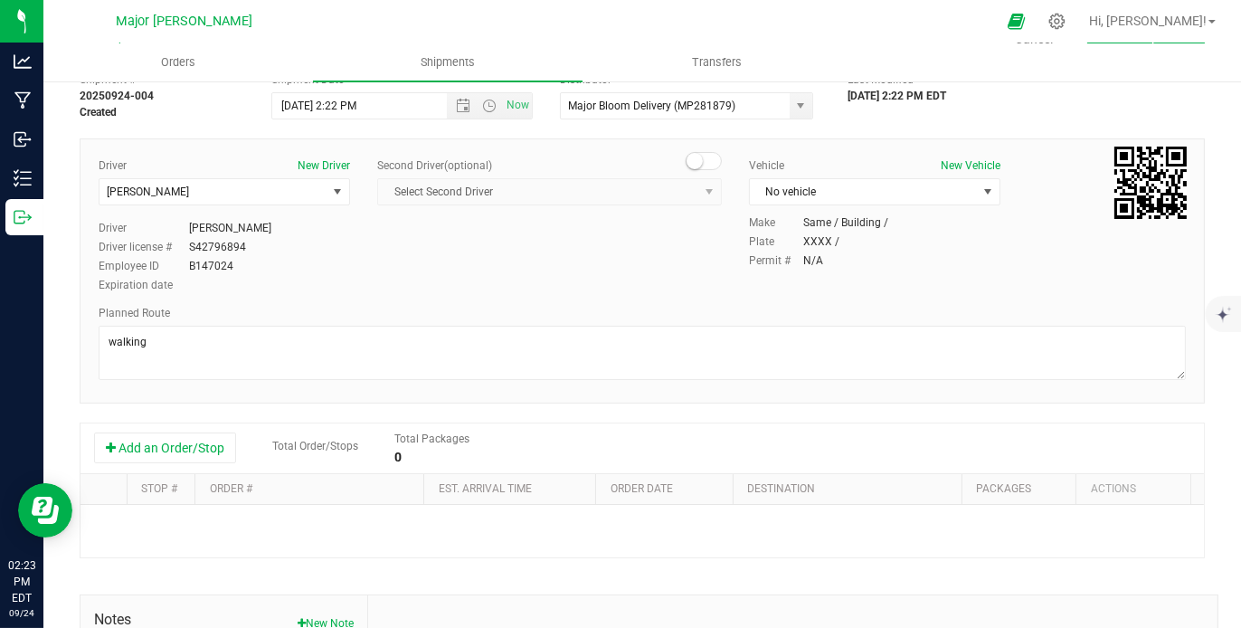
scroll to position [68, 0]
click at [219, 451] on button "Add an Order/Stop" at bounding box center [165, 446] width 142 height 31
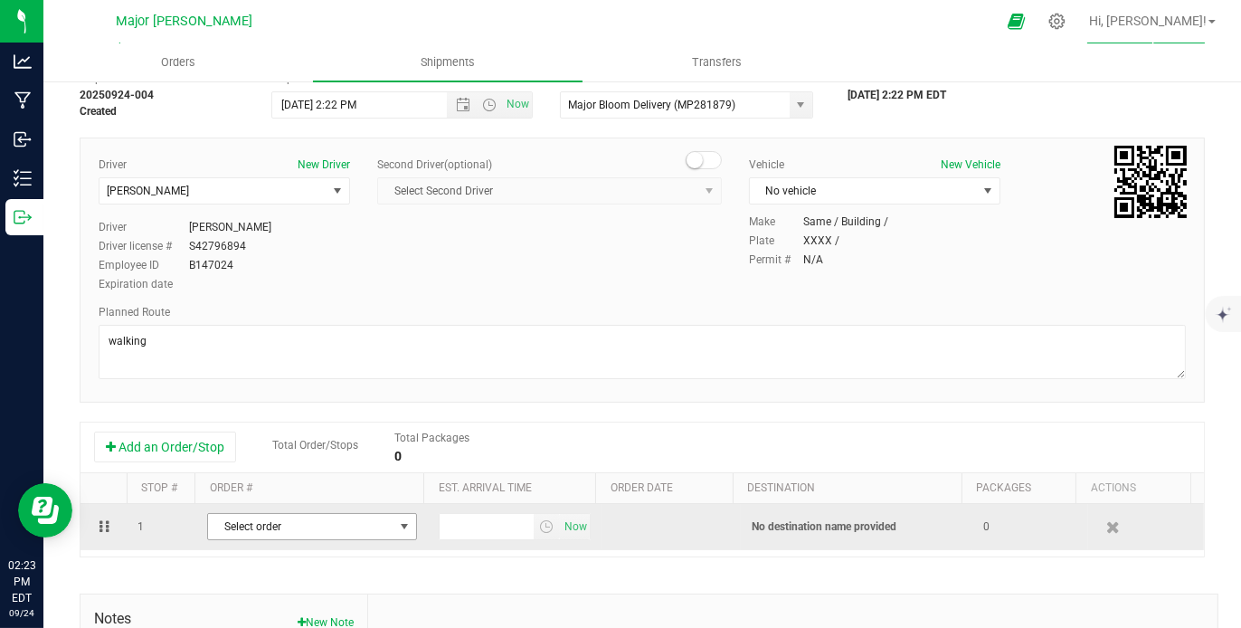
click at [398, 527] on span "select" at bounding box center [405, 526] width 14 height 14
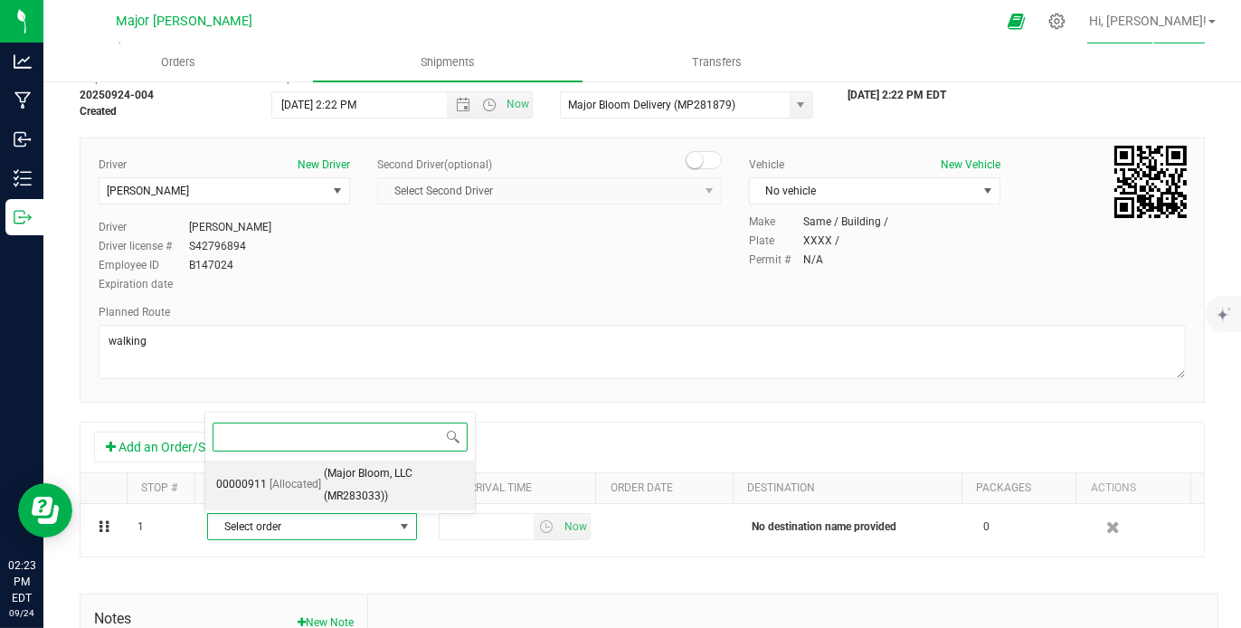
click at [404, 474] on span "(Major Bloom, LLC (MR283033))" at bounding box center [394, 485] width 140 height 46
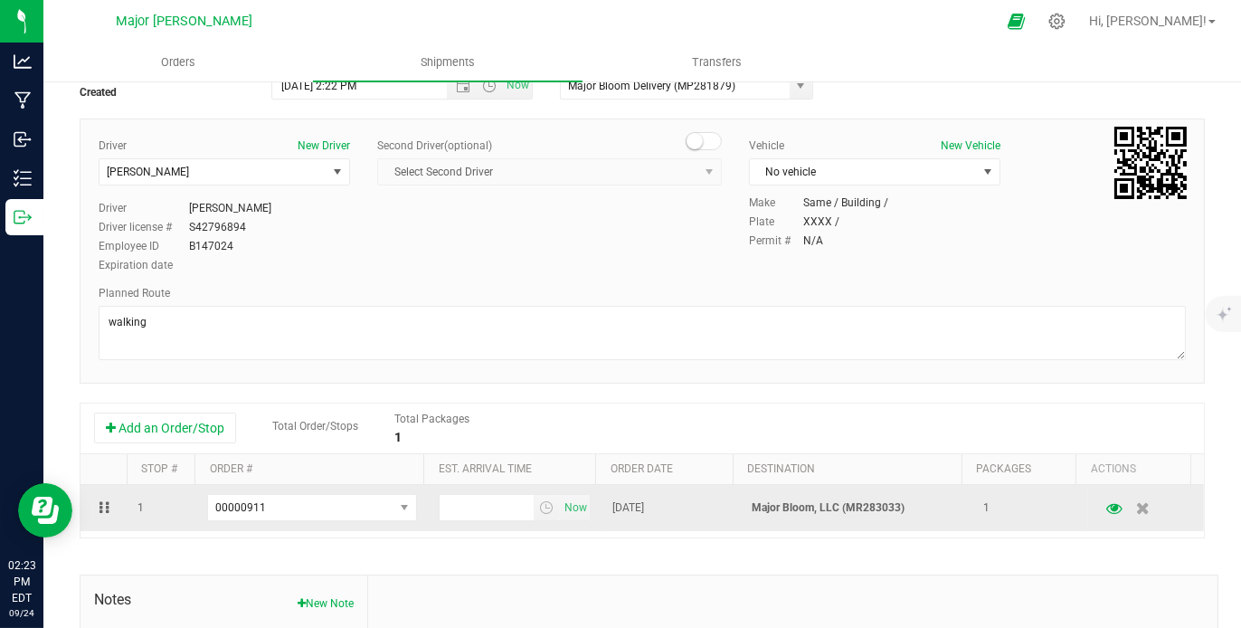
scroll to position [86, 0]
click at [562, 509] on span "Now" at bounding box center [576, 509] width 31 height 26
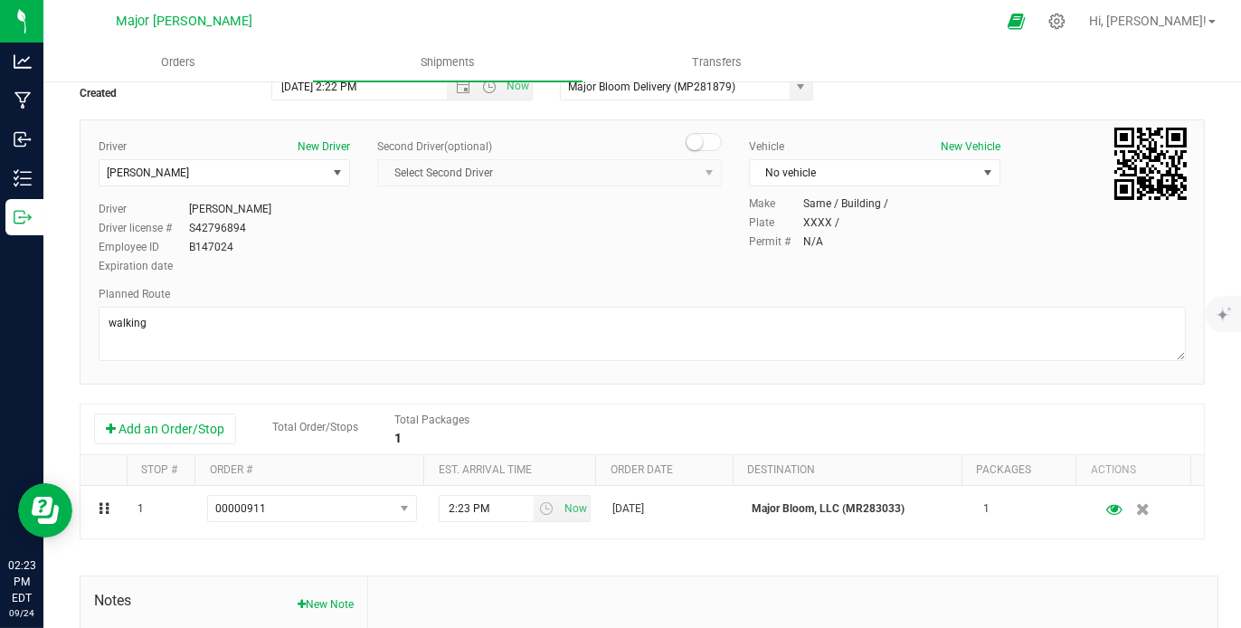
scroll to position [0, 0]
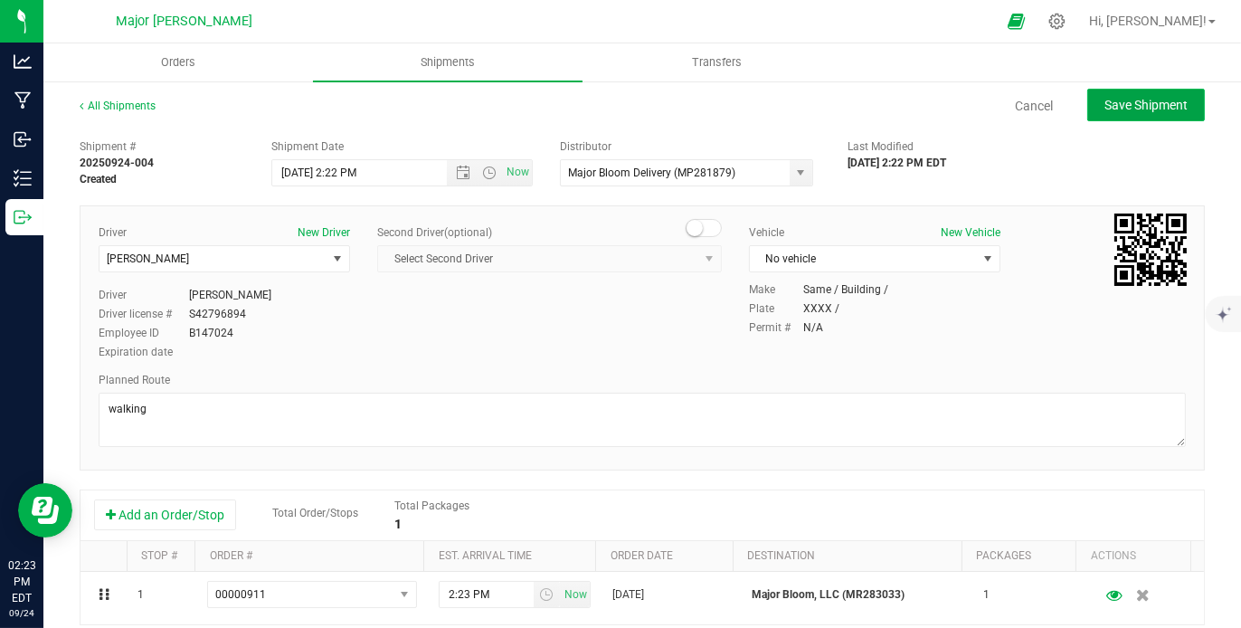
click at [1122, 98] on span "Save Shipment" at bounding box center [1145, 105] width 83 height 14
type input "[DATE] 6:22 PM"
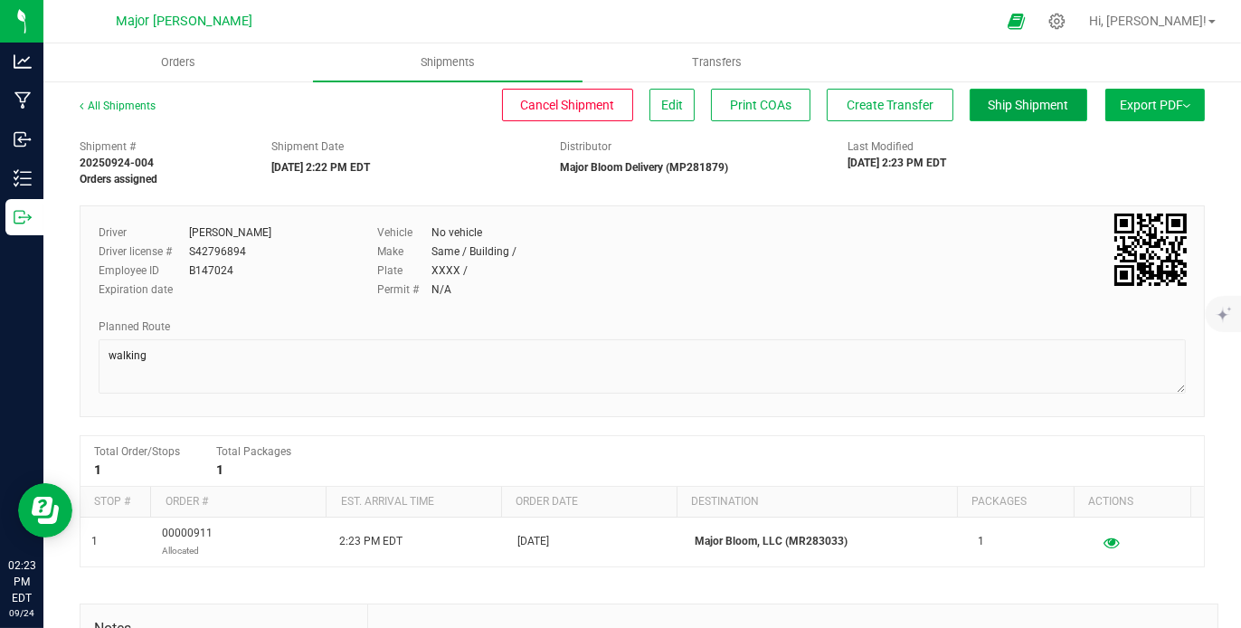
click at [1002, 105] on span "Ship Shipment" at bounding box center [1029, 105] width 80 height 14
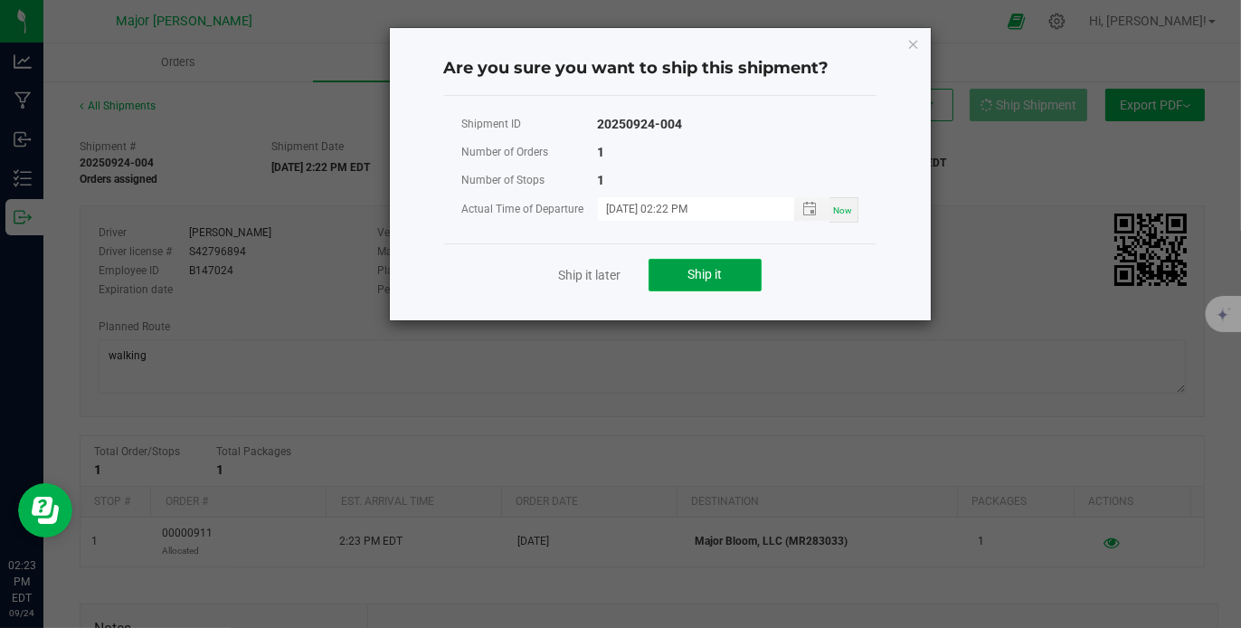
click at [705, 270] on span "Ship it" at bounding box center [704, 274] width 34 height 14
